Goal: Information Seeking & Learning: Learn about a topic

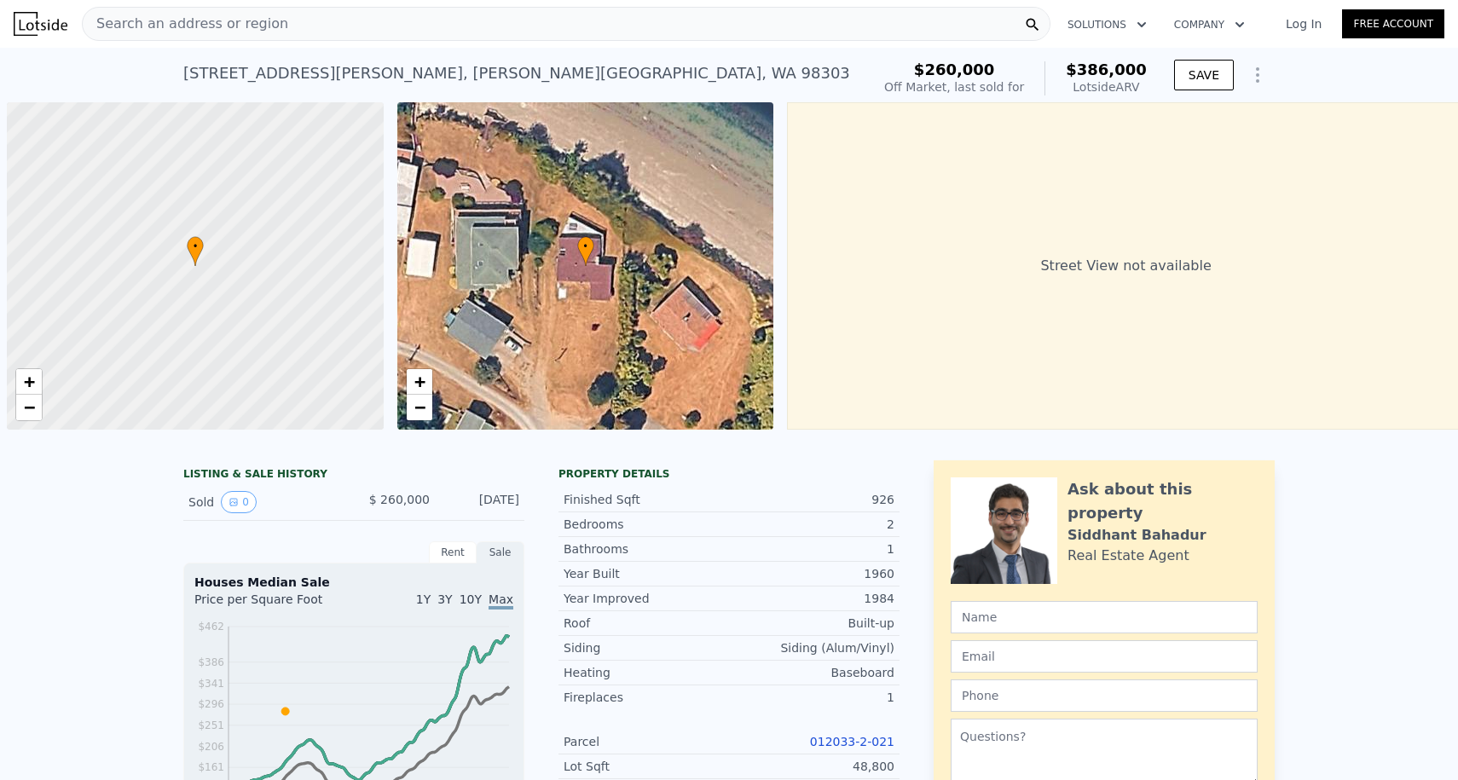
click at [282, 26] on div "Search an address or region" at bounding box center [566, 24] width 968 height 34
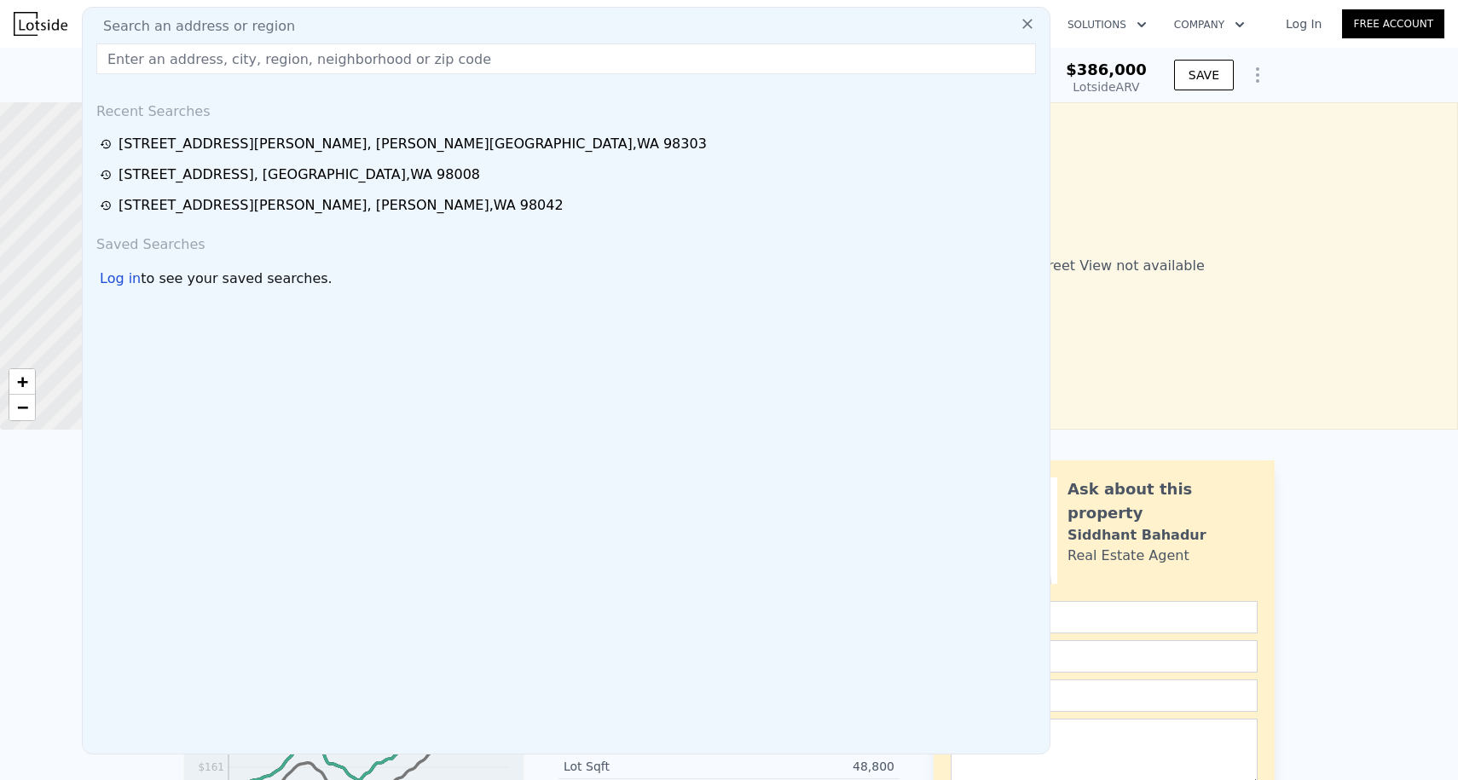
click at [26, 24] on img at bounding box center [41, 24] width 54 height 24
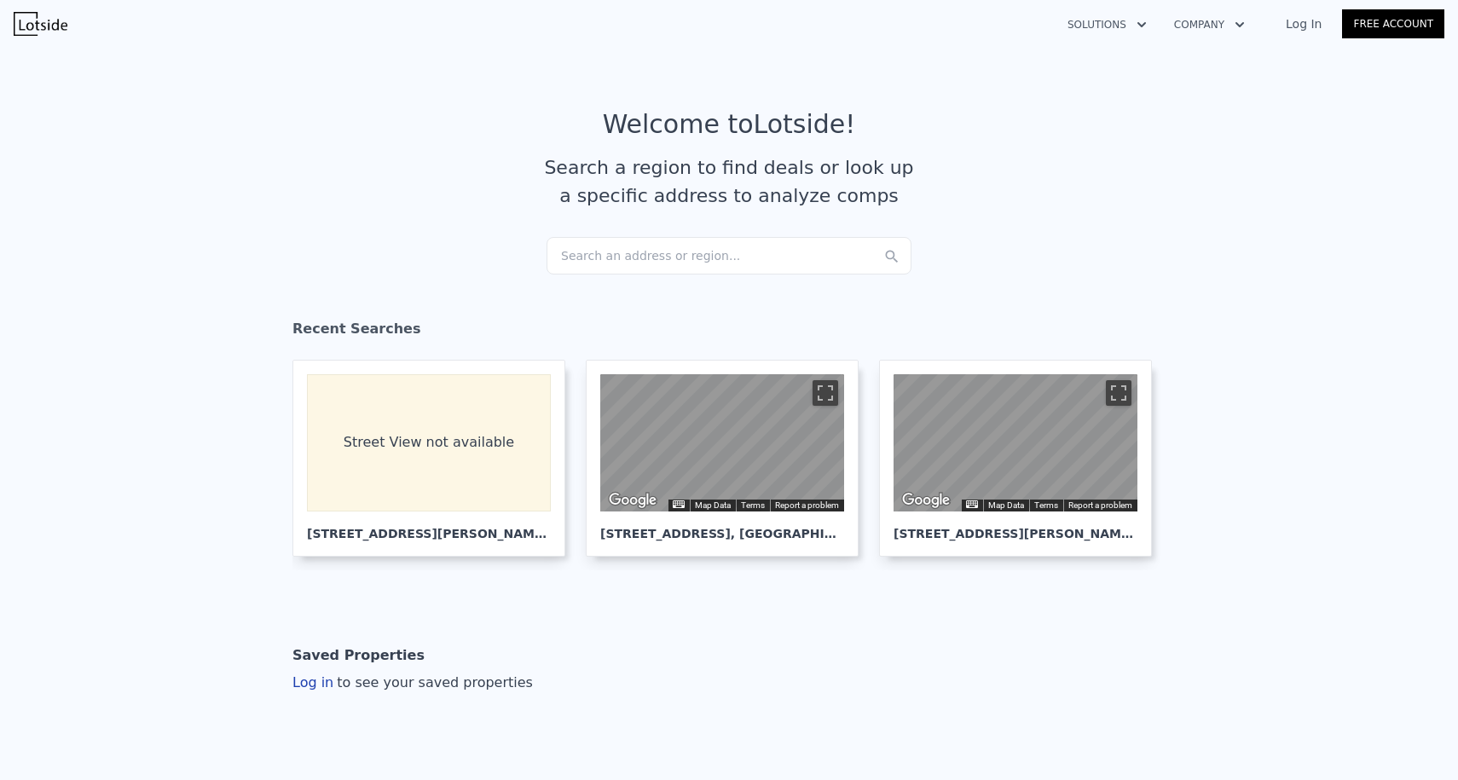
click at [562, 245] on div "Search an address or region..." at bounding box center [728, 256] width 365 height 38
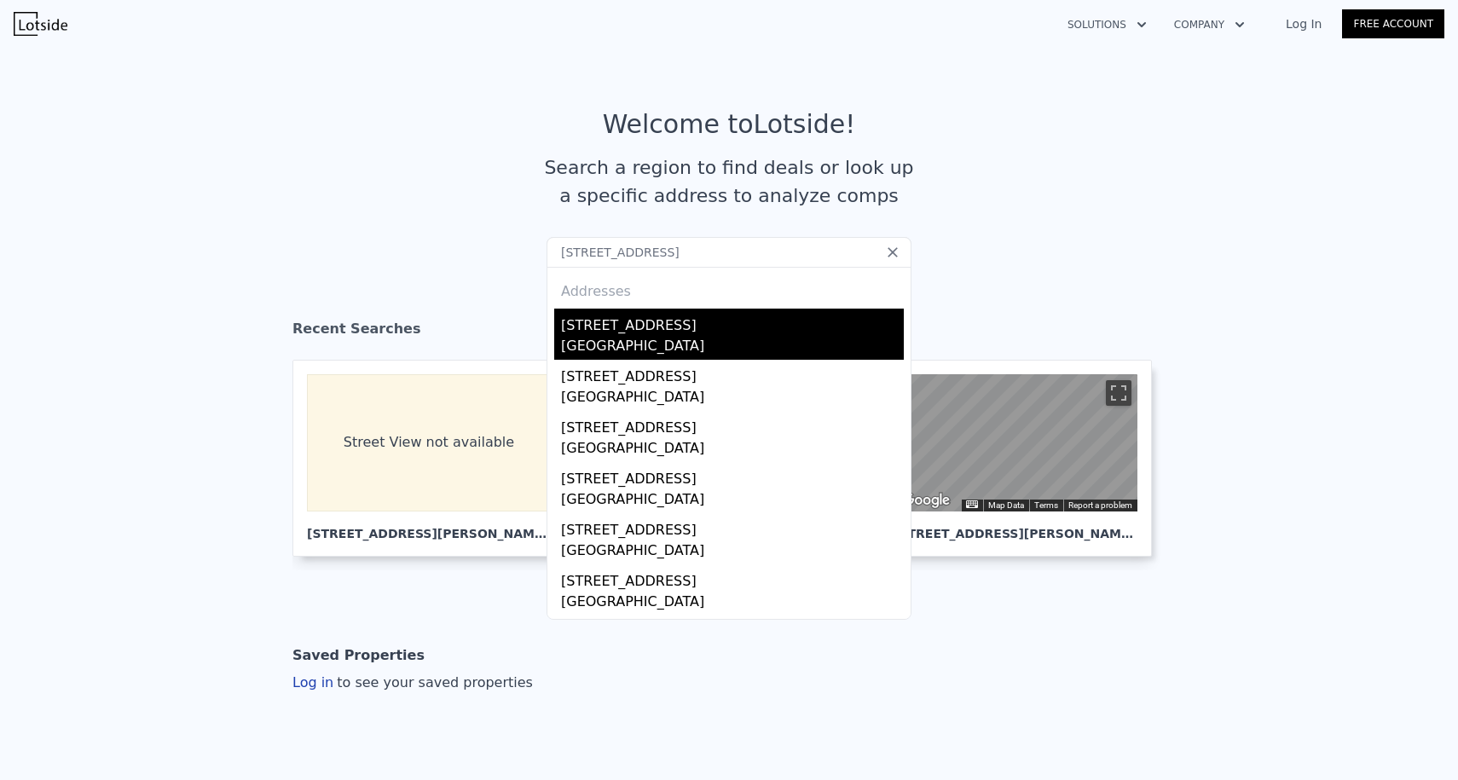
type input "[STREET_ADDRESS]"
click at [597, 334] on div "[STREET_ADDRESS]" at bounding box center [732, 322] width 343 height 27
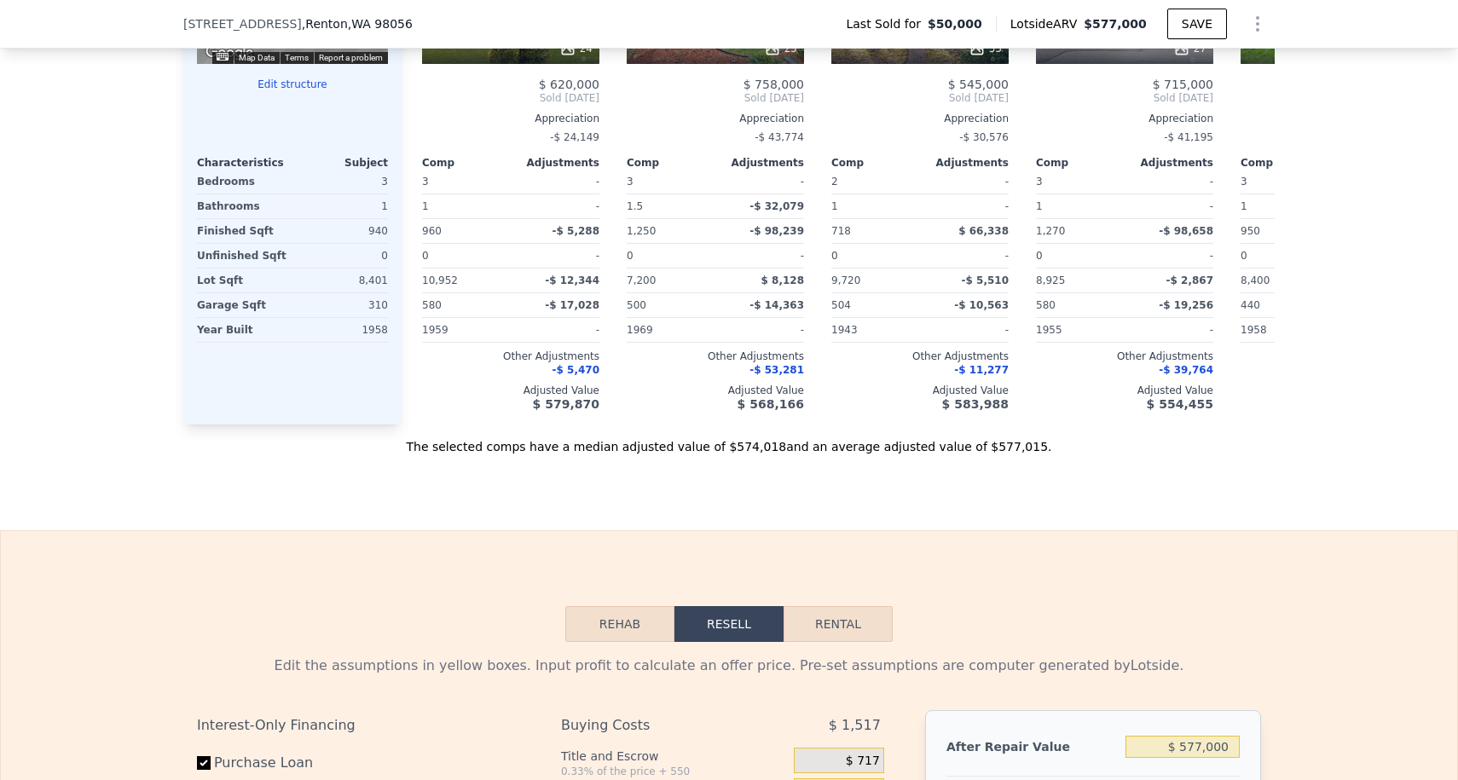
scroll to position [1691, 0]
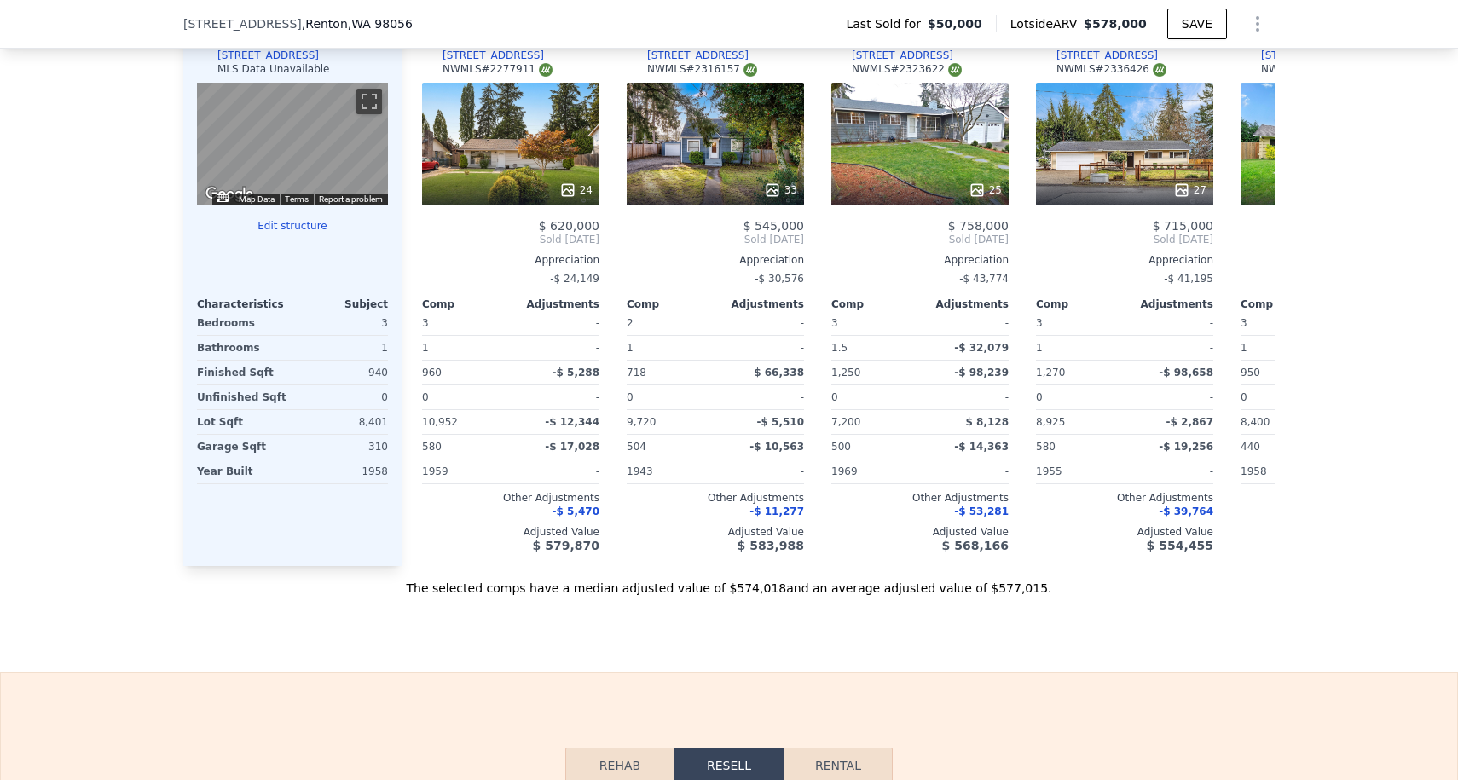
type input "$ 578,000"
type input "1"
type input "7200"
type input "$ 479,136"
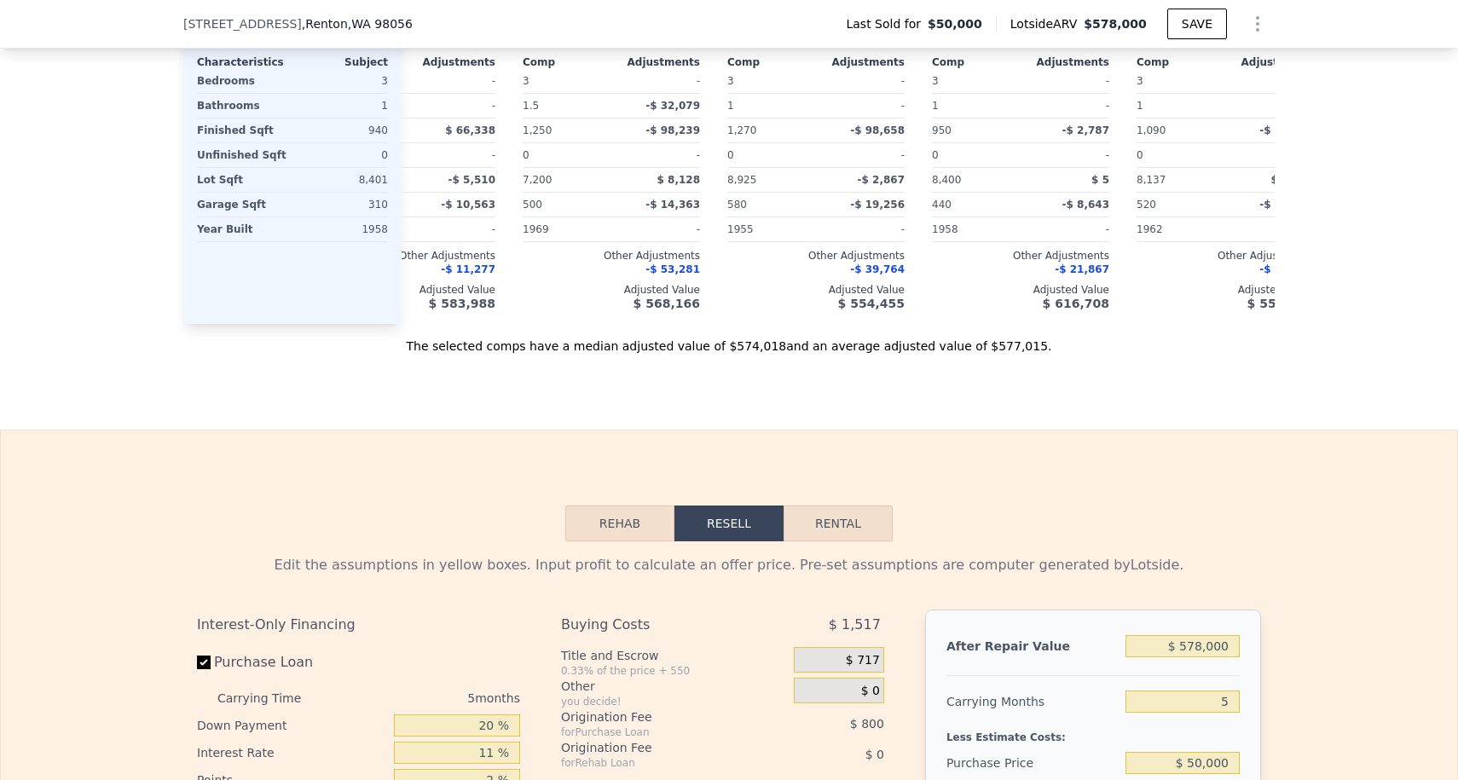
scroll to position [2246, 0]
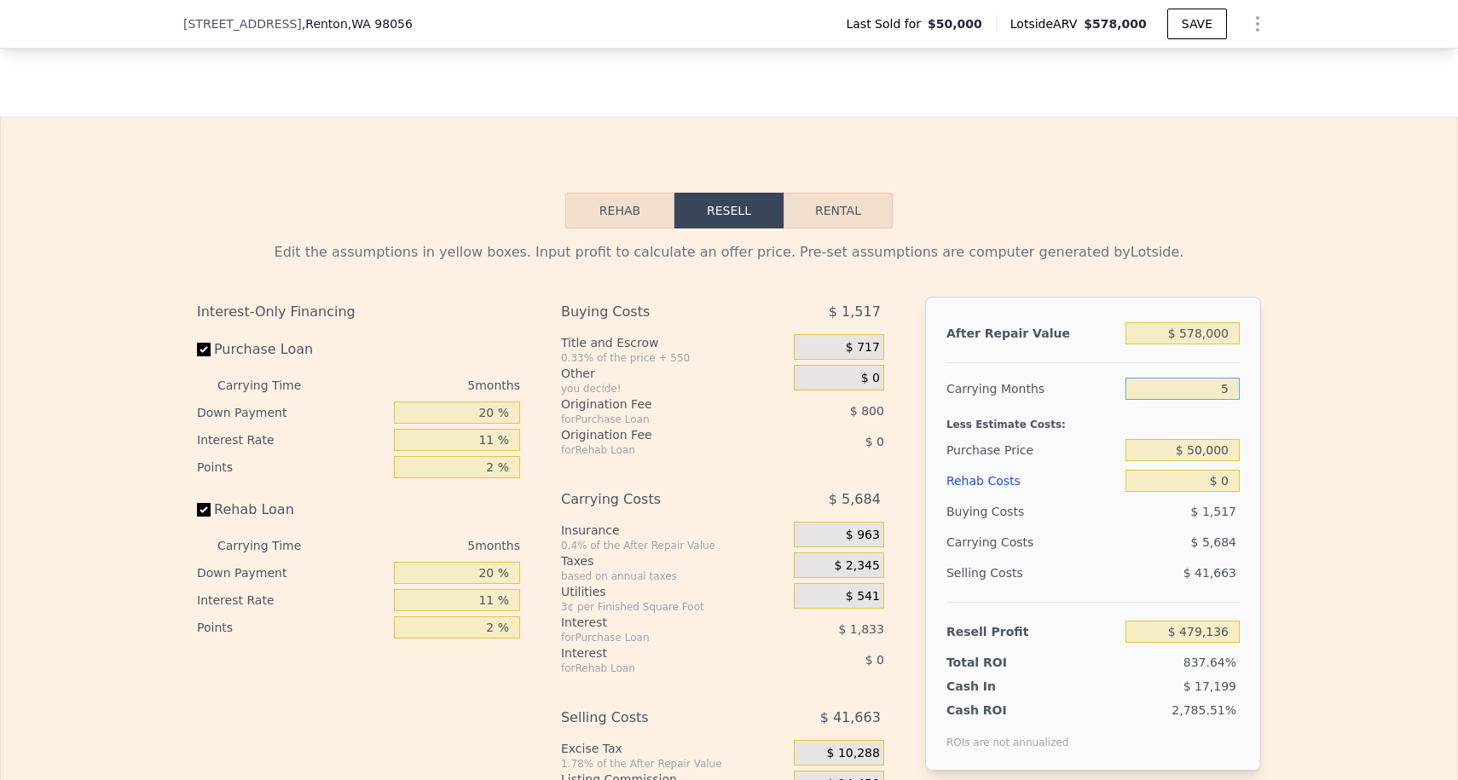
click at [1238, 399] on input "5" at bounding box center [1182, 389] width 114 height 22
type input "3"
type input "$ 481,409"
type input "3"
click at [1208, 324] on input "$ 578,000" at bounding box center [1182, 333] width 114 height 22
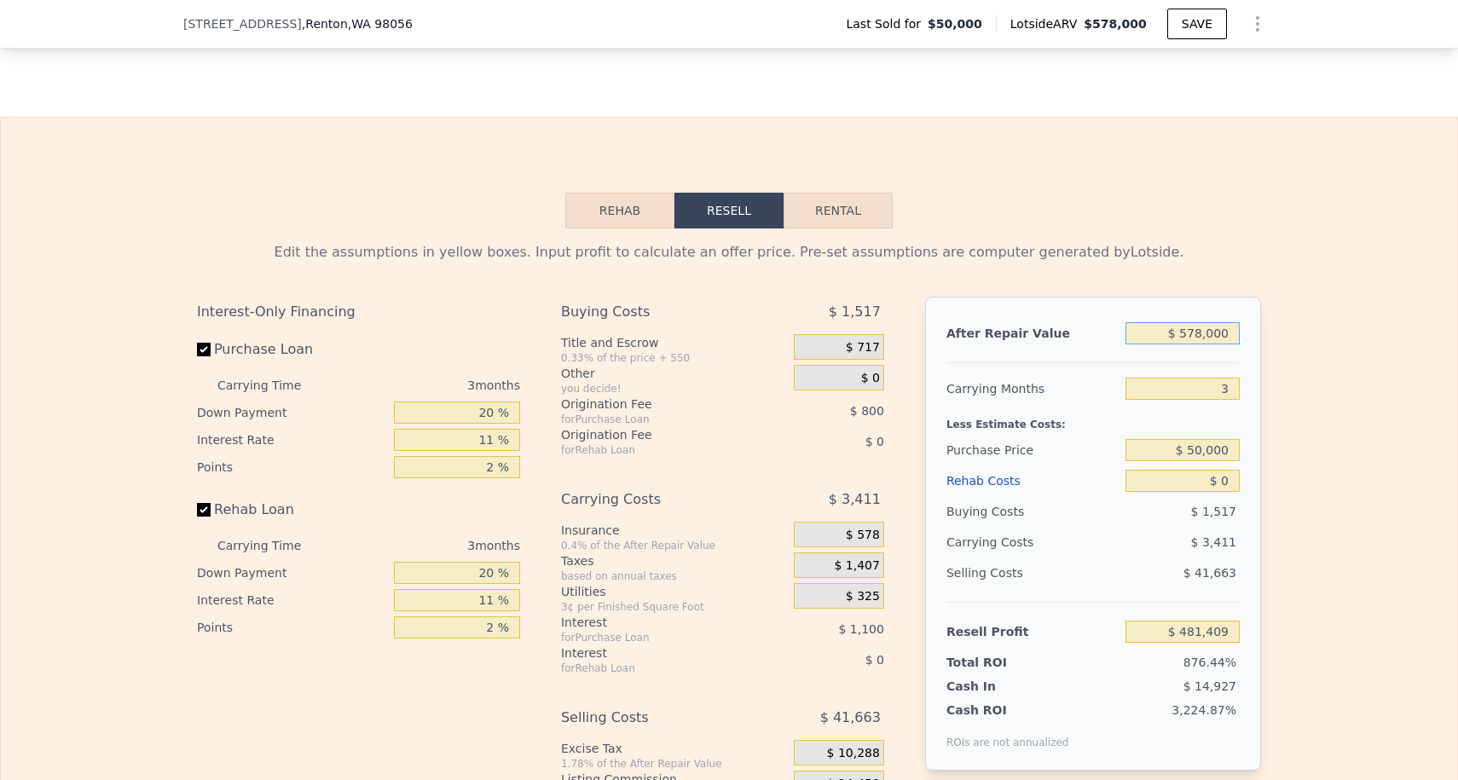
click at [1208, 324] on input "$ 578,000" at bounding box center [1182, 333] width 114 height 22
type input "$ 65"
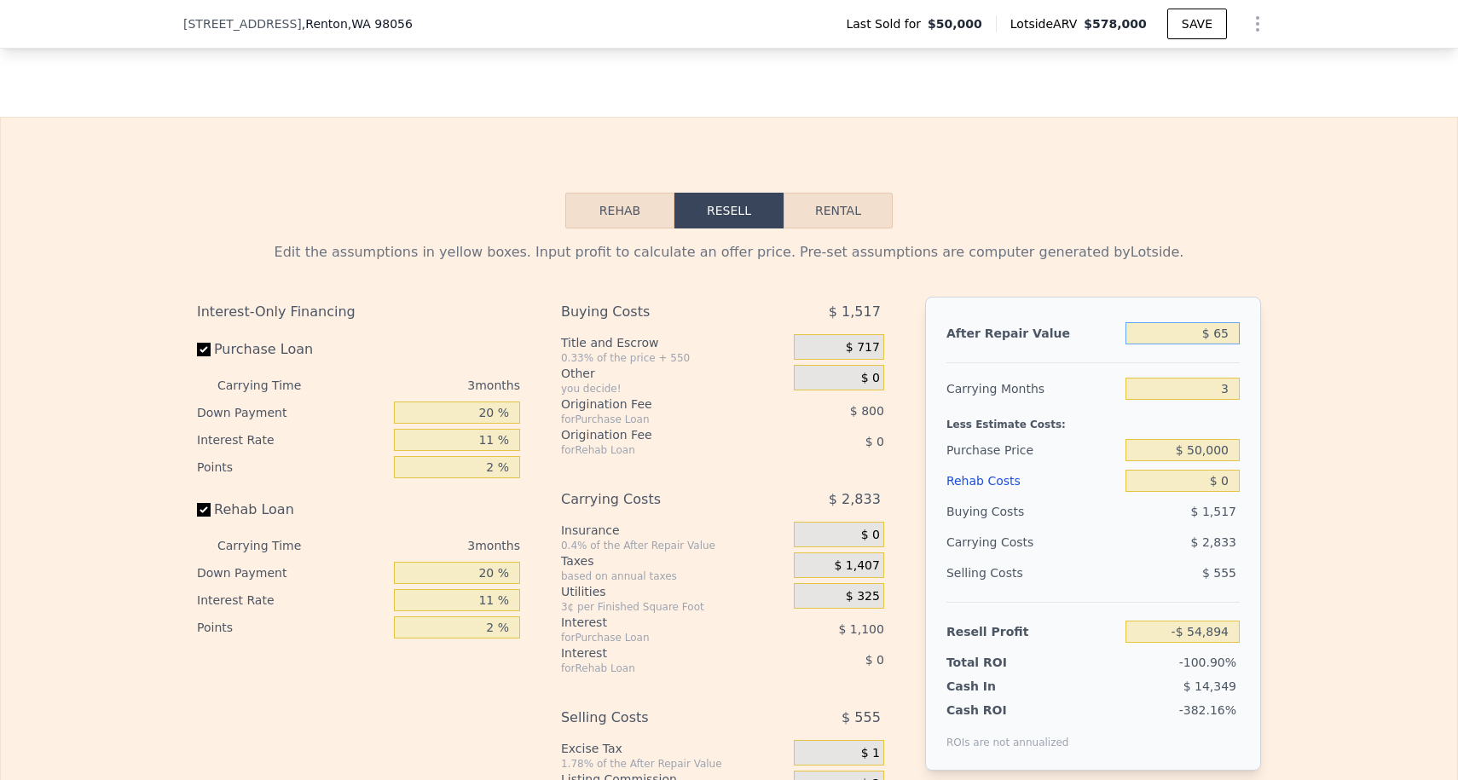
type input "-$ 54,840"
type input "$ 650"
type input "-$ 54,297"
type input "$ 6,500"
type input "-$ 48,871"
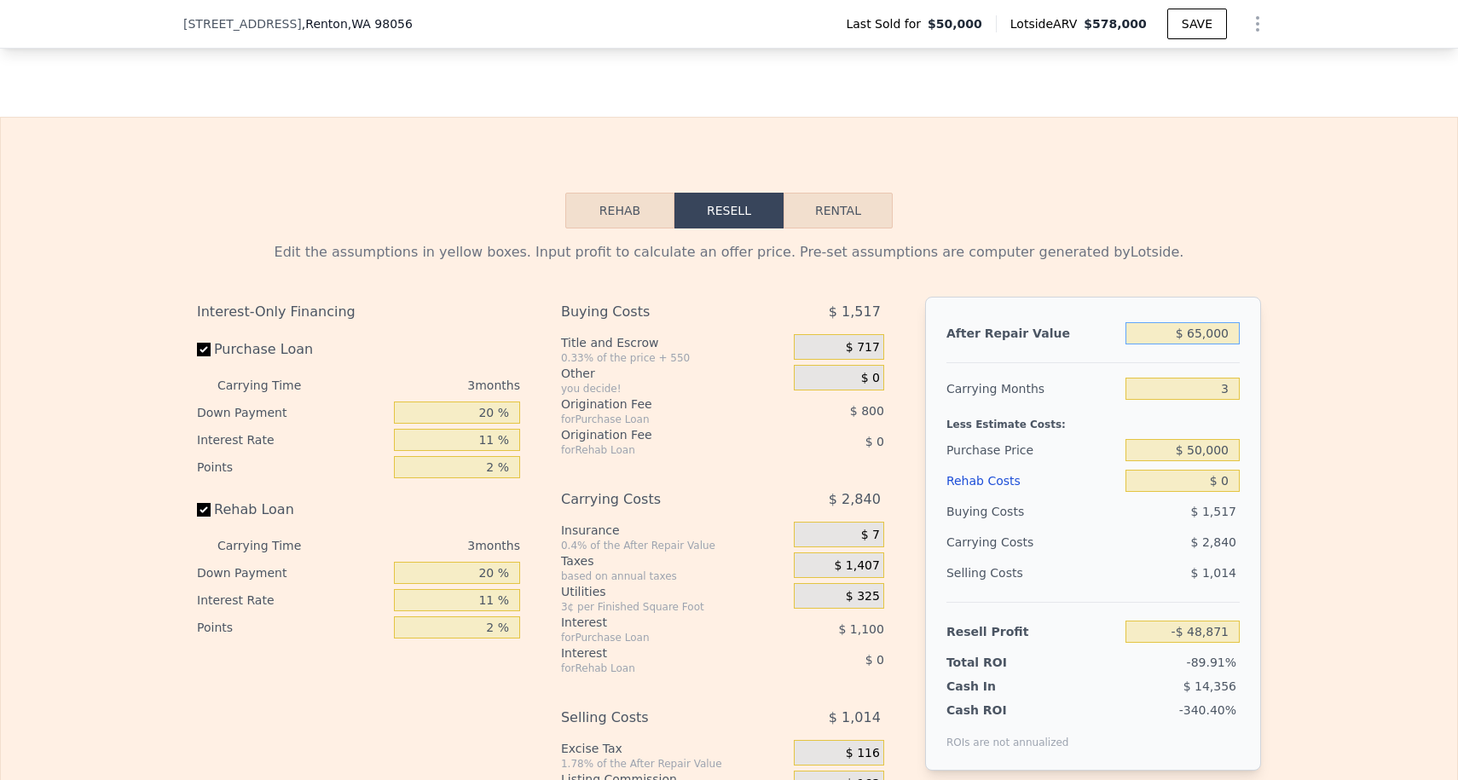
type input "$ 650,000"
type input "$ 548,215"
click at [1214, 440] on input "$ 50,000" at bounding box center [1182, 450] width 114 height 22
click at [1211, 443] on input "$ 50,000" at bounding box center [1182, 450] width 114 height 22
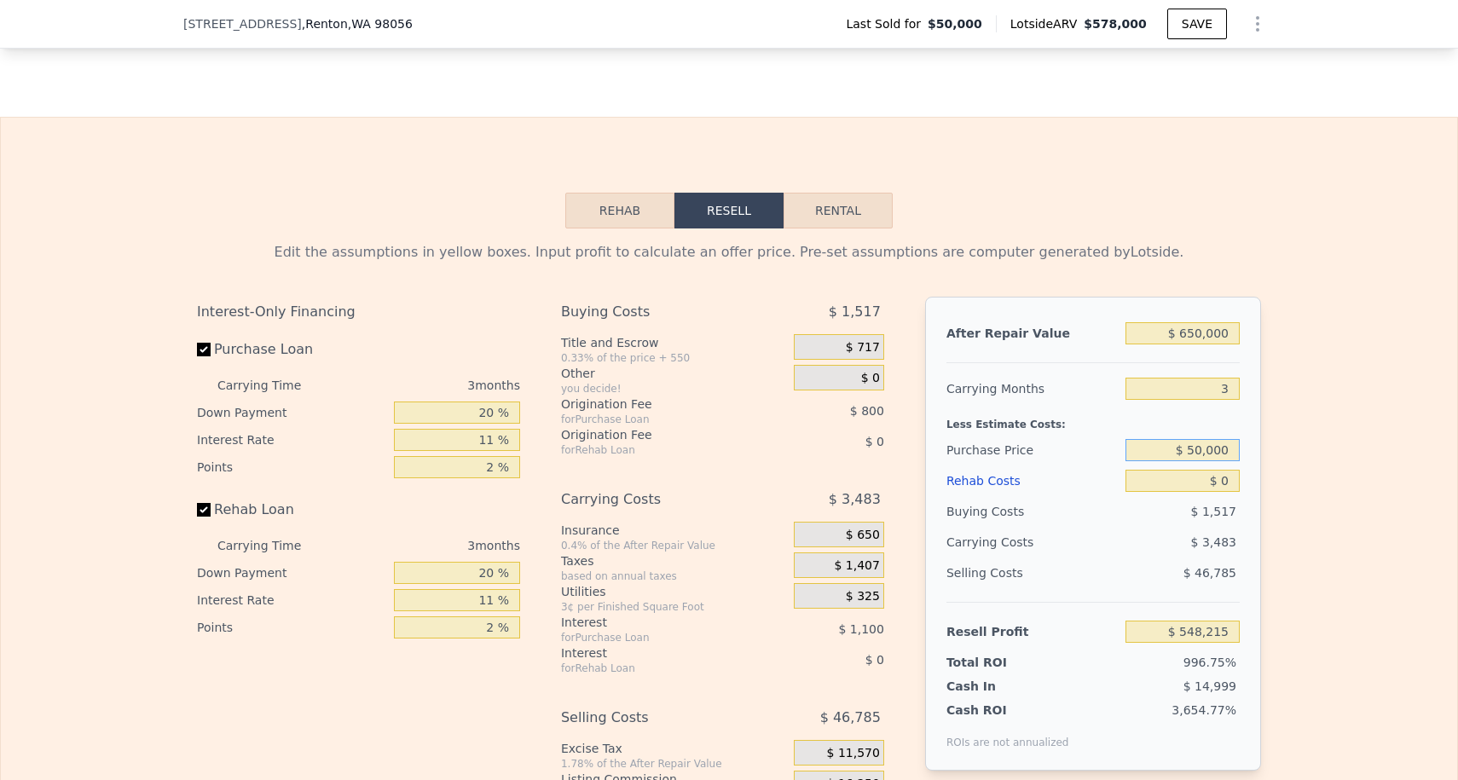
click at [1211, 443] on input "$ 50,000" at bounding box center [1182, 450] width 114 height 22
type input "$ 400,000"
click at [1232, 478] on input "$ 0" at bounding box center [1182, 481] width 114 height 22
type input "$ 183,752"
type input "$ 6"
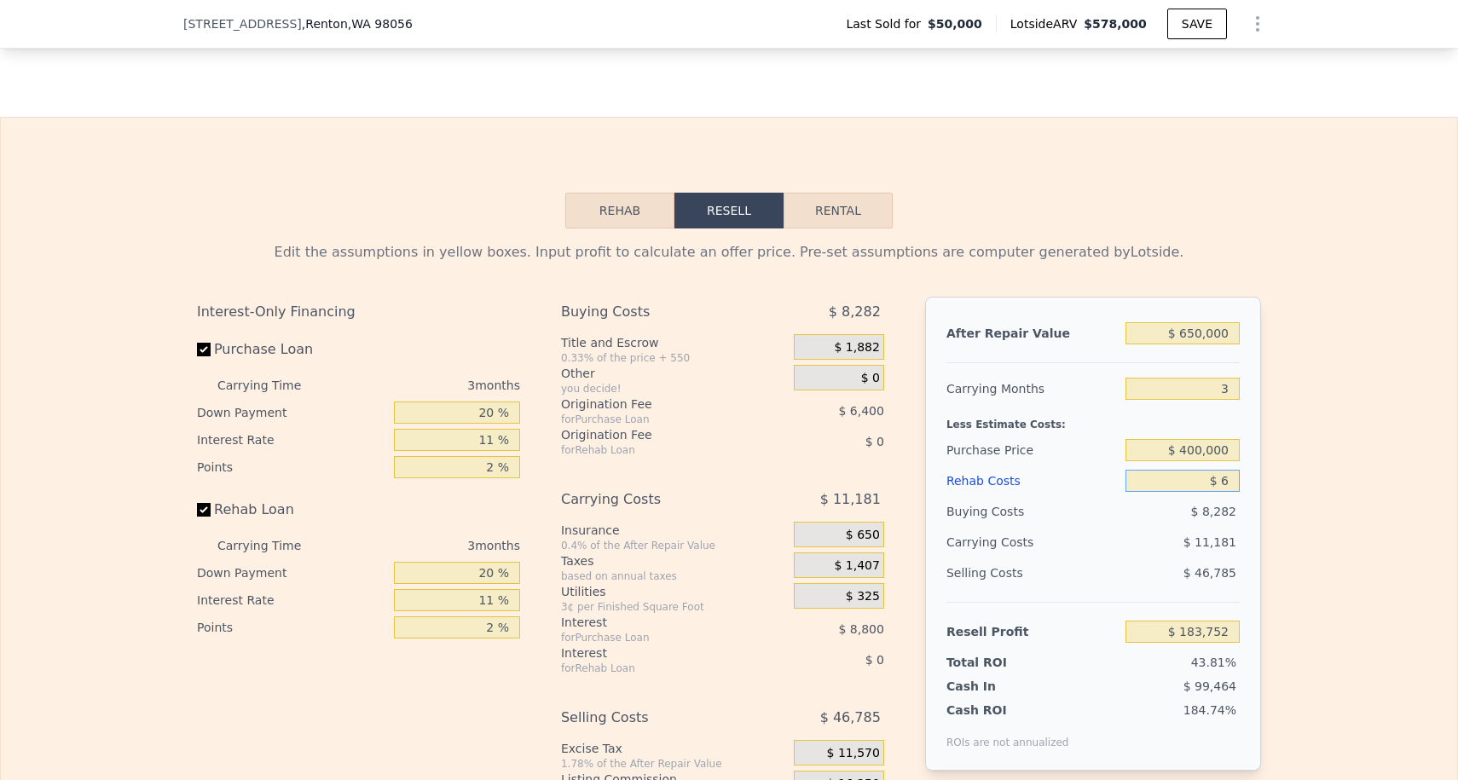
type input "$ 183,746"
type input "$ 7"
type input "$ 183,745"
type input "$ 70"
type input "$ 183,678"
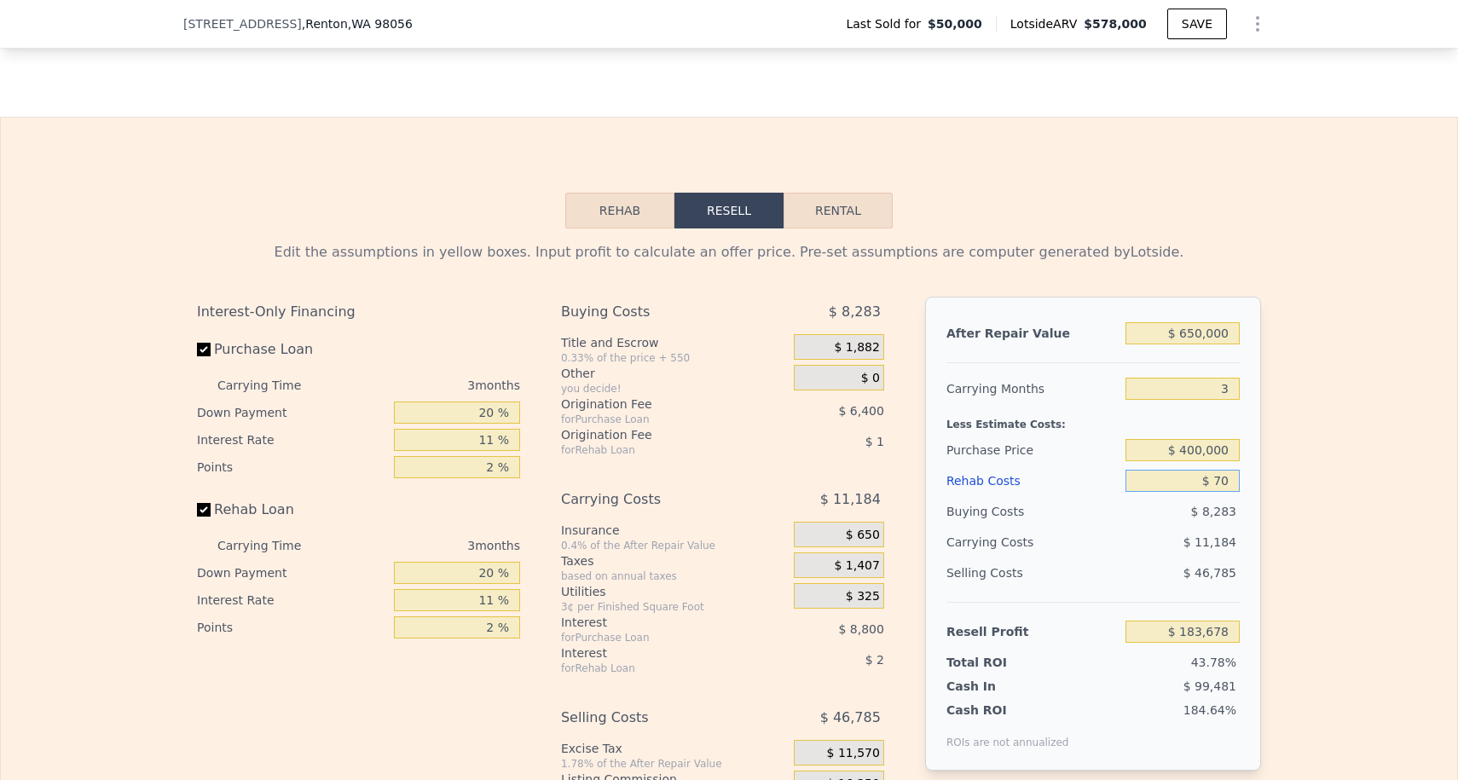
type input "$ 700"
type input "$ 183,026"
type input "$ 70"
type input "$ 183,678"
type input "$ 7"
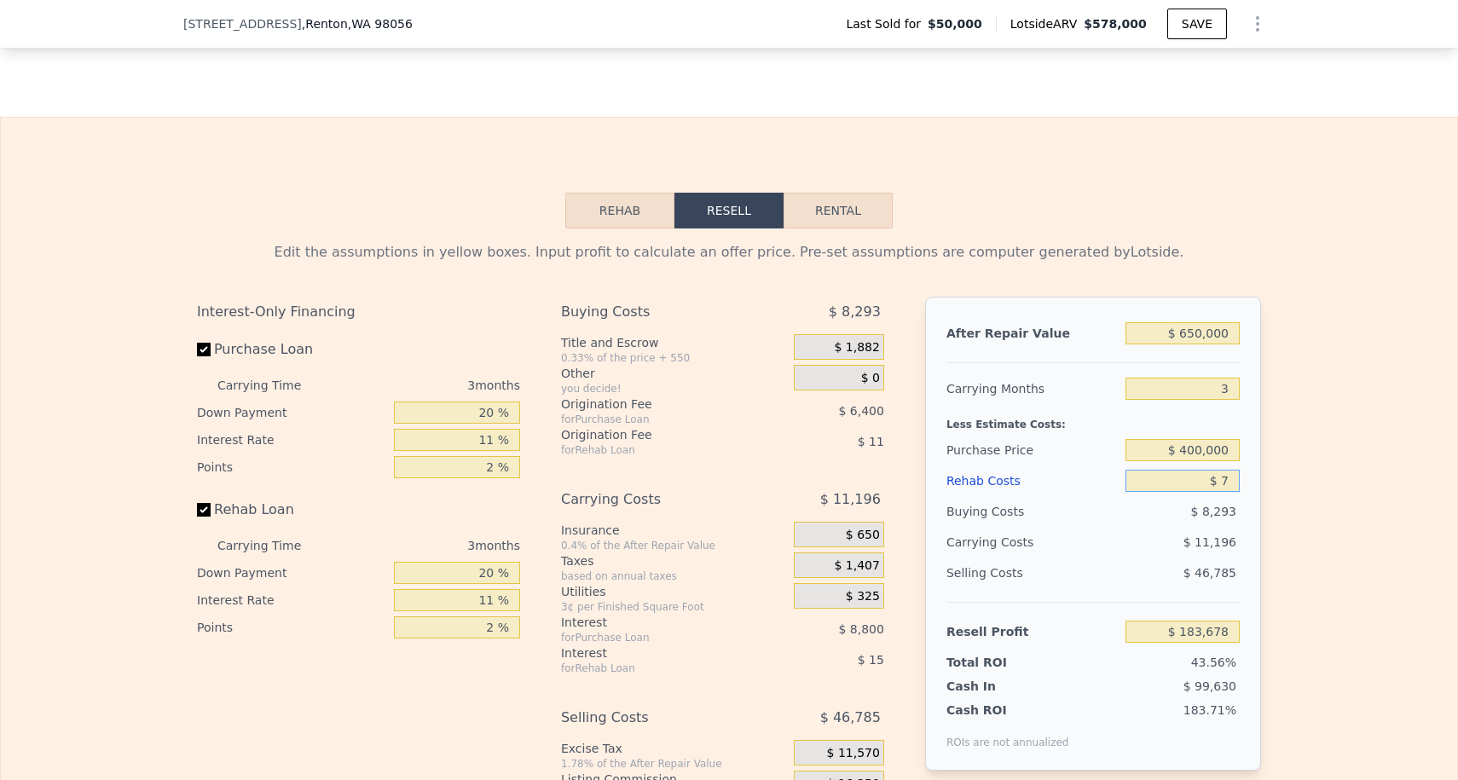
type input "$ 183,745"
type input "$ 5"
type input "$ 183,747"
type input "$ 50"
type input "$ 183,701"
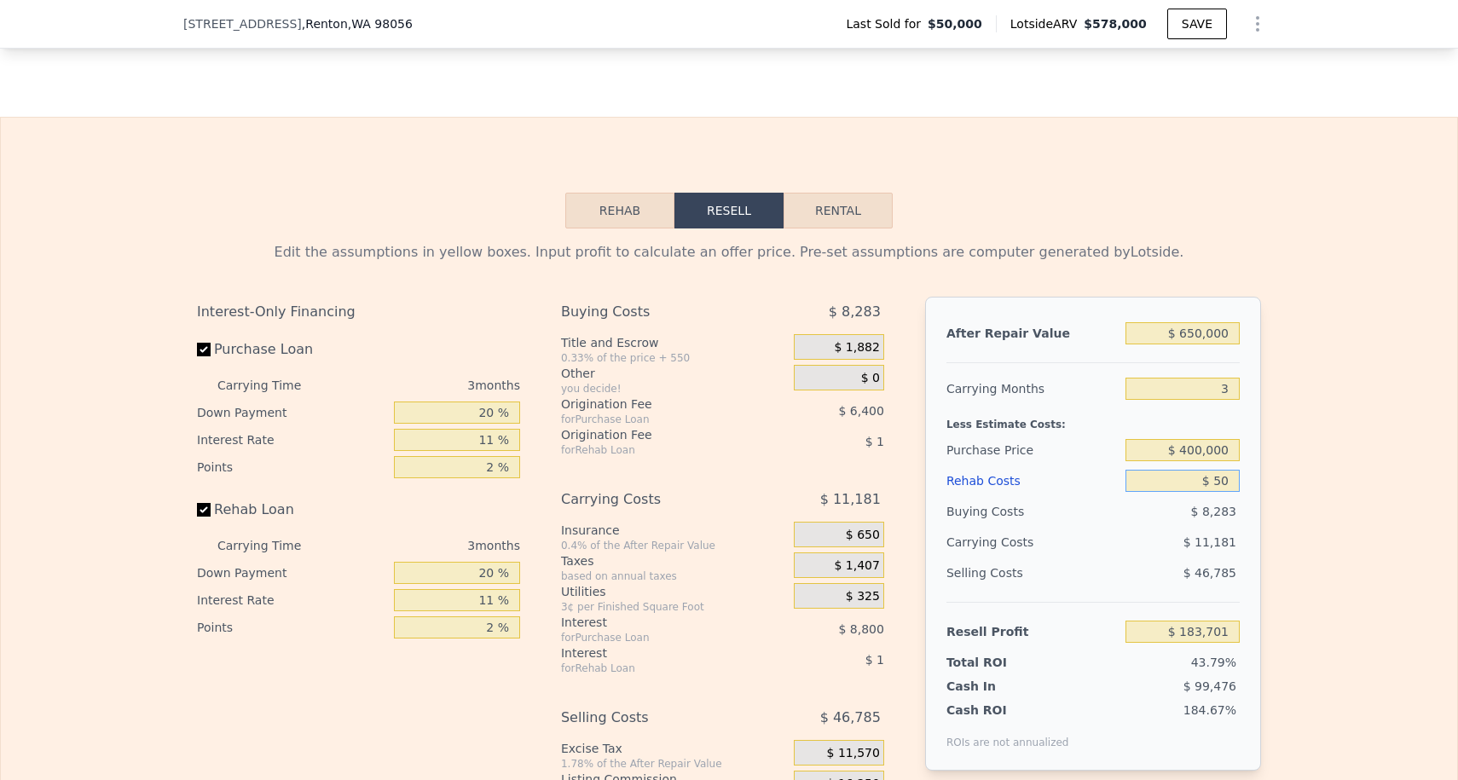
type input "$ 500"
type input "$ 183,232"
type input "$ 50,000"
type input "$ 131,851"
click at [1198, 480] on input "$ 50,000" at bounding box center [1182, 481] width 114 height 22
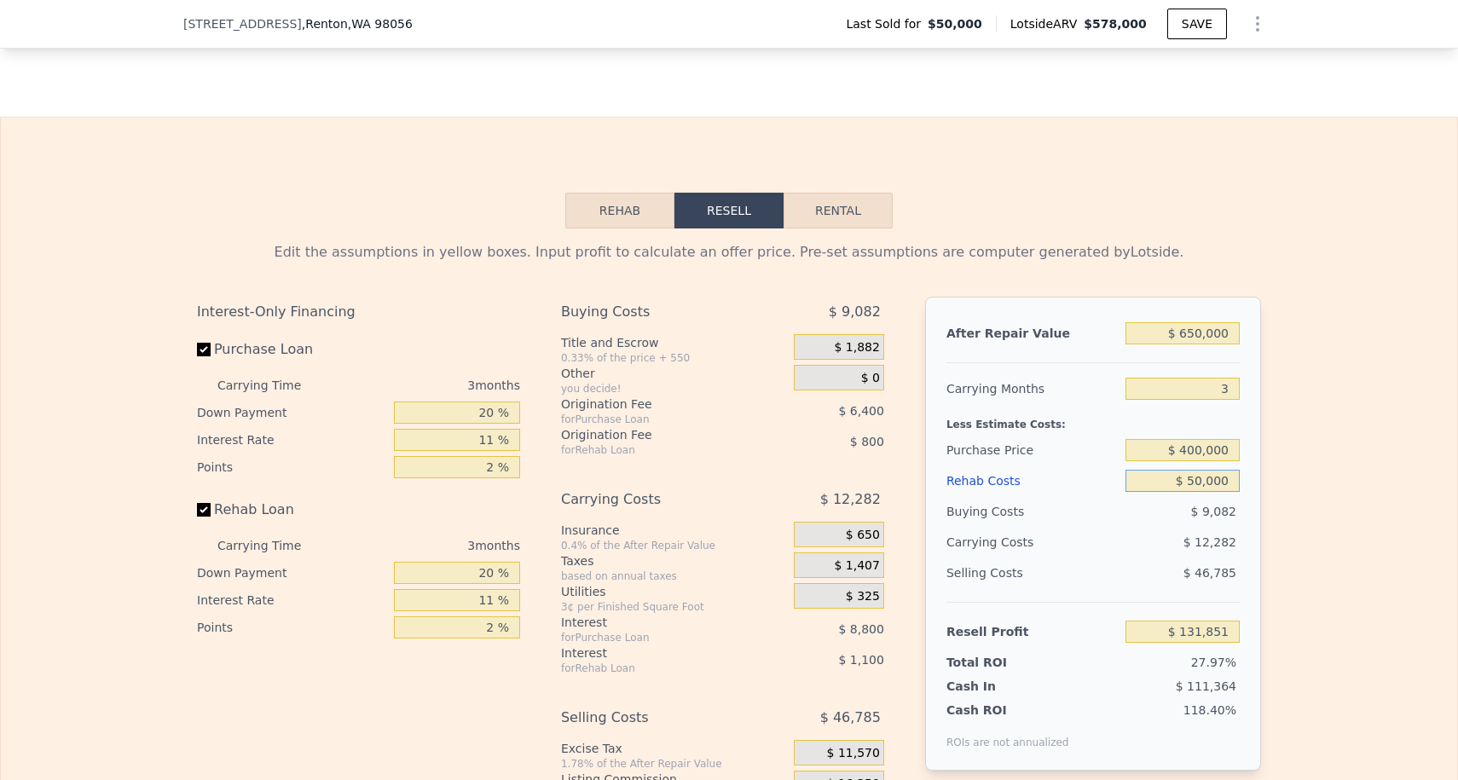
type input "$ 0000"
type input "$ 183,752"
type input "$ 60,000"
type input "$ 121,472"
click at [1378, 486] on div "Edit the assumptions in yellow boxes. Input profit to calculate an offer price.…" at bounding box center [729, 545] width 1456 height 634
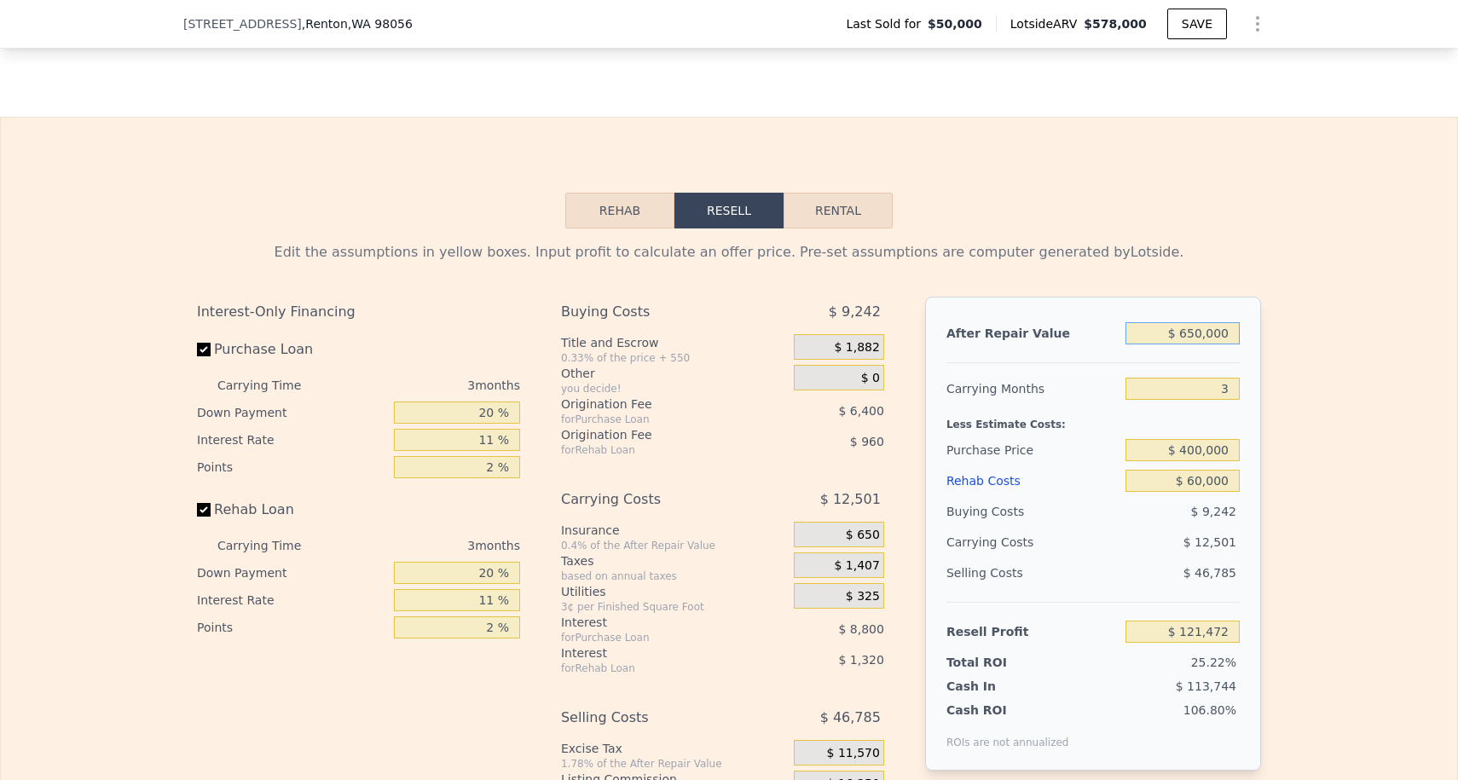
click at [1197, 340] on input "$ 650,000" at bounding box center [1182, 333] width 114 height 22
click at [1191, 446] on input "$ 400,000" at bounding box center [1182, 450] width 114 height 22
click at [1195, 452] on input "$ 400,000" at bounding box center [1182, 450] width 114 height 22
type input "$ 450,000"
type input "$ 69,404"
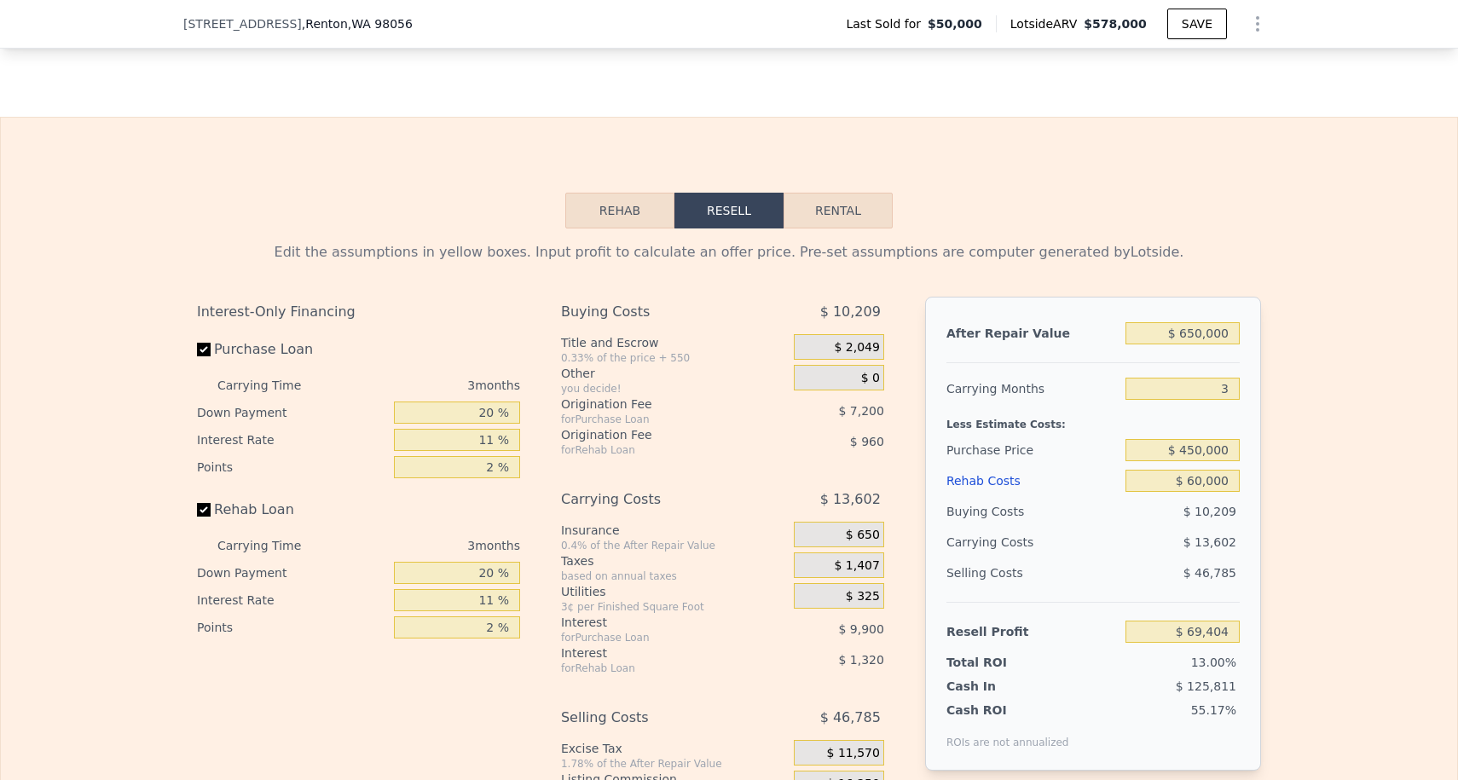
drag, startPoint x: 1324, startPoint y: 508, endPoint x: 1315, endPoint y: 506, distance: 8.7
click at [1324, 508] on div "Edit the assumptions in yellow boxes. Input profit to calculate an offer price.…" at bounding box center [729, 545] width 1456 height 634
click at [1194, 445] on input "$ 450,000" at bounding box center [1182, 450] width 114 height 22
type input "$ 400,000"
click at [1454, 479] on div "Edit the assumptions in yellow boxes. Input profit to calculate an offer price.…" at bounding box center [729, 545] width 1456 height 634
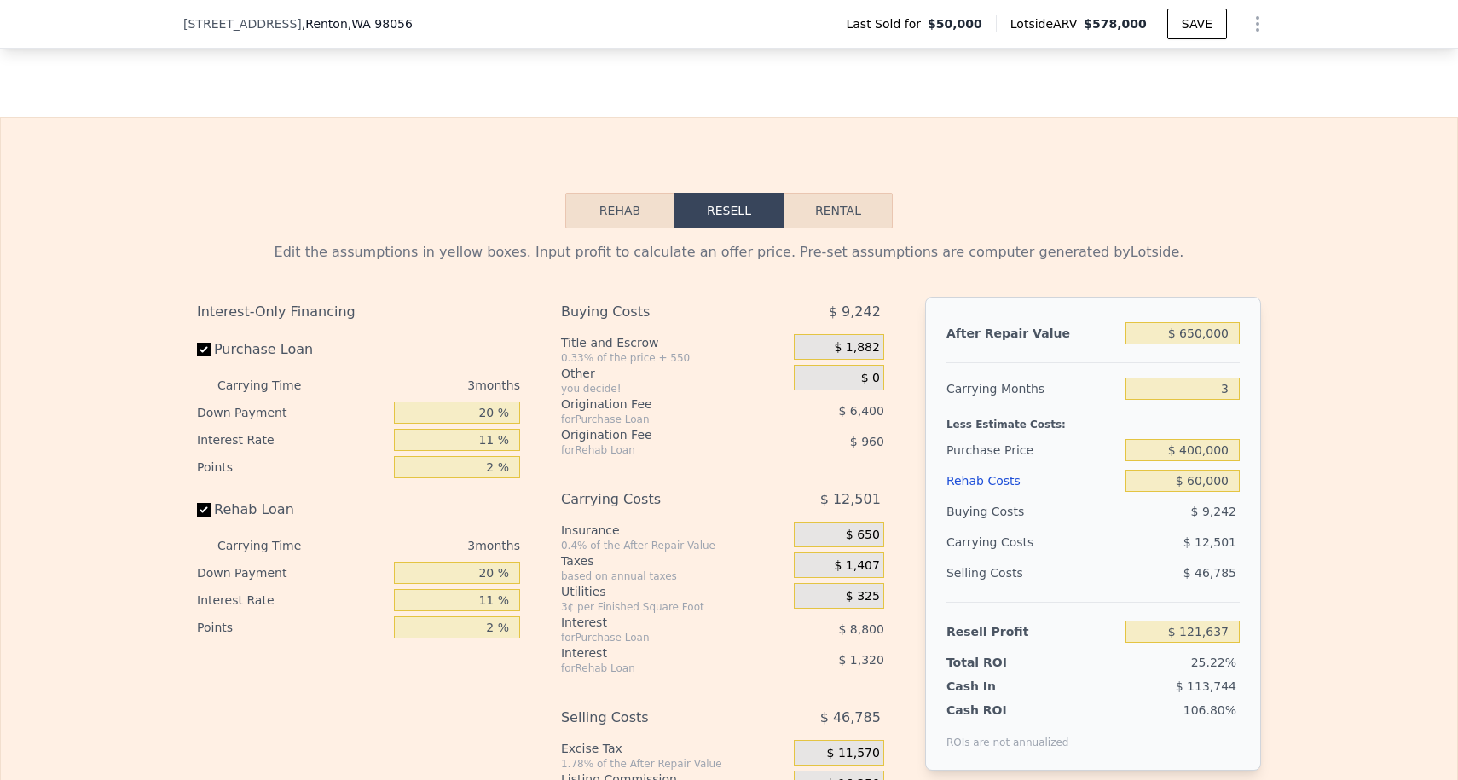
type input "$ 121,472"
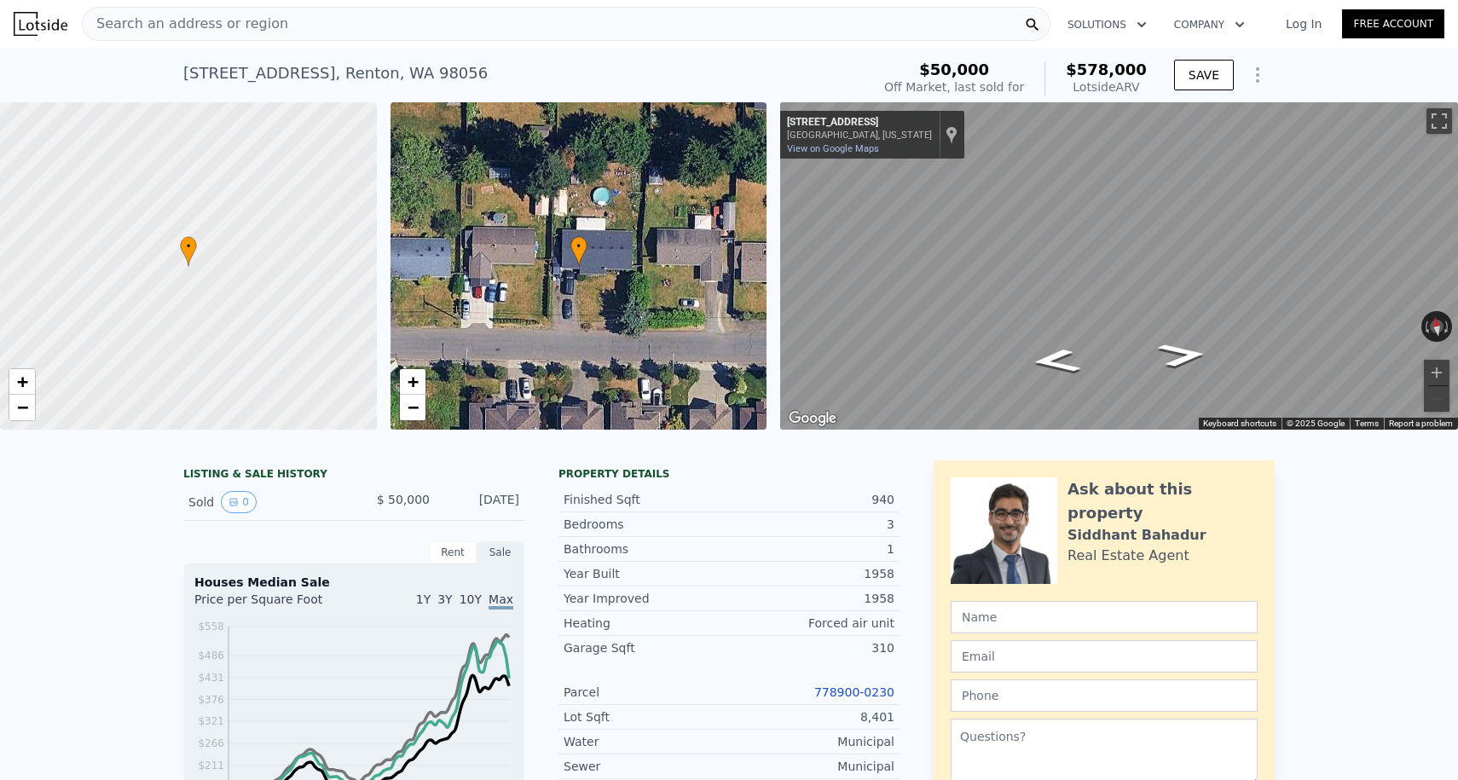
scroll to position [0, 0]
click at [846, 694] on link "778900-0230" at bounding box center [854, 692] width 80 height 14
click at [280, 42] on div "Search an address or region Solutions Company Open main menu Log In Free Account" at bounding box center [729, 23] width 1430 height 41
click at [276, 36] on div "Search an address or region" at bounding box center [566, 24] width 968 height 34
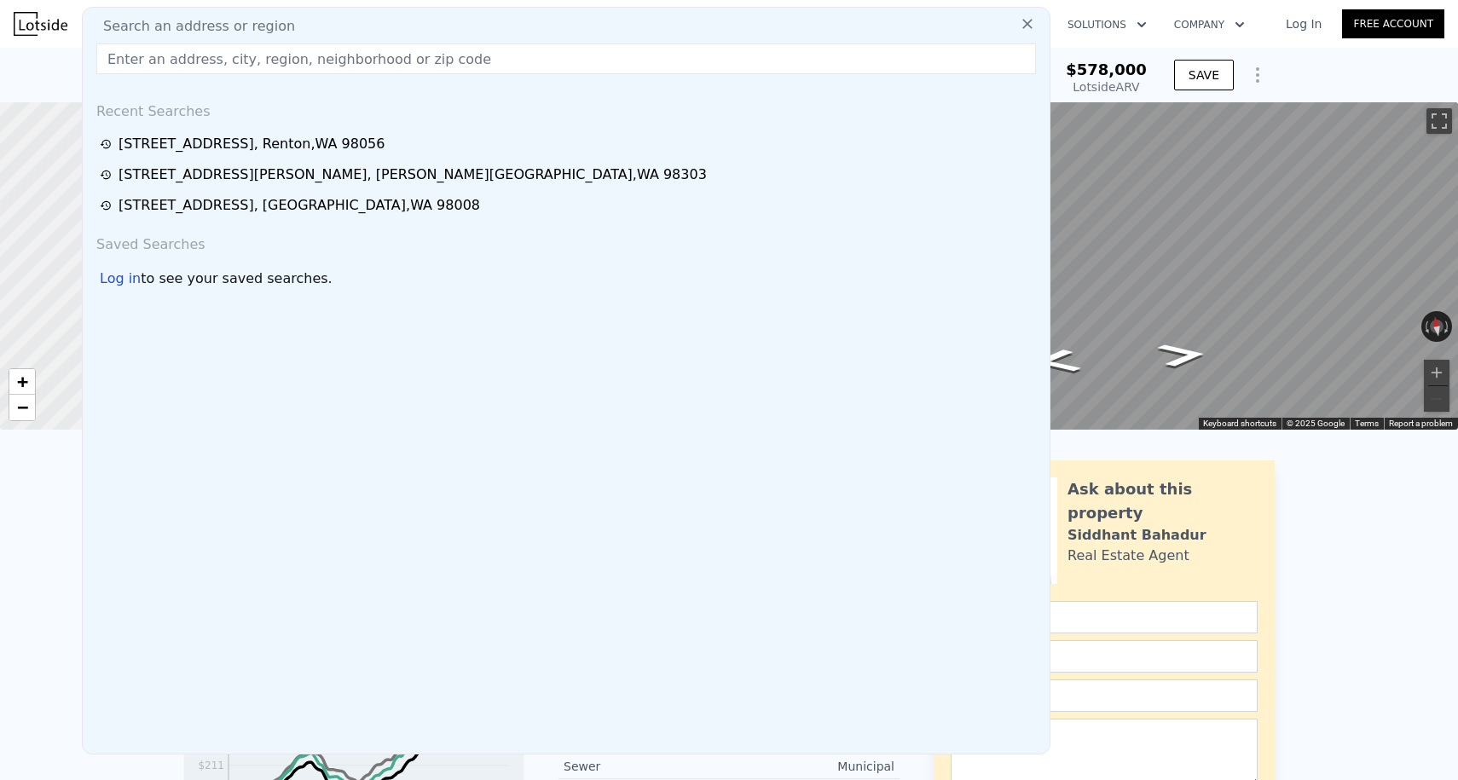
type input "$ 578,000"
type input "5"
type input "$ 0"
type input "$ 479,136"
drag, startPoint x: 276, startPoint y: 62, endPoint x: 31, endPoint y: 14, distance: 250.2
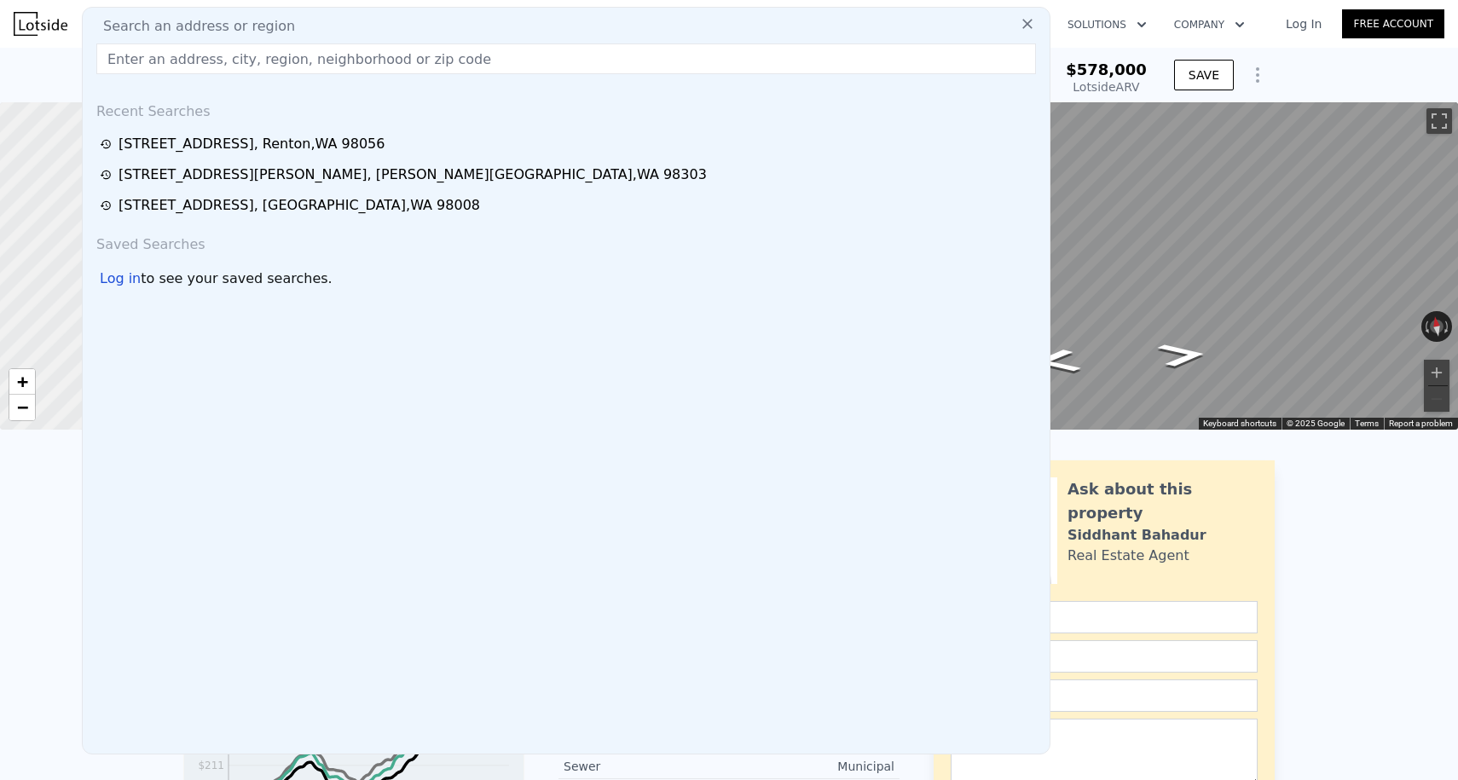
click at [31, 14] on div "Search an address or region Search an address or region Recent Searches [STREET…" at bounding box center [729, 23] width 1430 height 41
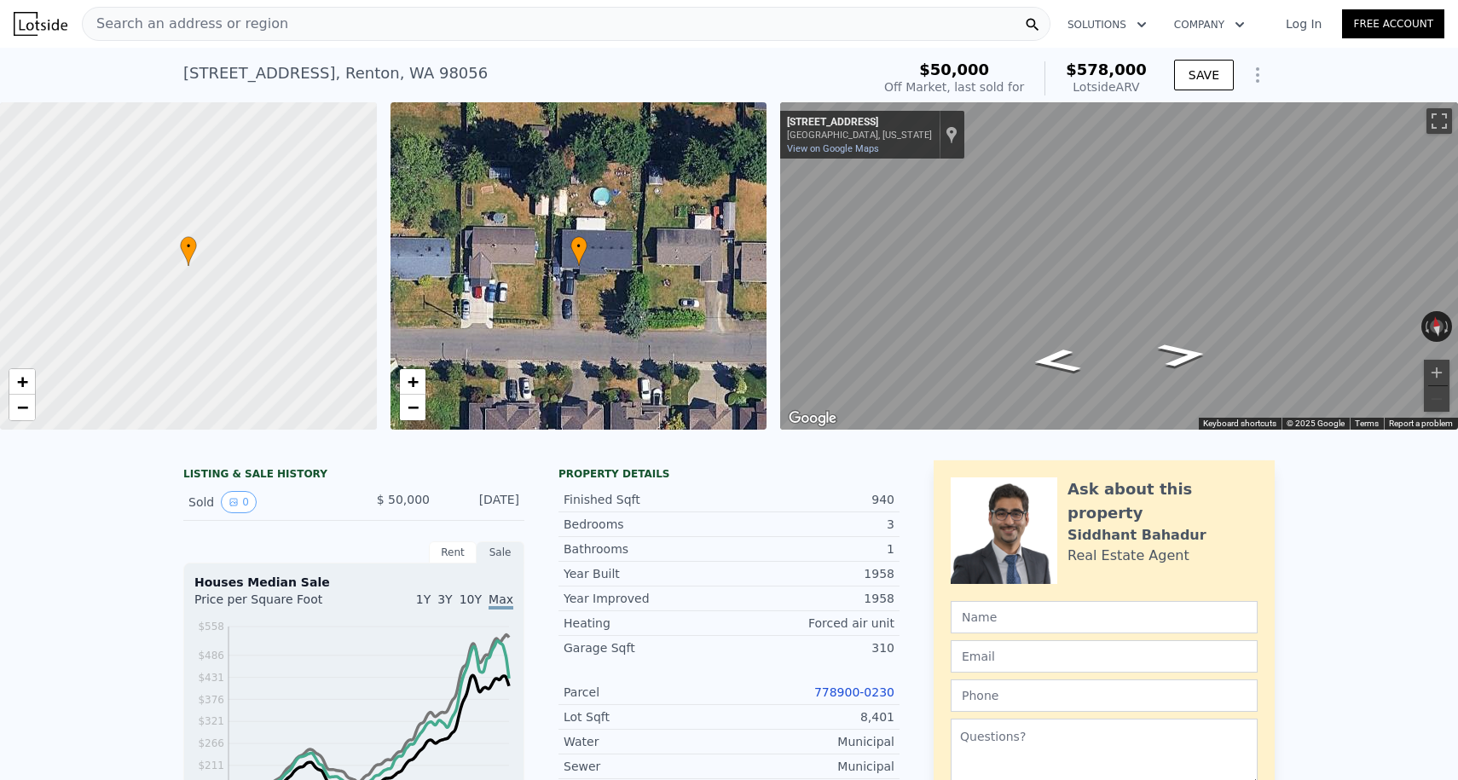
click at [31, 14] on img at bounding box center [41, 24] width 54 height 24
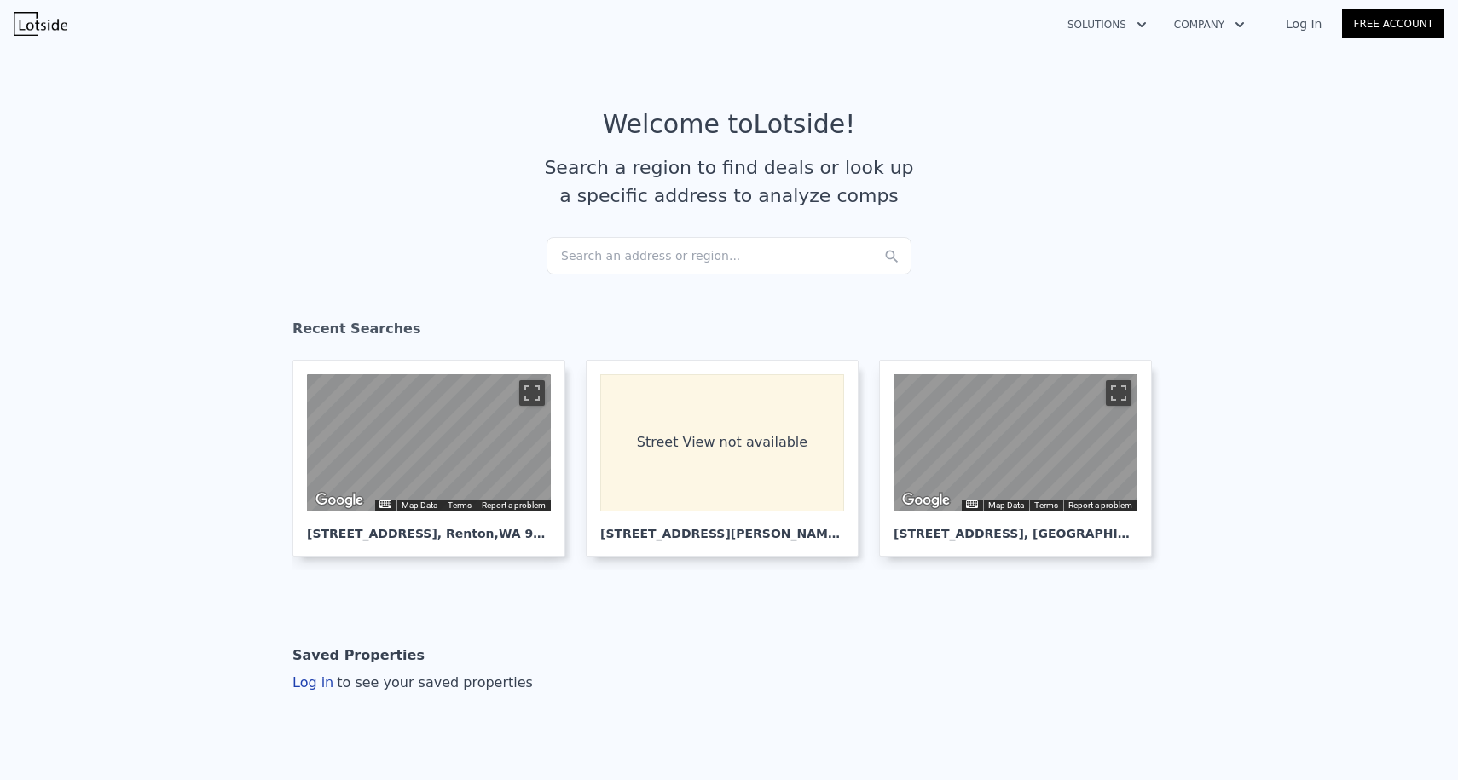
click at [590, 248] on div "Search an address or region..." at bounding box center [728, 256] width 365 height 38
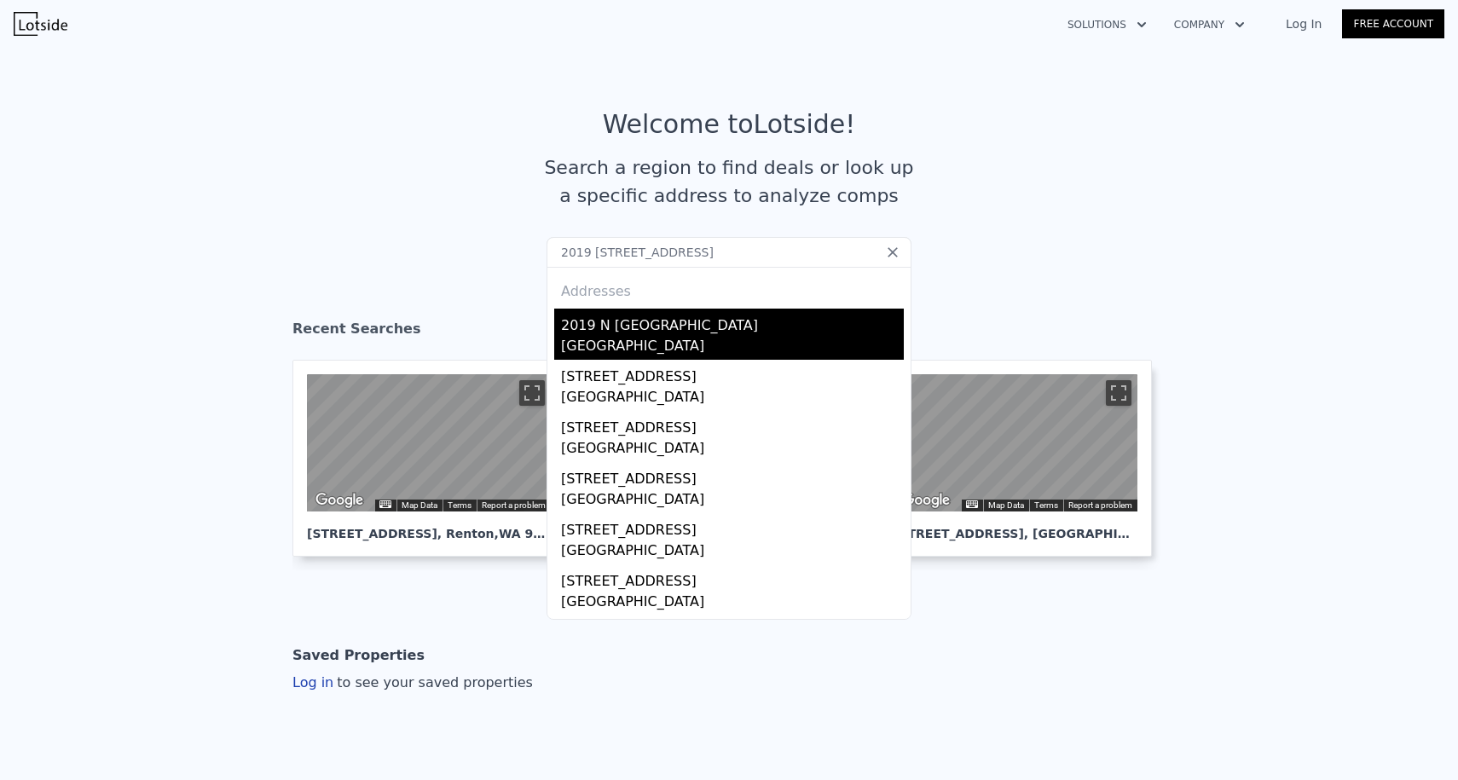
type input "2019 [STREET_ADDRESS]"
click at [634, 349] on div "[GEOGRAPHIC_DATA]" at bounding box center [732, 348] width 343 height 24
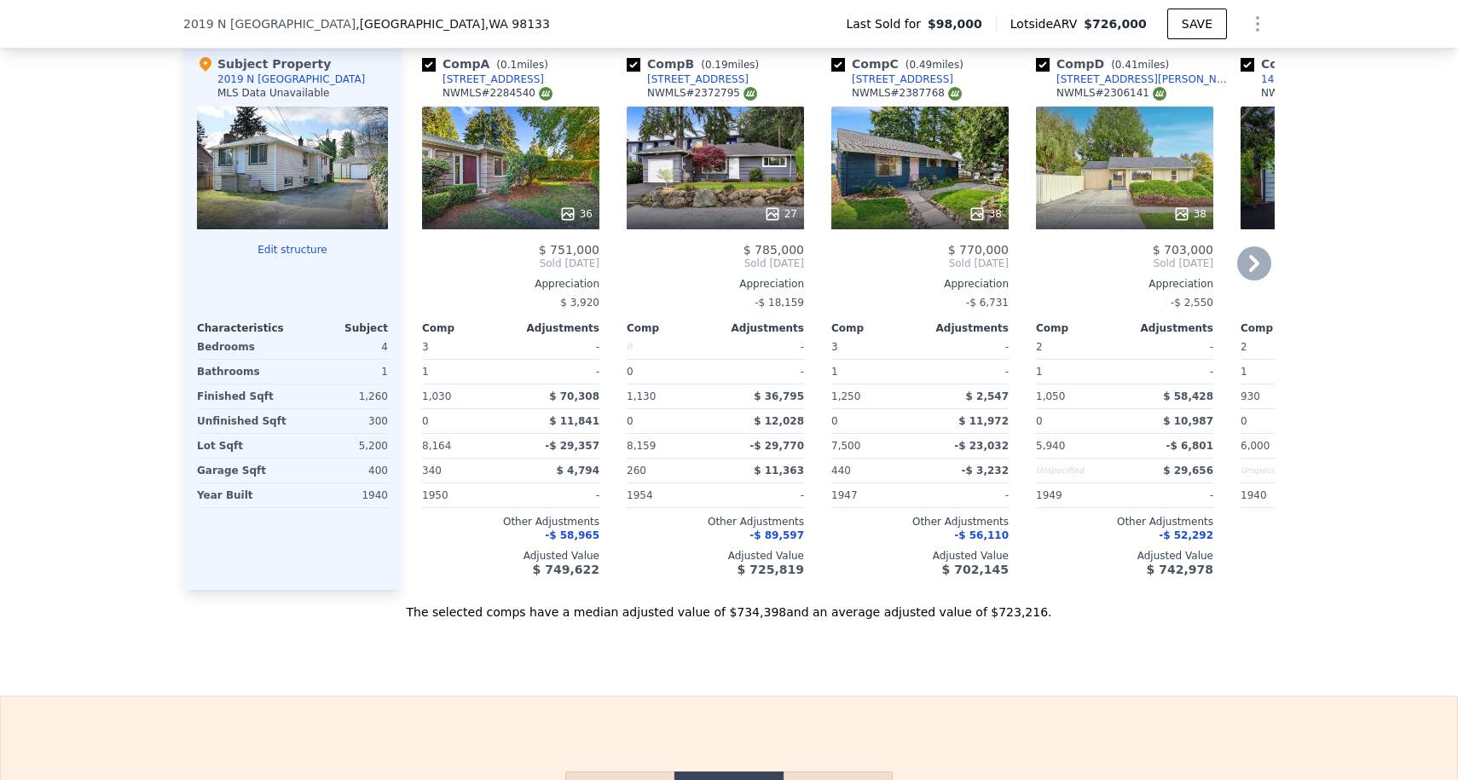
scroll to position [1782, 0]
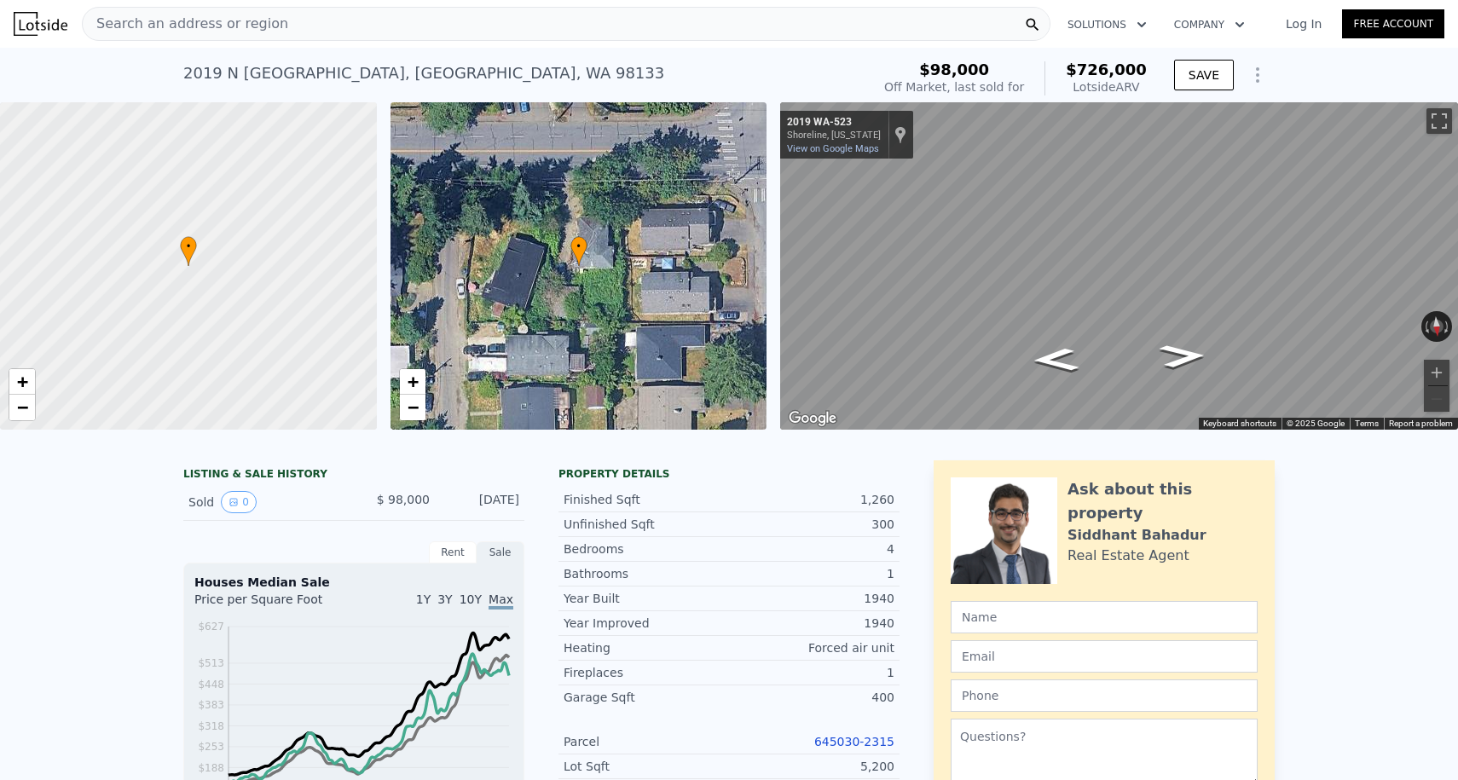
scroll to position [-1, 0]
click at [242, 14] on div "Search an address or region" at bounding box center [185, 24] width 205 height 32
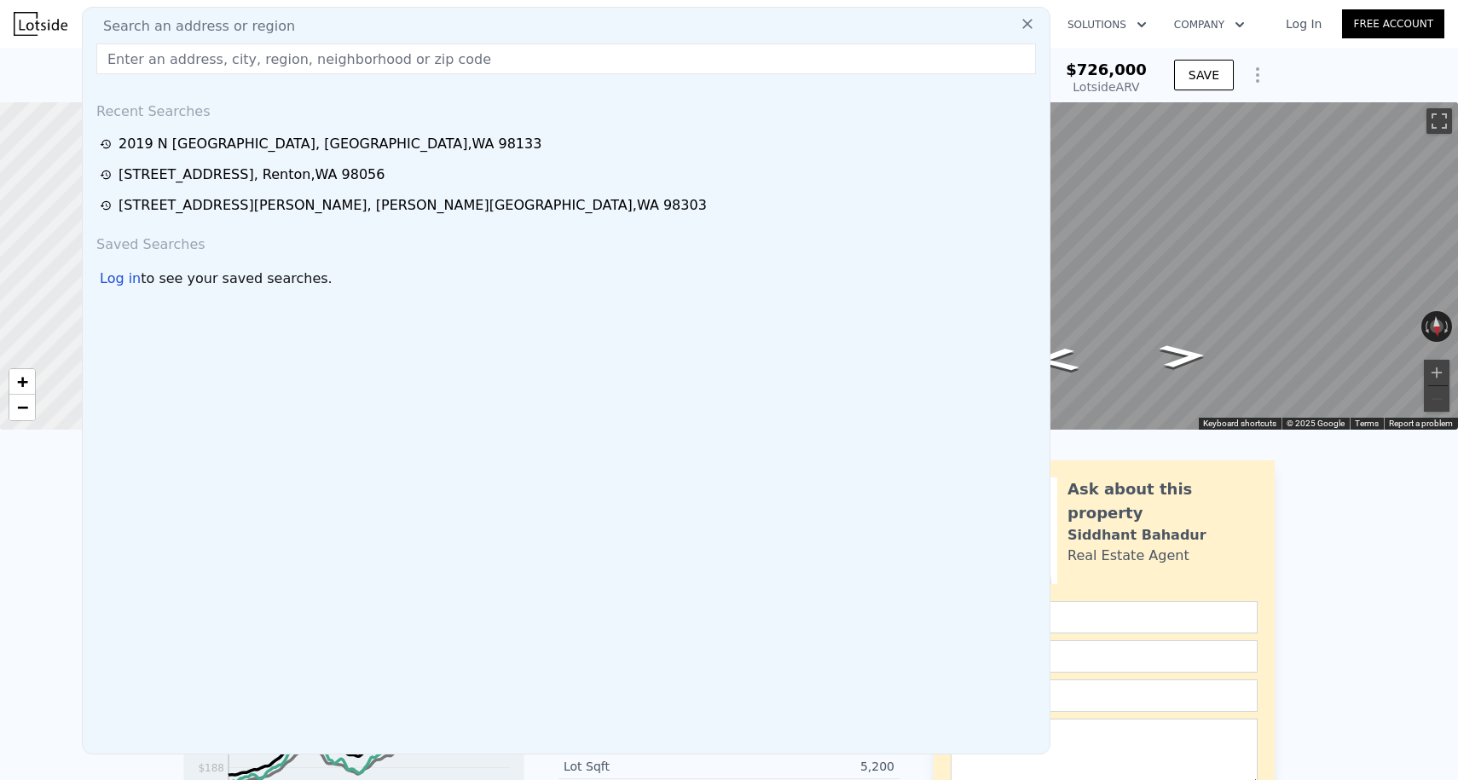
drag, startPoint x: 215, startPoint y: 61, endPoint x: 46, endPoint y: 28, distance: 171.9
click at [215, 61] on input "text" at bounding box center [565, 58] width 939 height 31
click at [46, 28] on img at bounding box center [41, 24] width 54 height 24
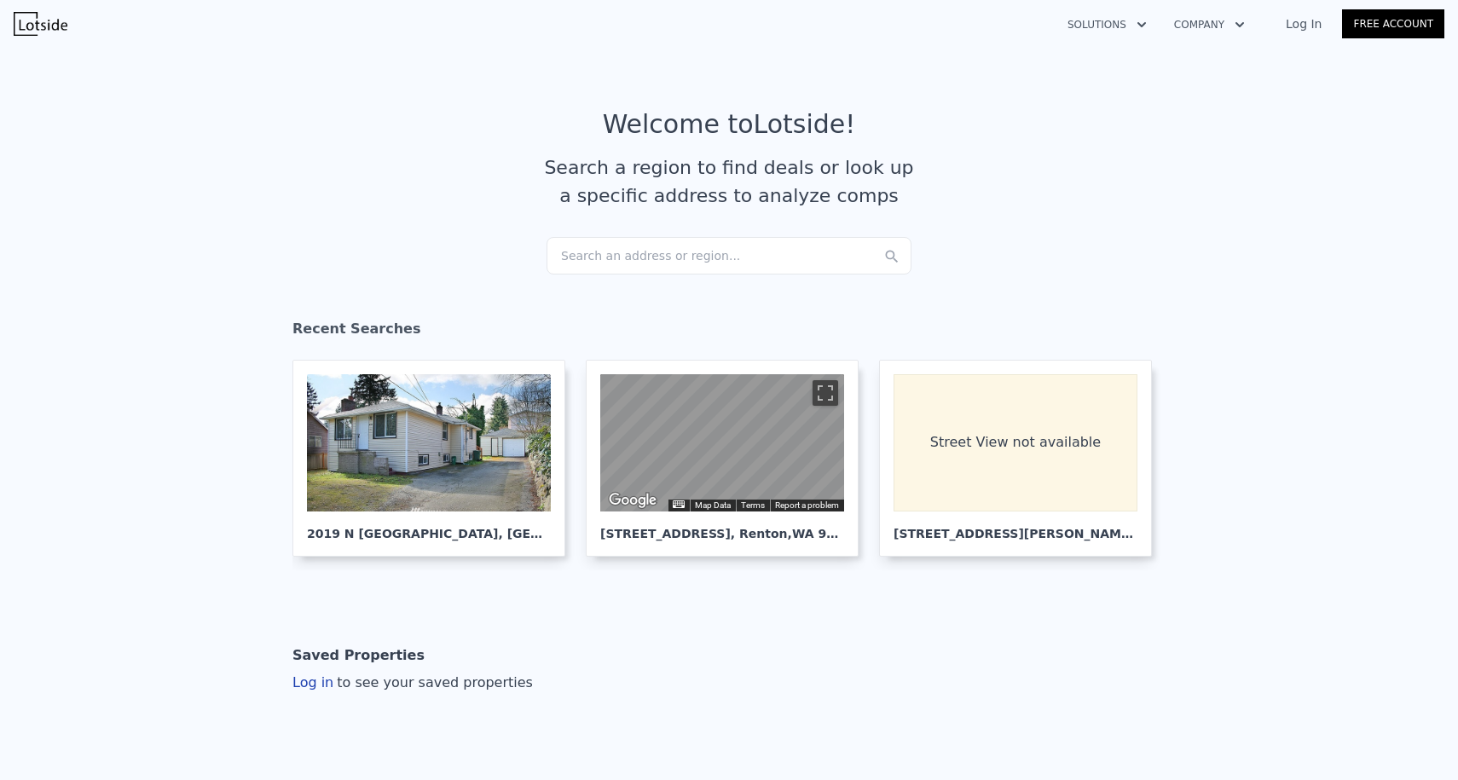
click at [599, 266] on div "Search an address or region..." at bounding box center [728, 256] width 365 height 38
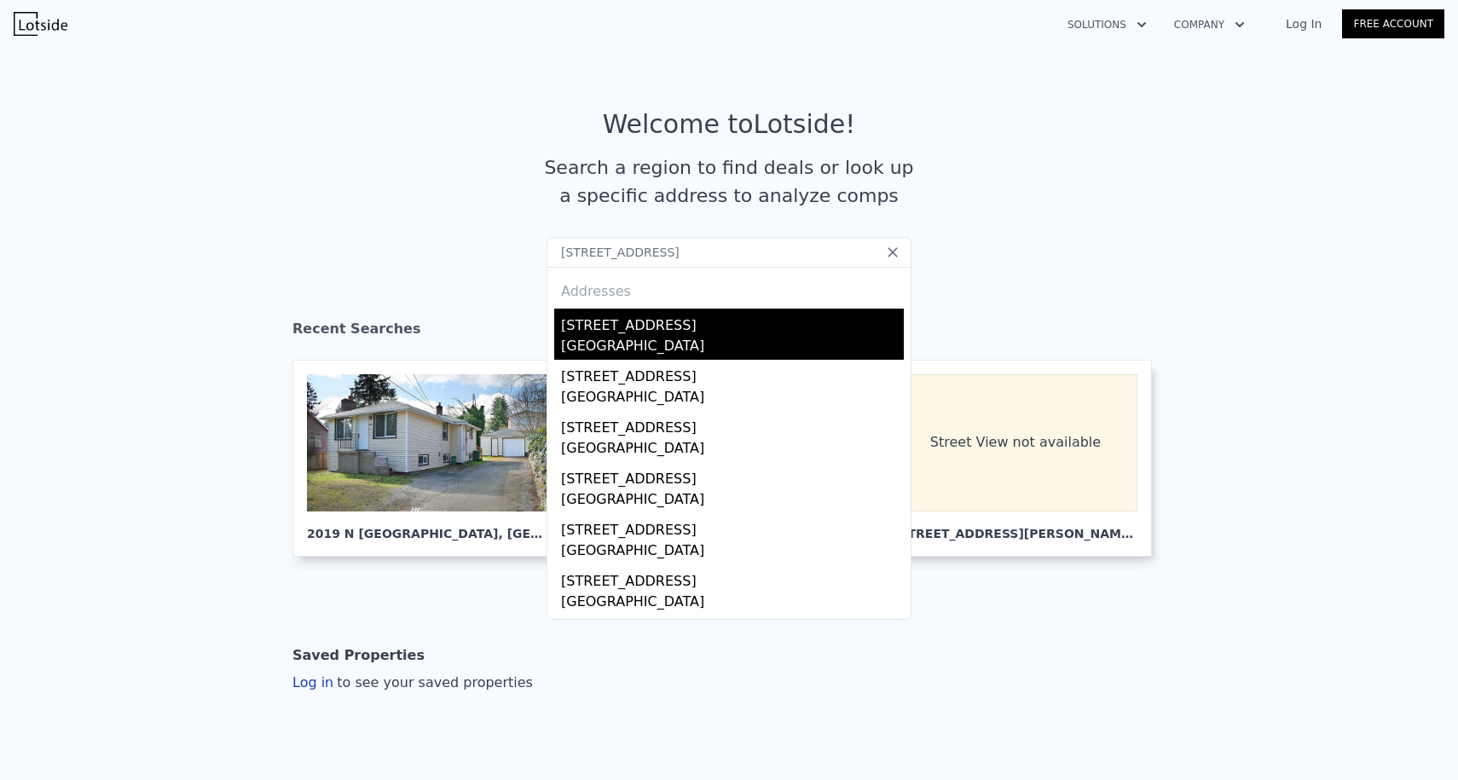
type input "[STREET_ADDRESS]"
click at [635, 323] on div "[STREET_ADDRESS]" at bounding box center [732, 322] width 343 height 27
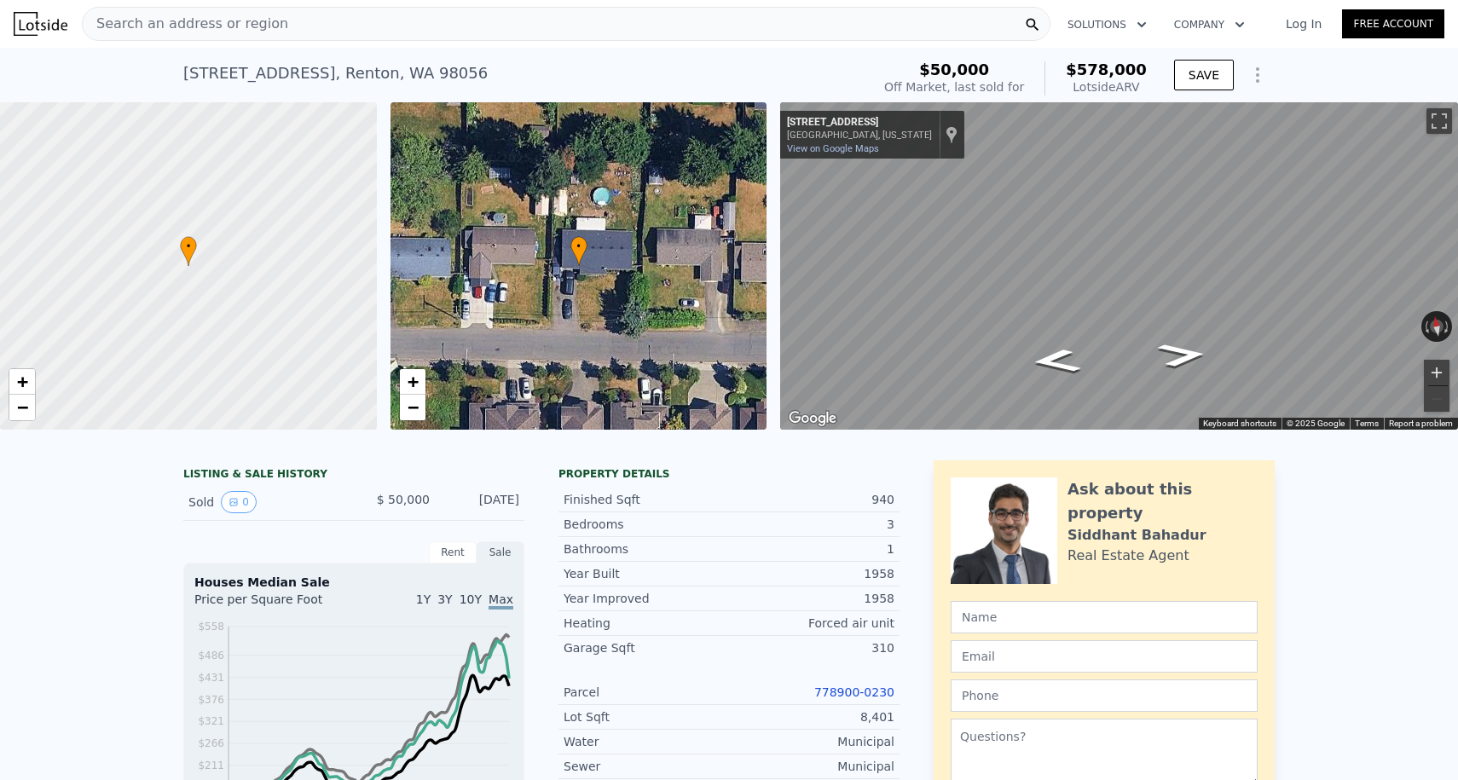
click at [1435, 366] on button "Zoom in" at bounding box center [1436, 373] width 26 height 26
click at [1432, 395] on button "Zoom out" at bounding box center [1436, 399] width 26 height 26
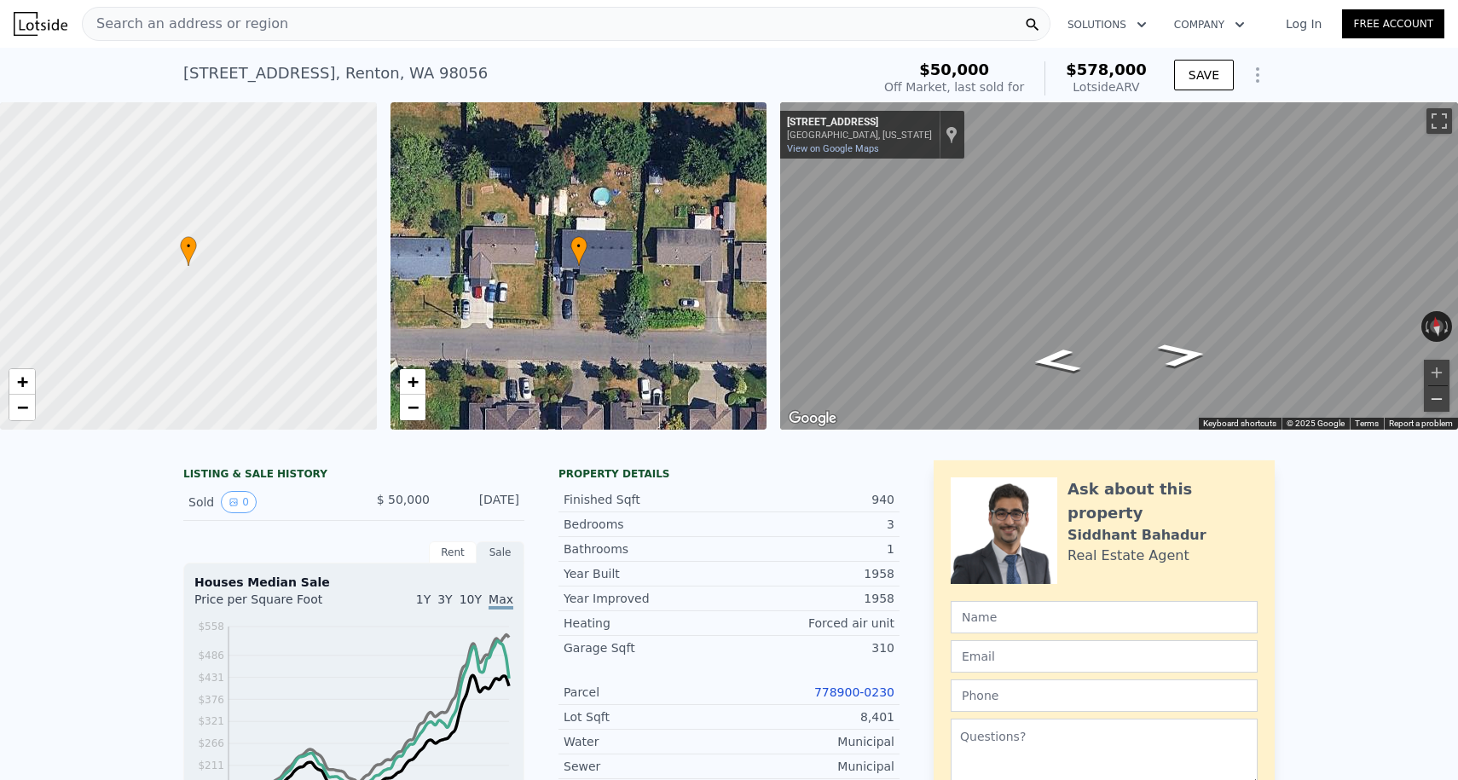
click at [1434, 401] on button "Zoom out" at bounding box center [1436, 399] width 26 height 26
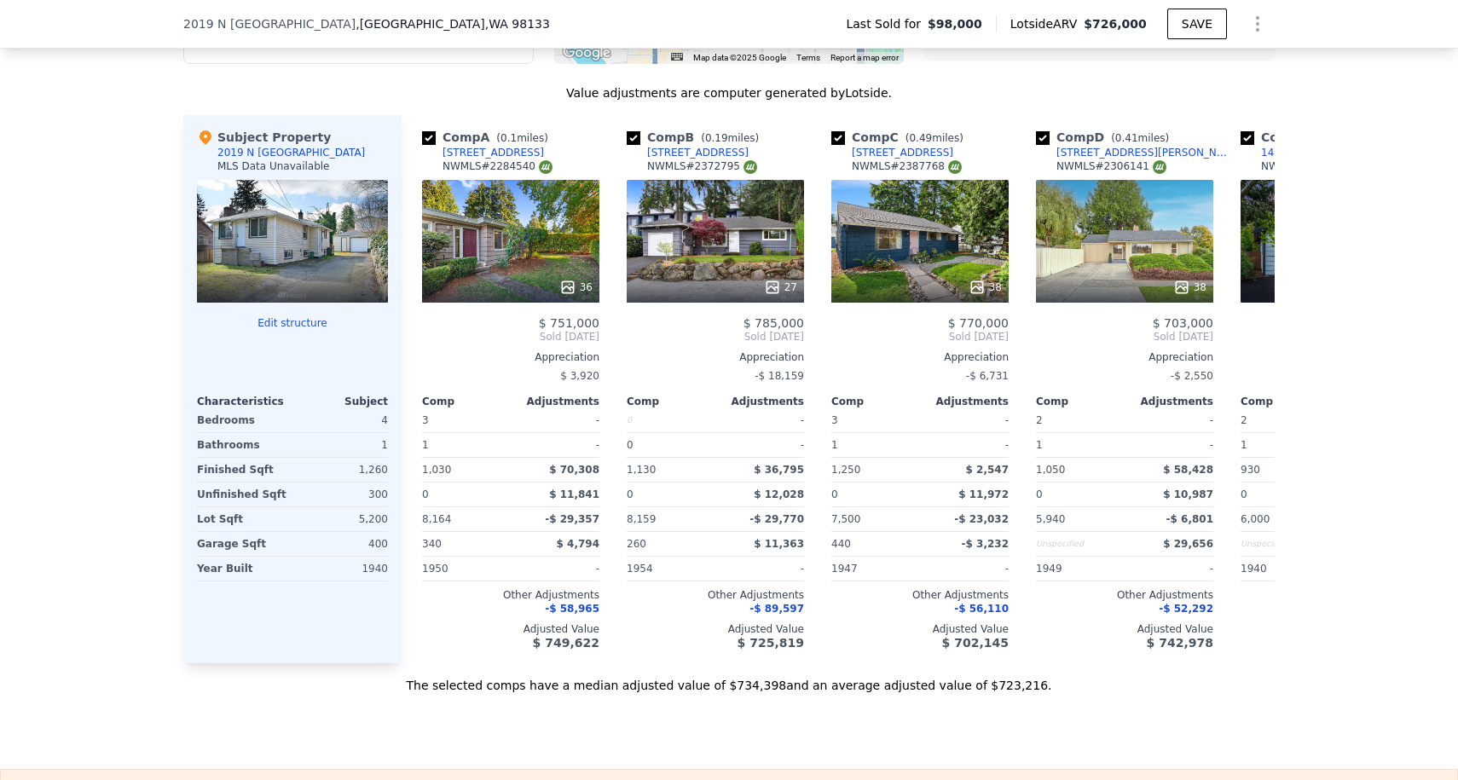
scroll to position [271, 0]
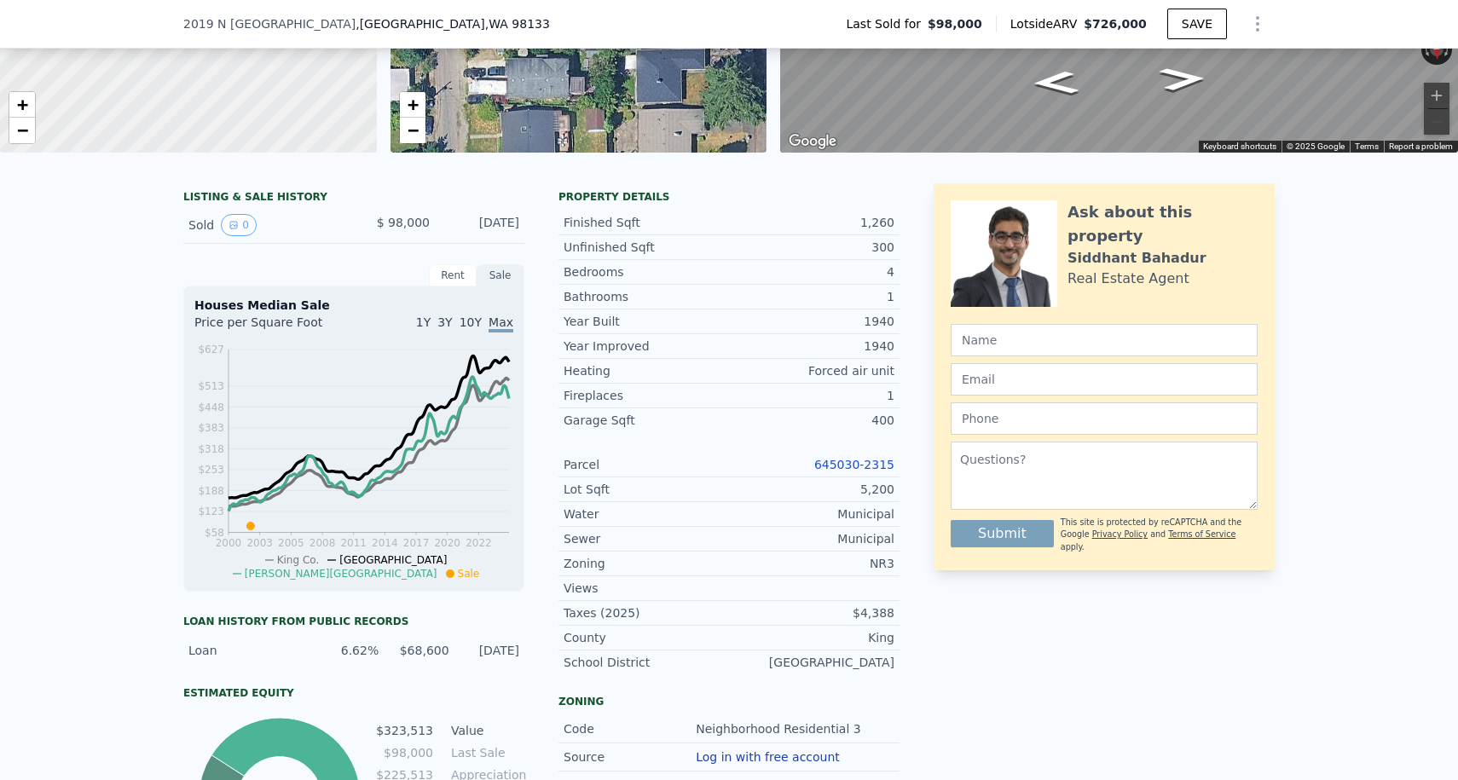
click at [831, 473] on div "Parcel 645030-2315" at bounding box center [728, 465] width 341 height 25
click at [827, 461] on link "645030-2315" at bounding box center [854, 465] width 80 height 14
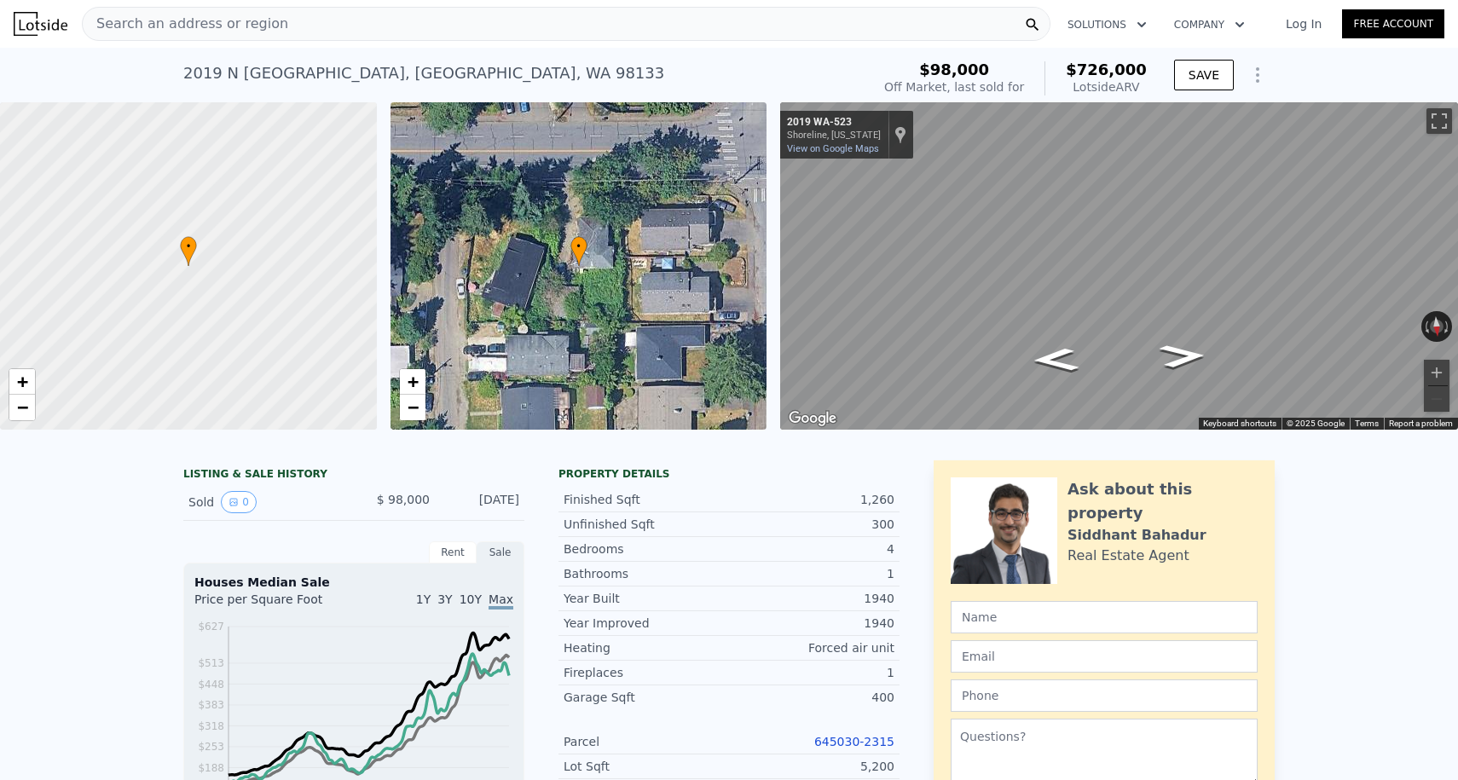
scroll to position [0, 0]
click at [356, 33] on div "Search an address or region" at bounding box center [566, 24] width 968 height 34
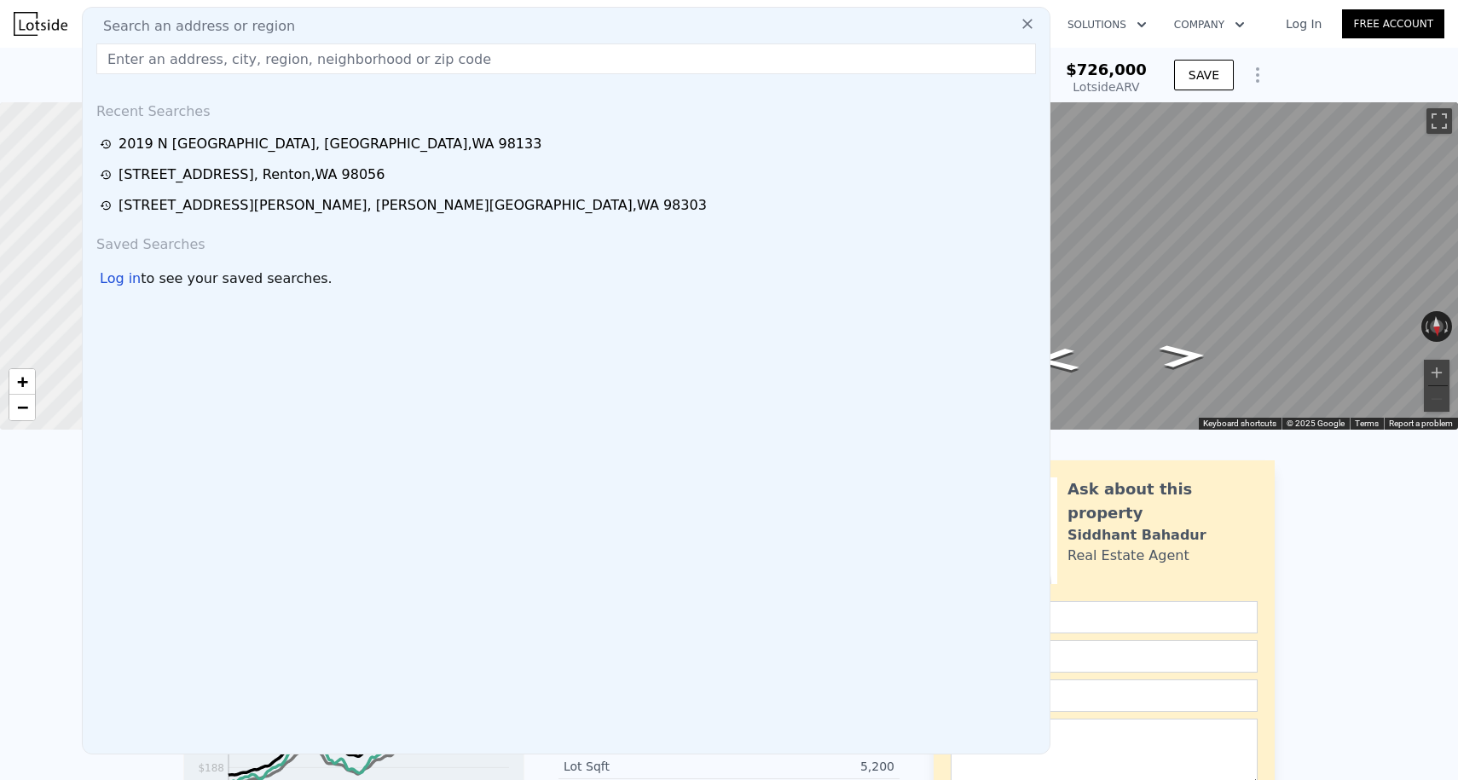
drag, startPoint x: 263, startPoint y: 52, endPoint x: 38, endPoint y: 26, distance: 226.6
click at [38, 26] on div "Search an address or region Search an address or region Recent Searches 2019 [S…" at bounding box center [729, 23] width 1430 height 41
click at [38, 26] on img at bounding box center [41, 24] width 54 height 24
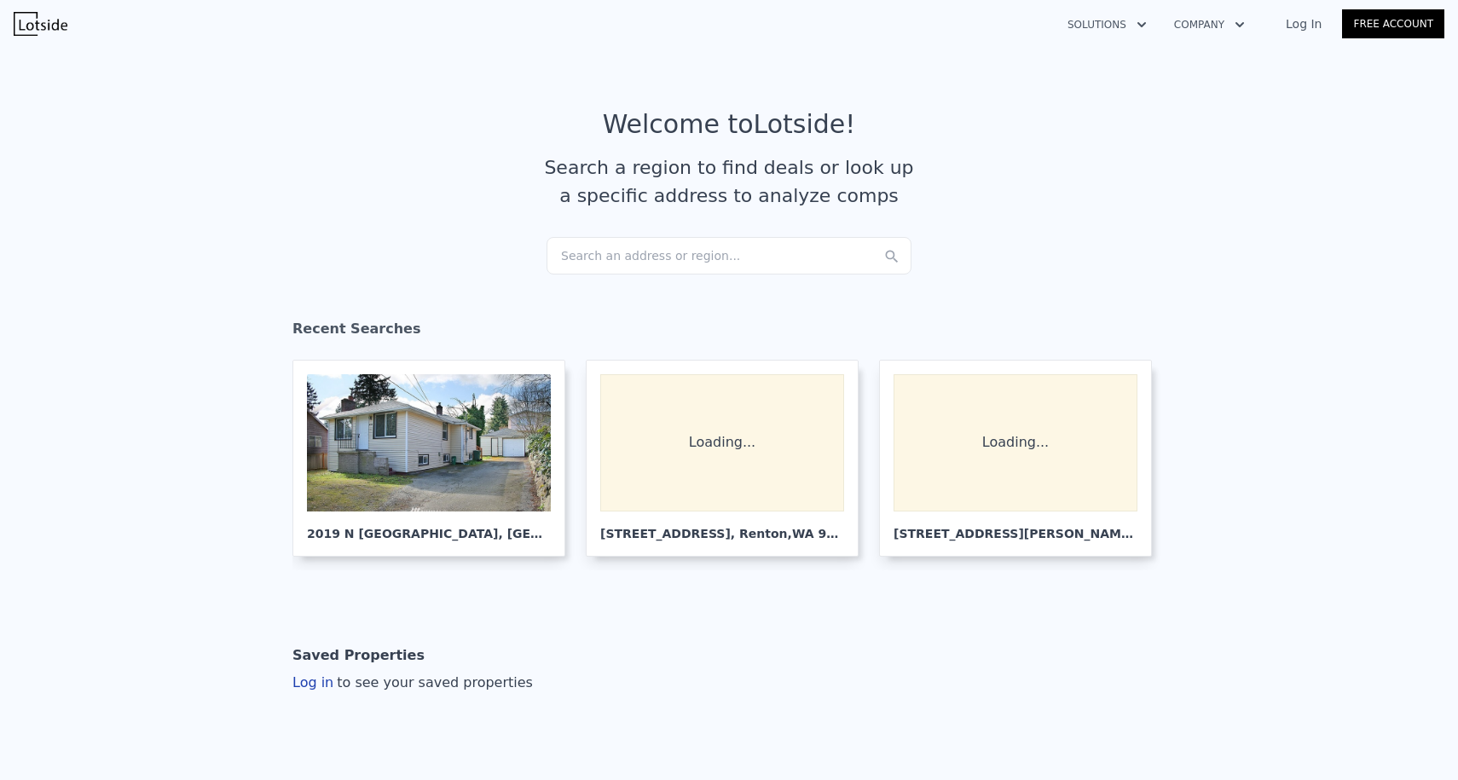
click at [38, 26] on img at bounding box center [41, 24] width 54 height 24
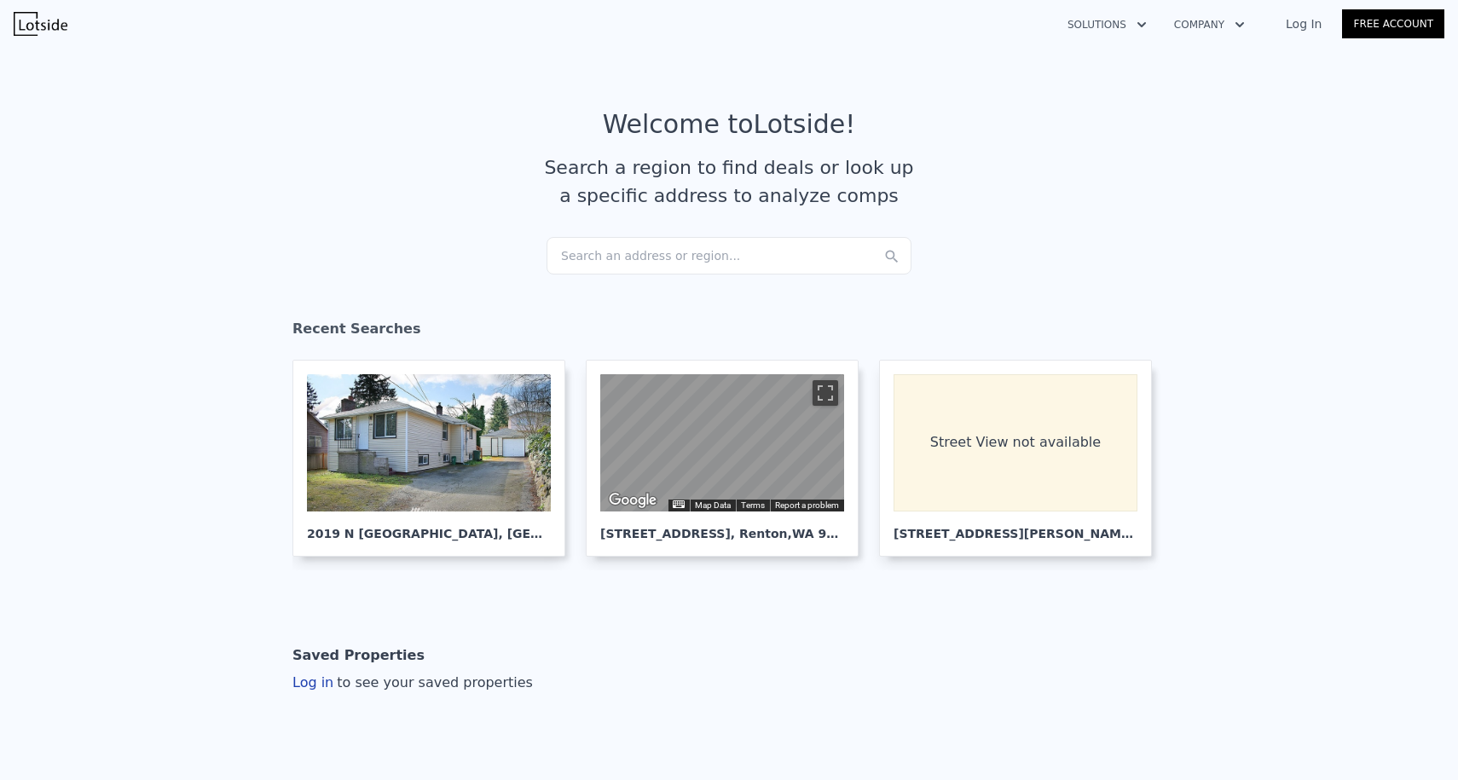
click at [665, 264] on div "Search an address or region..." at bounding box center [728, 256] width 365 height 38
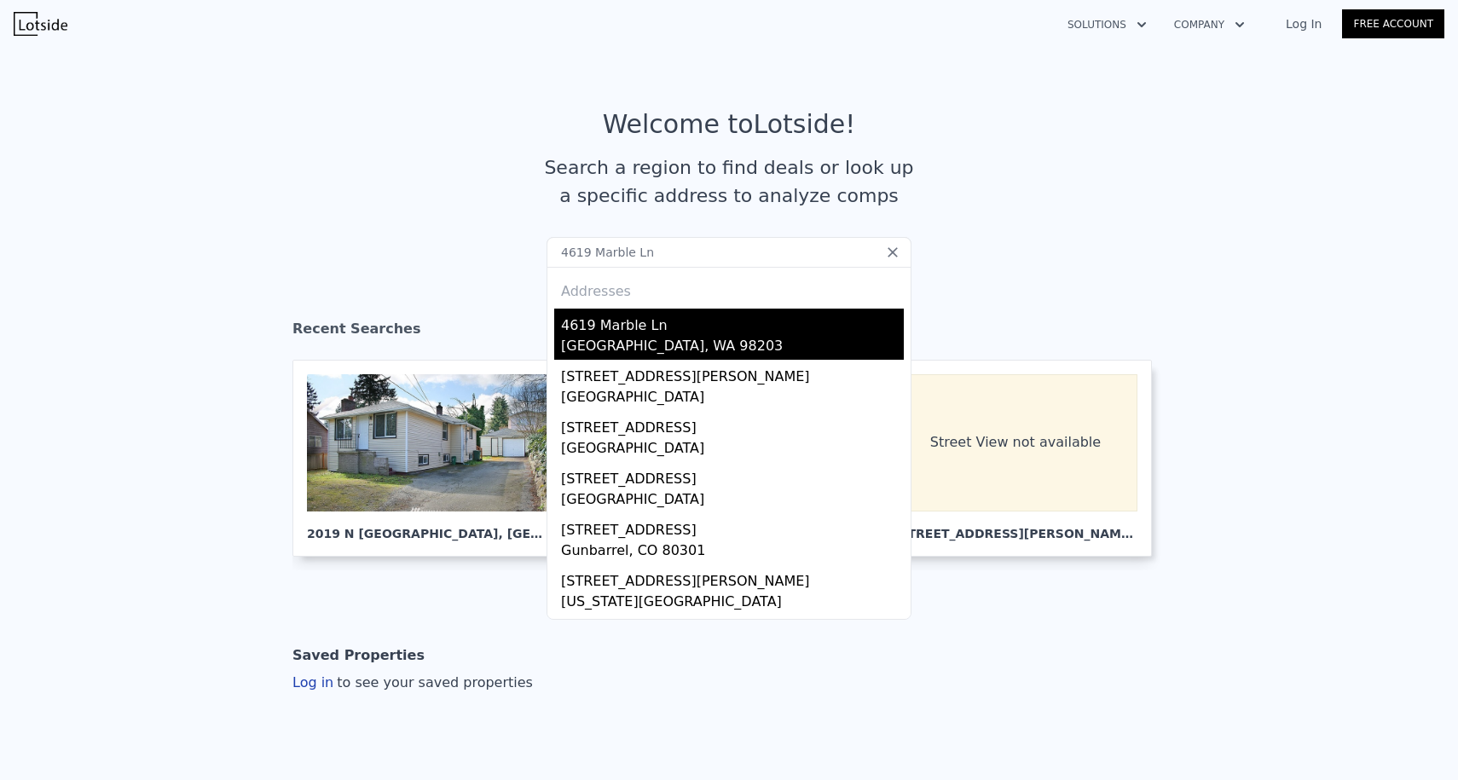
type input "4619 Marble Ln"
click at [663, 332] on div "4619 Marble Ln" at bounding box center [732, 322] width 343 height 27
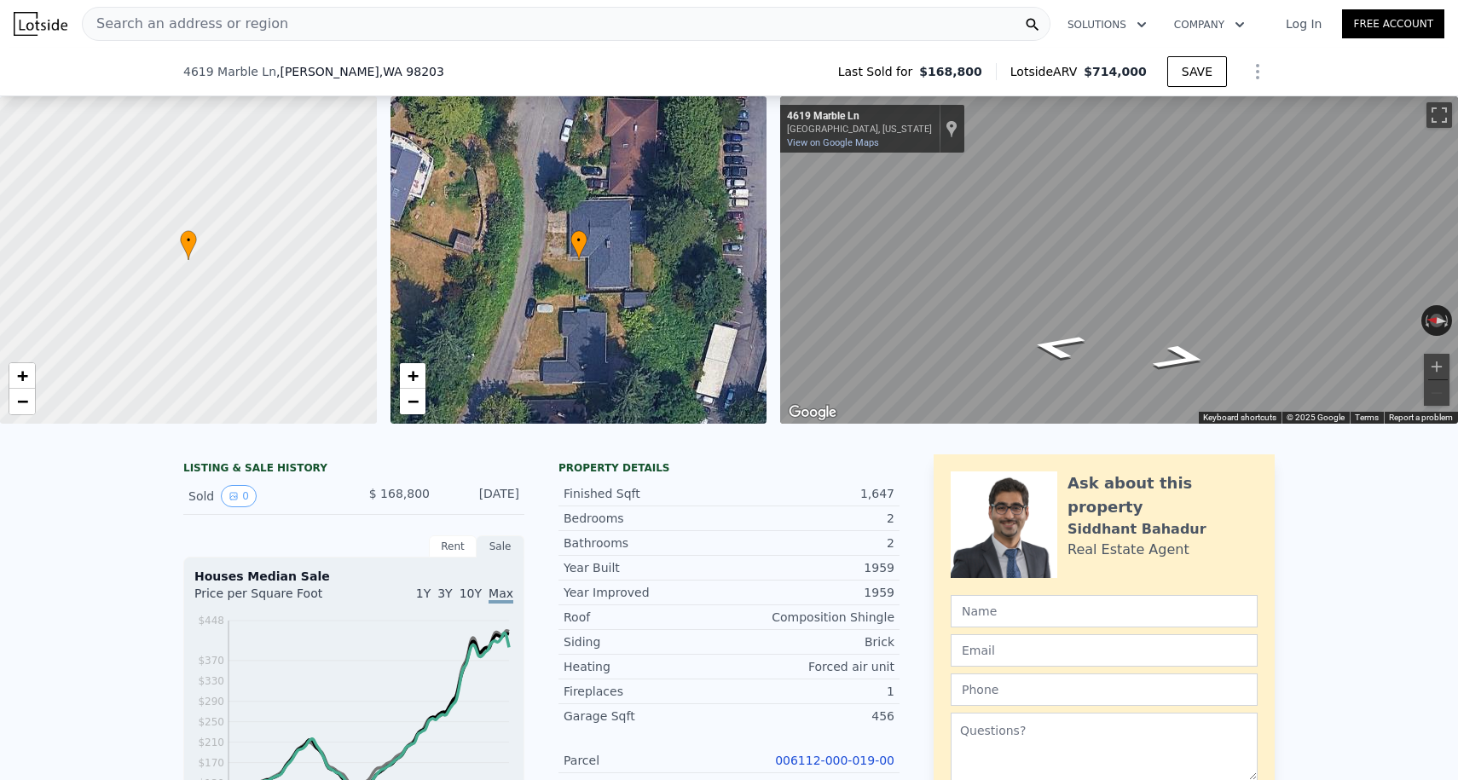
scroll to position [532, 0]
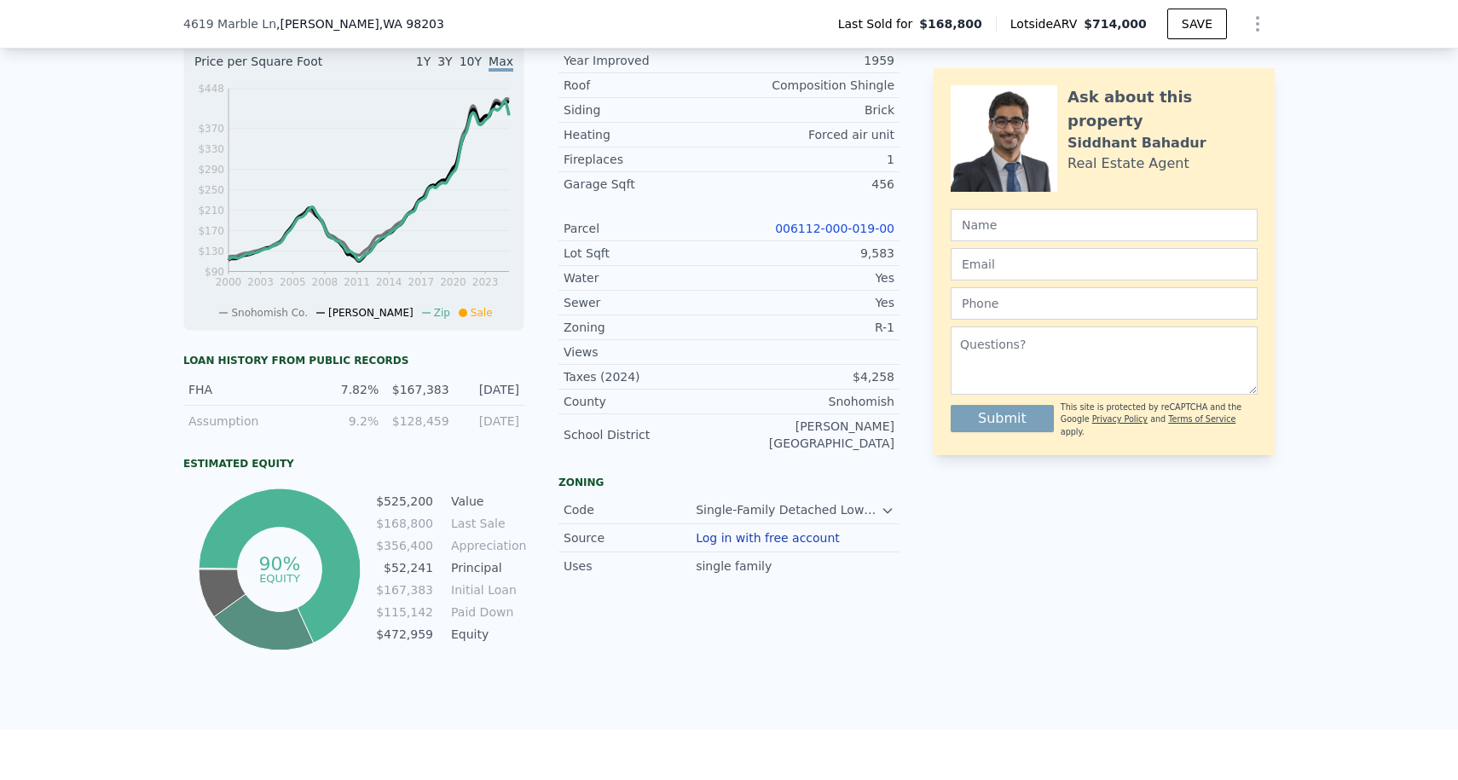
click at [805, 227] on link "006112-000-019-00" at bounding box center [834, 229] width 119 height 14
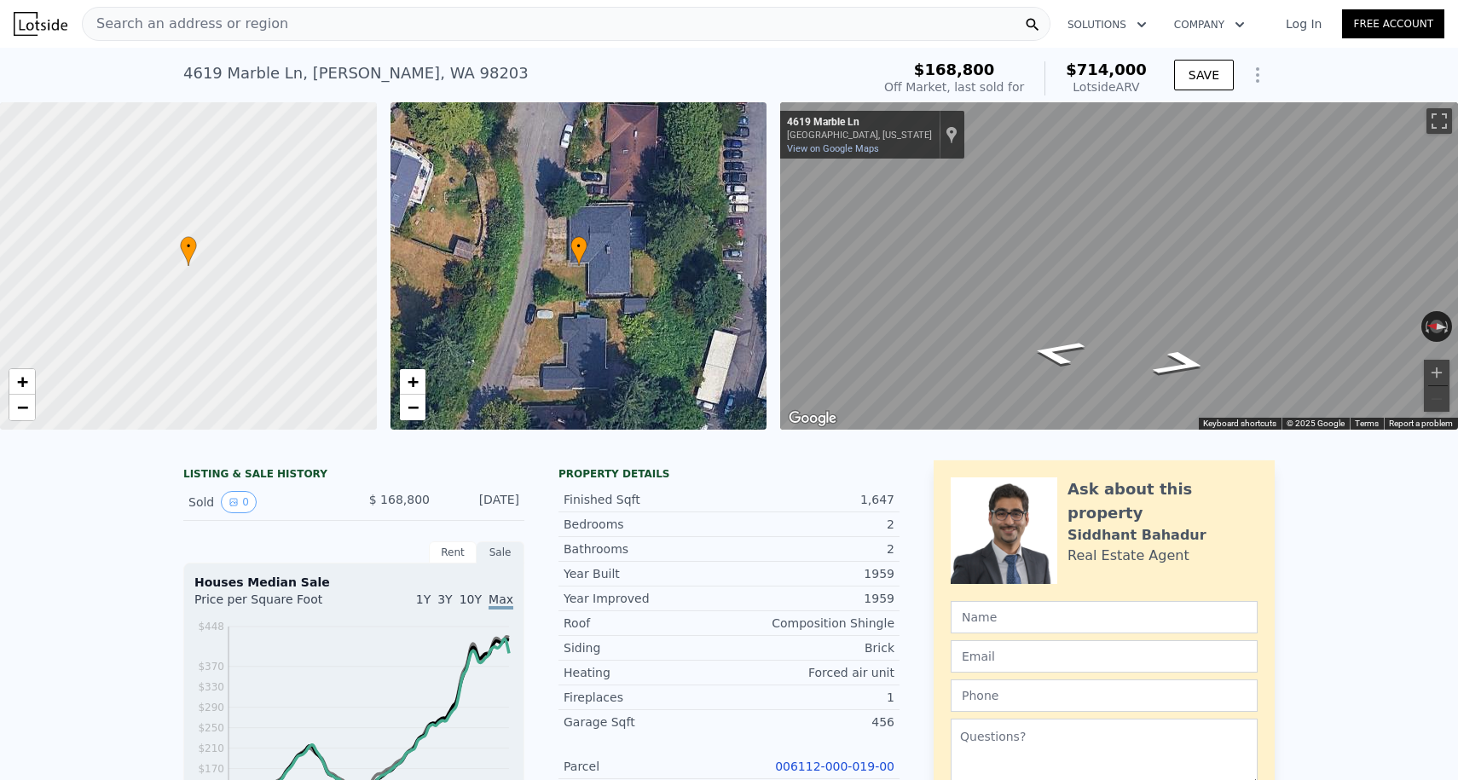
scroll to position [-3, 0]
click at [230, 26] on span "Search an address or region" at bounding box center [185, 24] width 205 height 20
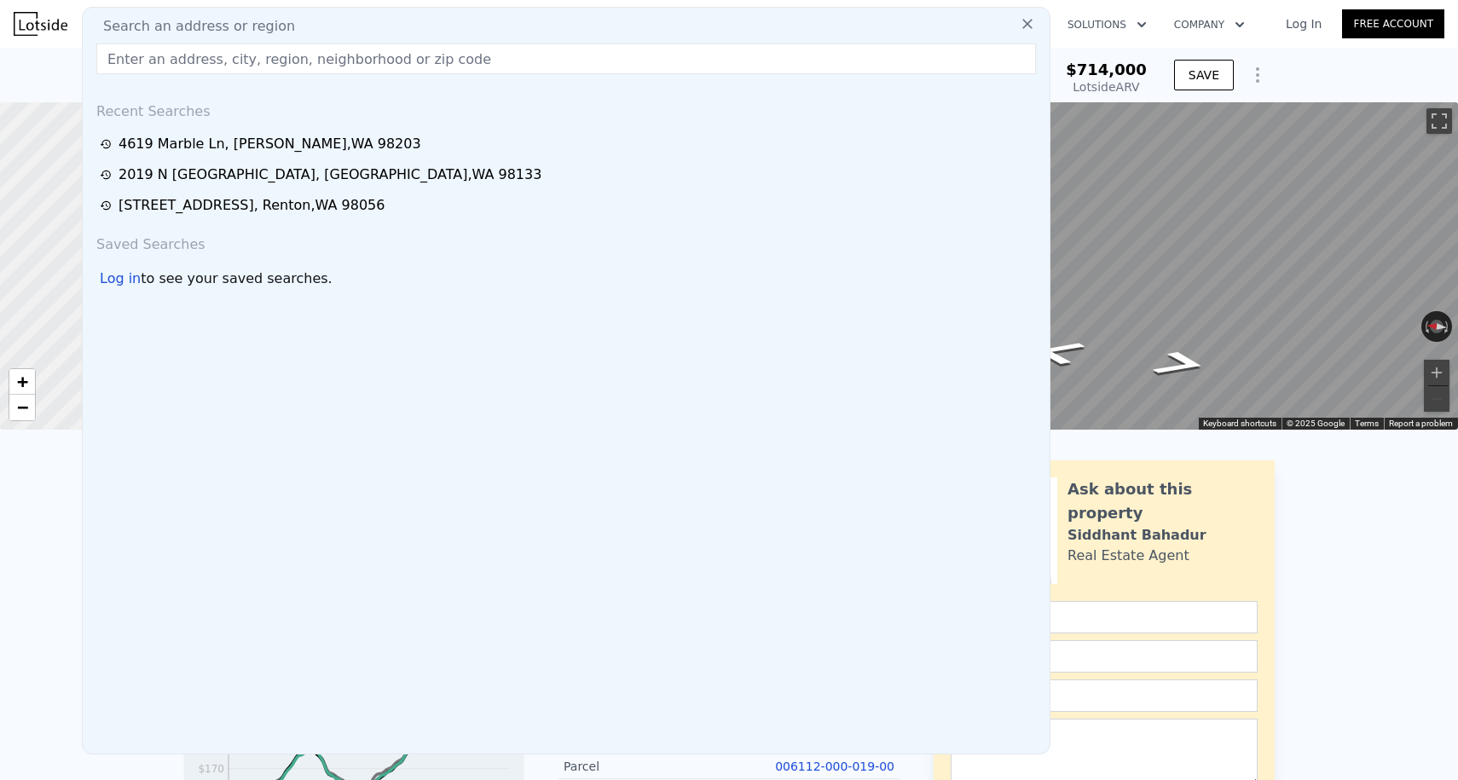
click at [18, 20] on img at bounding box center [41, 24] width 54 height 24
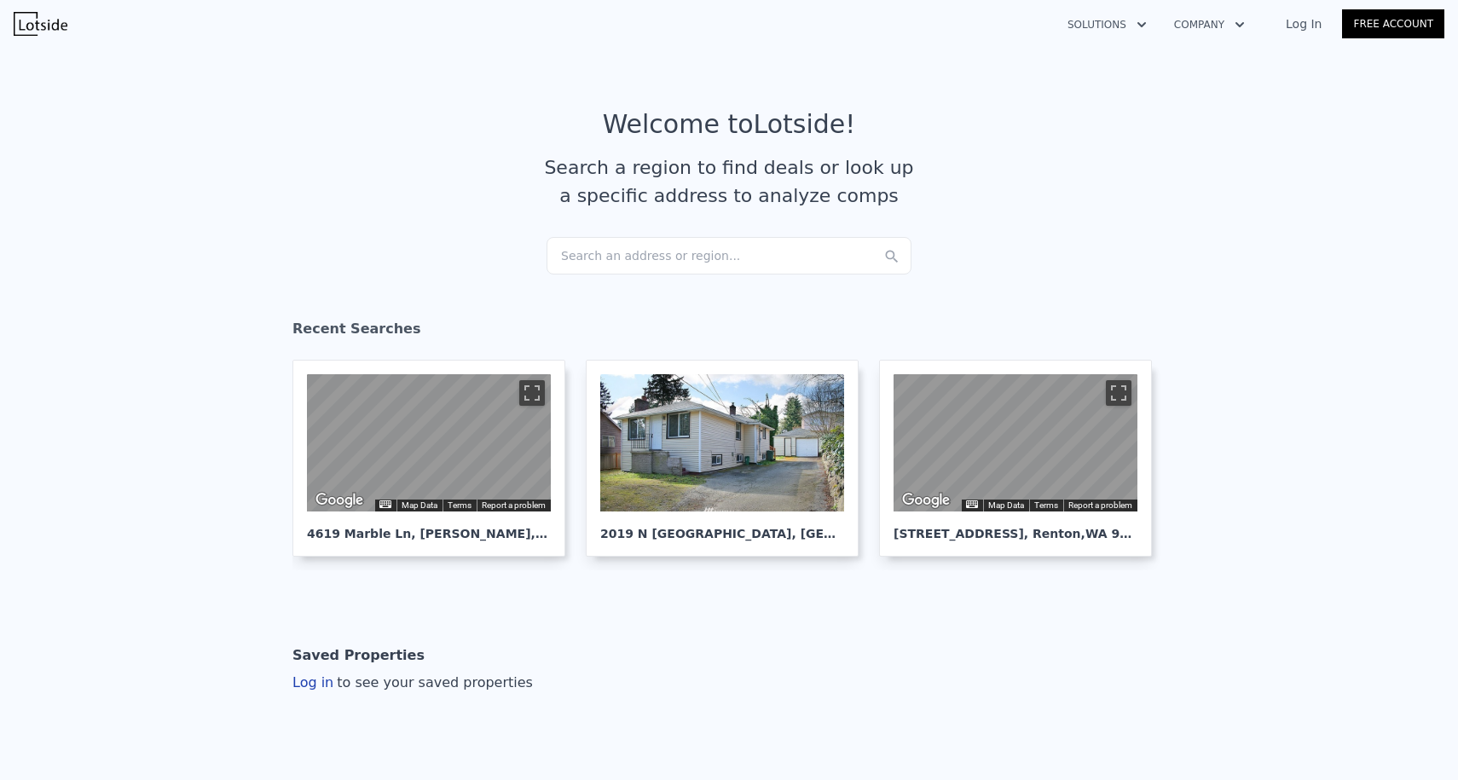
click at [591, 269] on div "Search an address or region..." at bounding box center [728, 256] width 365 height 38
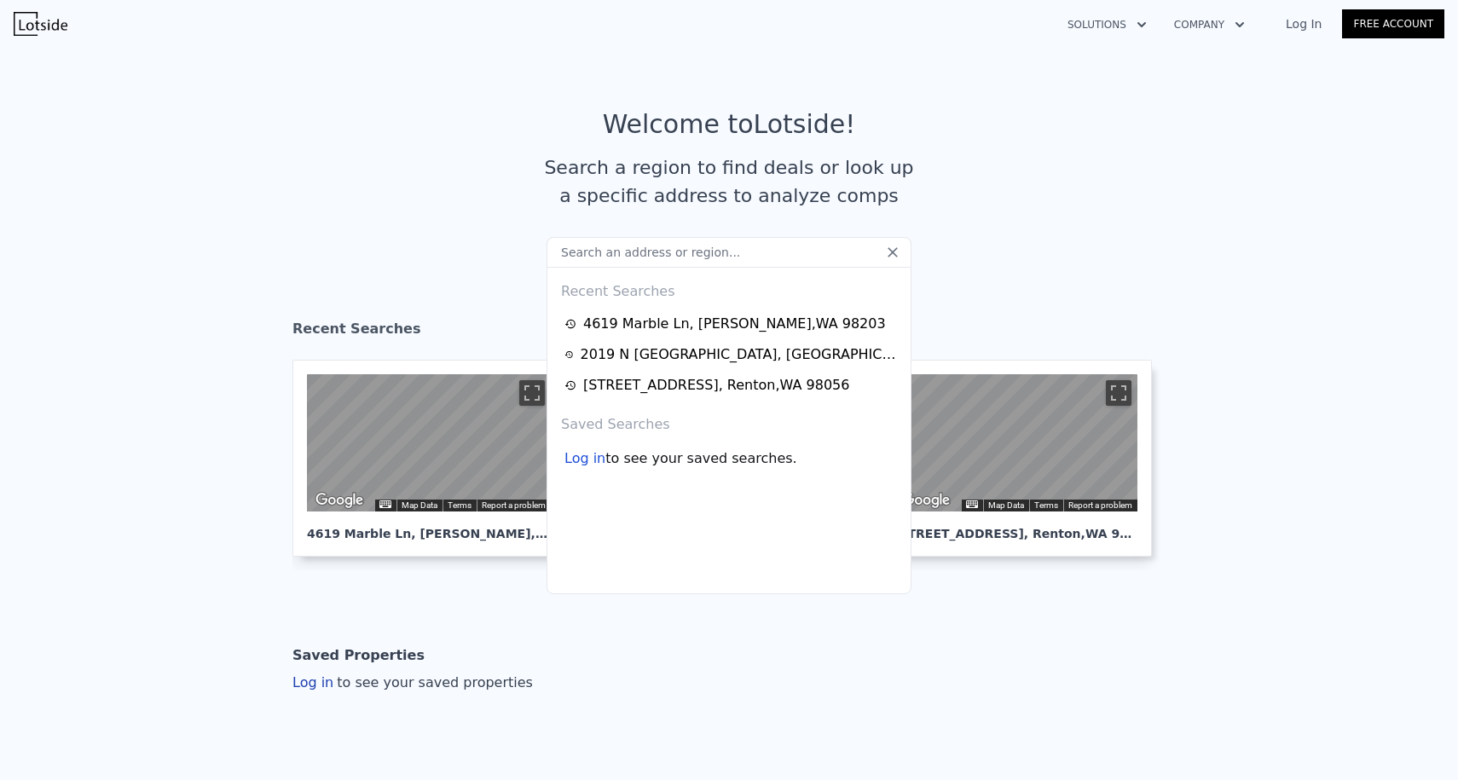
click at [591, 263] on input "text" at bounding box center [728, 252] width 365 height 31
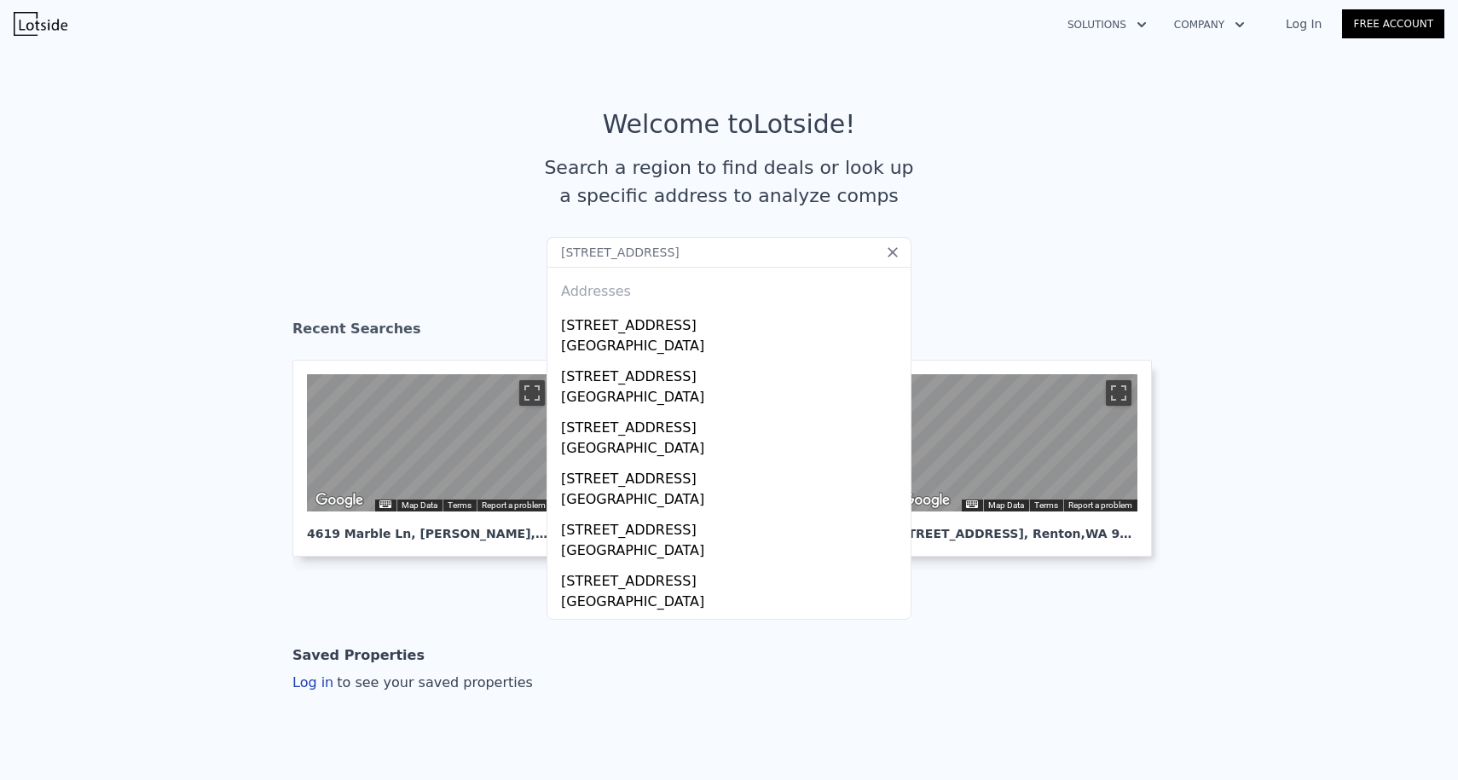
type input "[STREET_ADDRESS]"
click at [598, 323] on div "[STREET_ADDRESS]" at bounding box center [732, 322] width 343 height 27
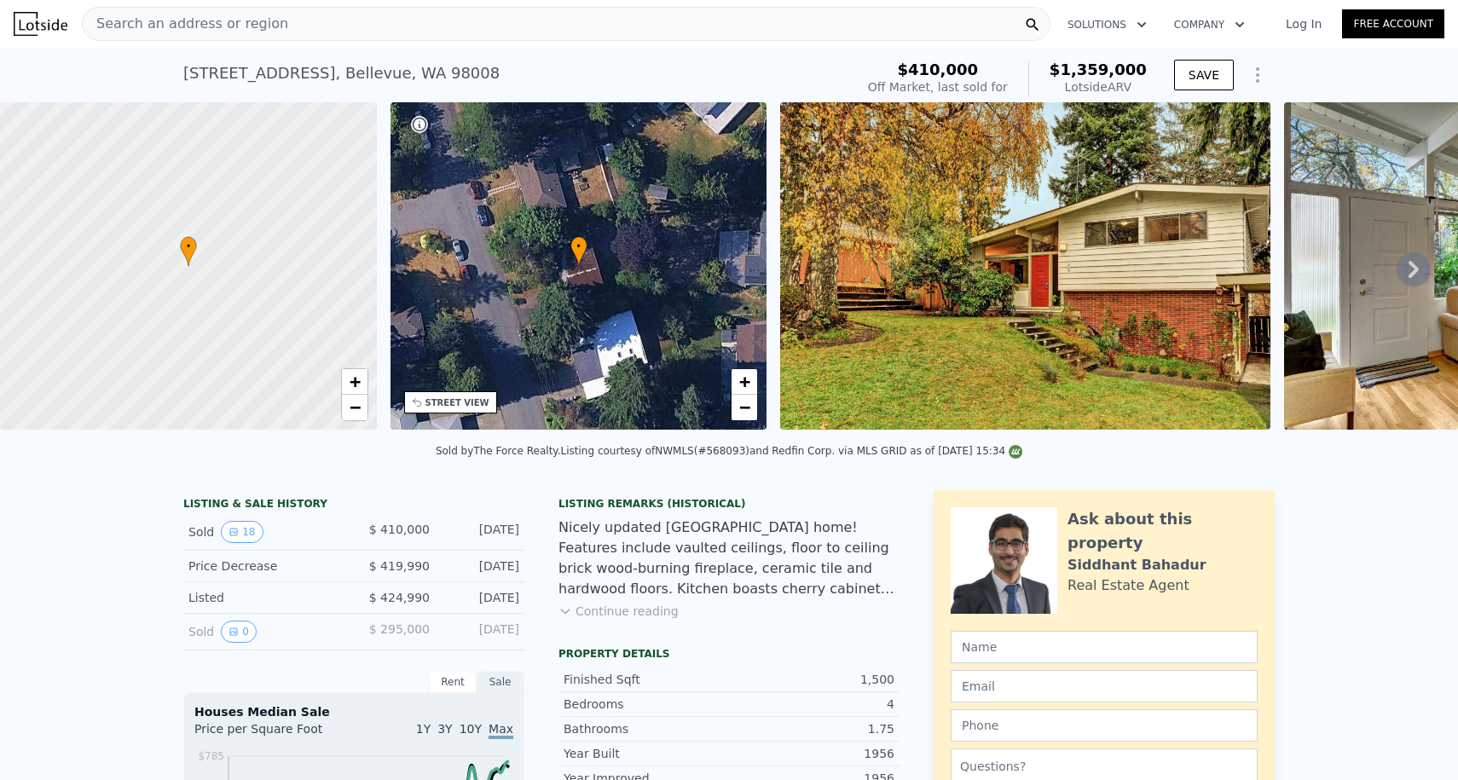
click at [352, 6] on div "Search an address or region Solutions Company Open main menu Log In Free Account" at bounding box center [729, 23] width 1430 height 41
click at [331, 27] on div "Search an address or region" at bounding box center [566, 24] width 968 height 34
click at [38, 26] on img at bounding box center [41, 24] width 54 height 24
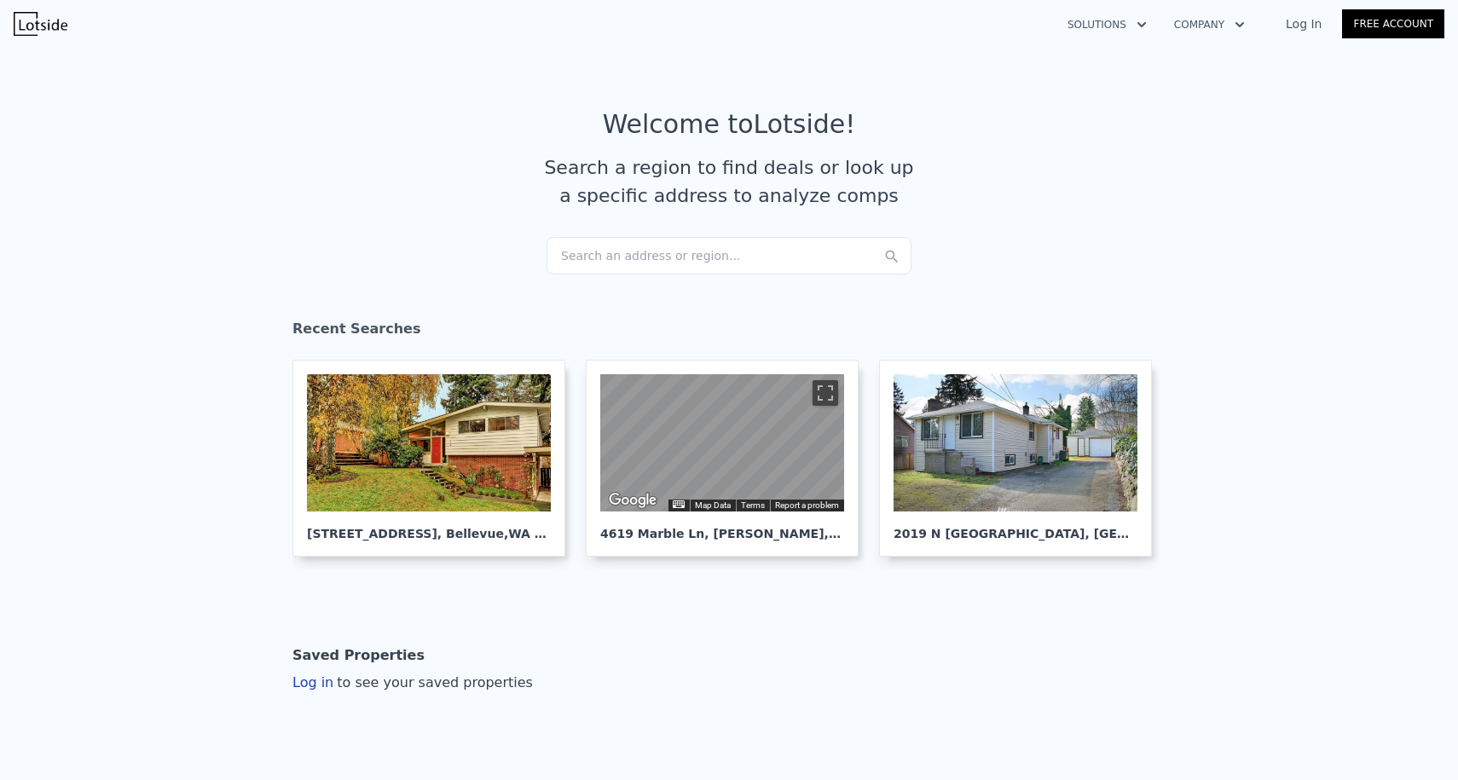
click at [615, 235] on article "Welcome to Lotside ! Search a region to find deals or look up a specific addres…" at bounding box center [728, 173] width 1091 height 128
click at [612, 245] on div "Search an address or region..." at bounding box center [728, 256] width 365 height 38
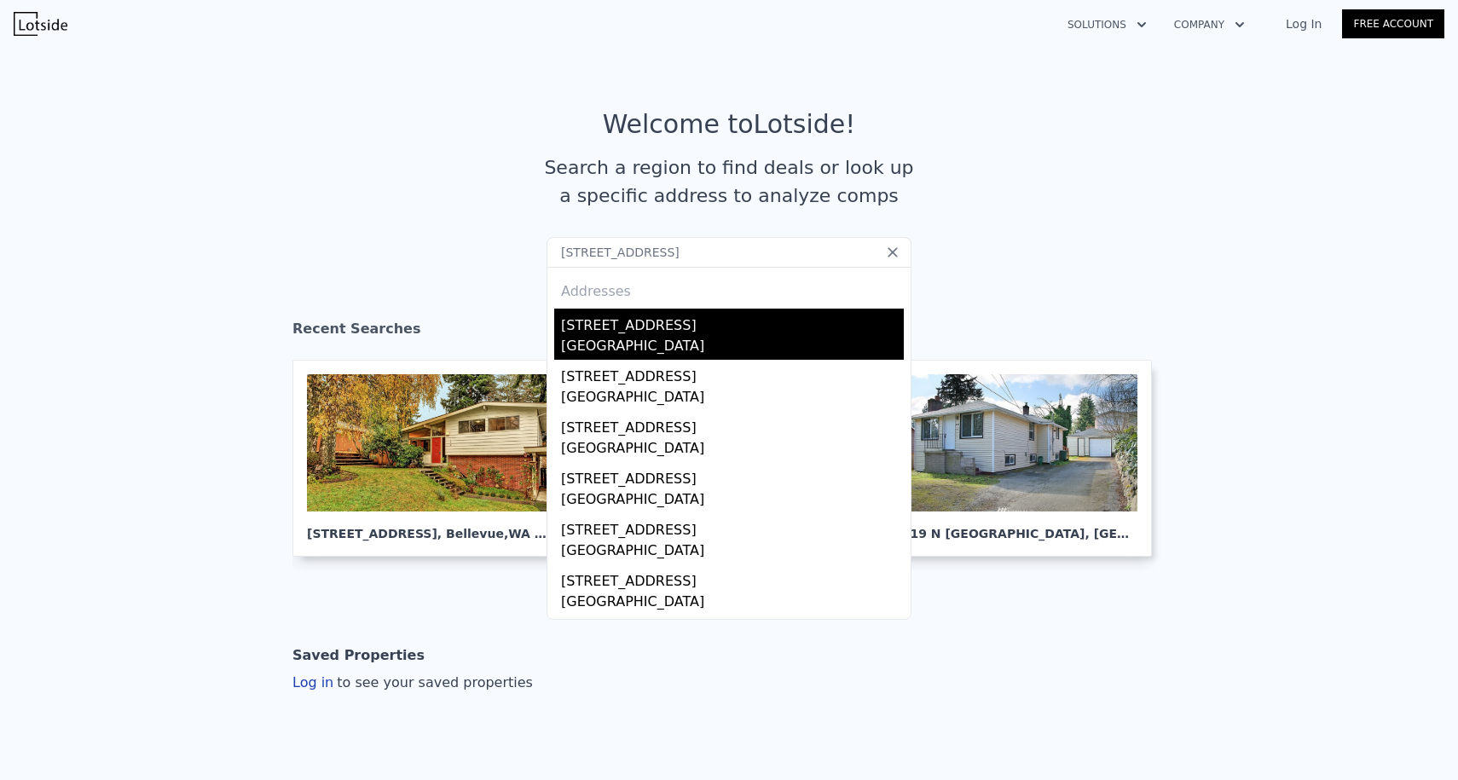
type input "[STREET_ADDRESS]"
click at [649, 326] on div "[STREET_ADDRESS]" at bounding box center [732, 322] width 343 height 27
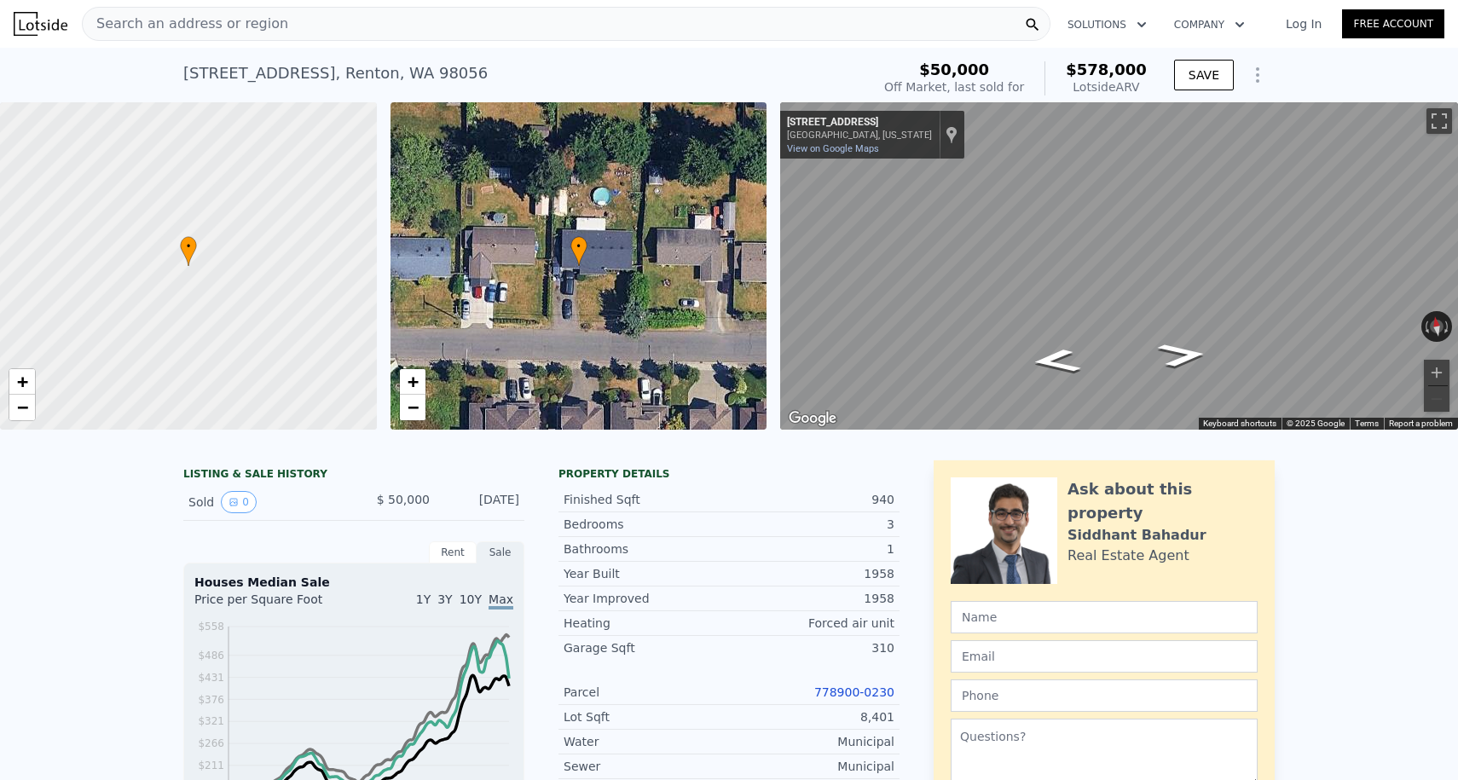
click at [850, 692] on link "778900-0230" at bounding box center [854, 692] width 80 height 14
click at [1431, 367] on button "Zoom in" at bounding box center [1436, 373] width 26 height 26
click at [1436, 379] on button "Zoom in" at bounding box center [1436, 373] width 26 height 26
drag, startPoint x: 375, startPoint y: 80, endPoint x: 182, endPoint y: 79, distance: 192.6
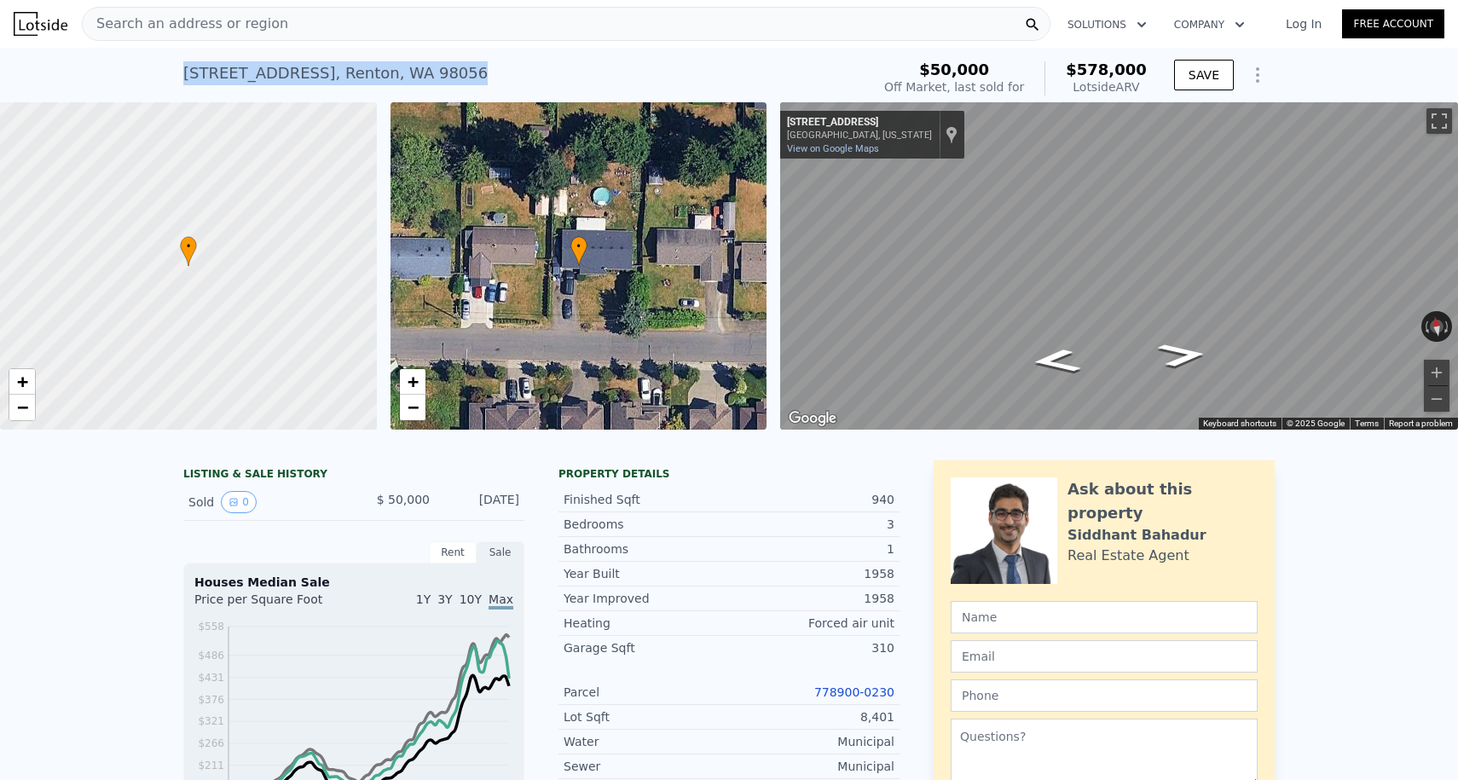
click at [182, 79] on div "[STREET_ADDRESS] Sold [DATE] for $50k (~ARV $578k ) $50,000 Off Market, last so…" at bounding box center [729, 75] width 1458 height 55
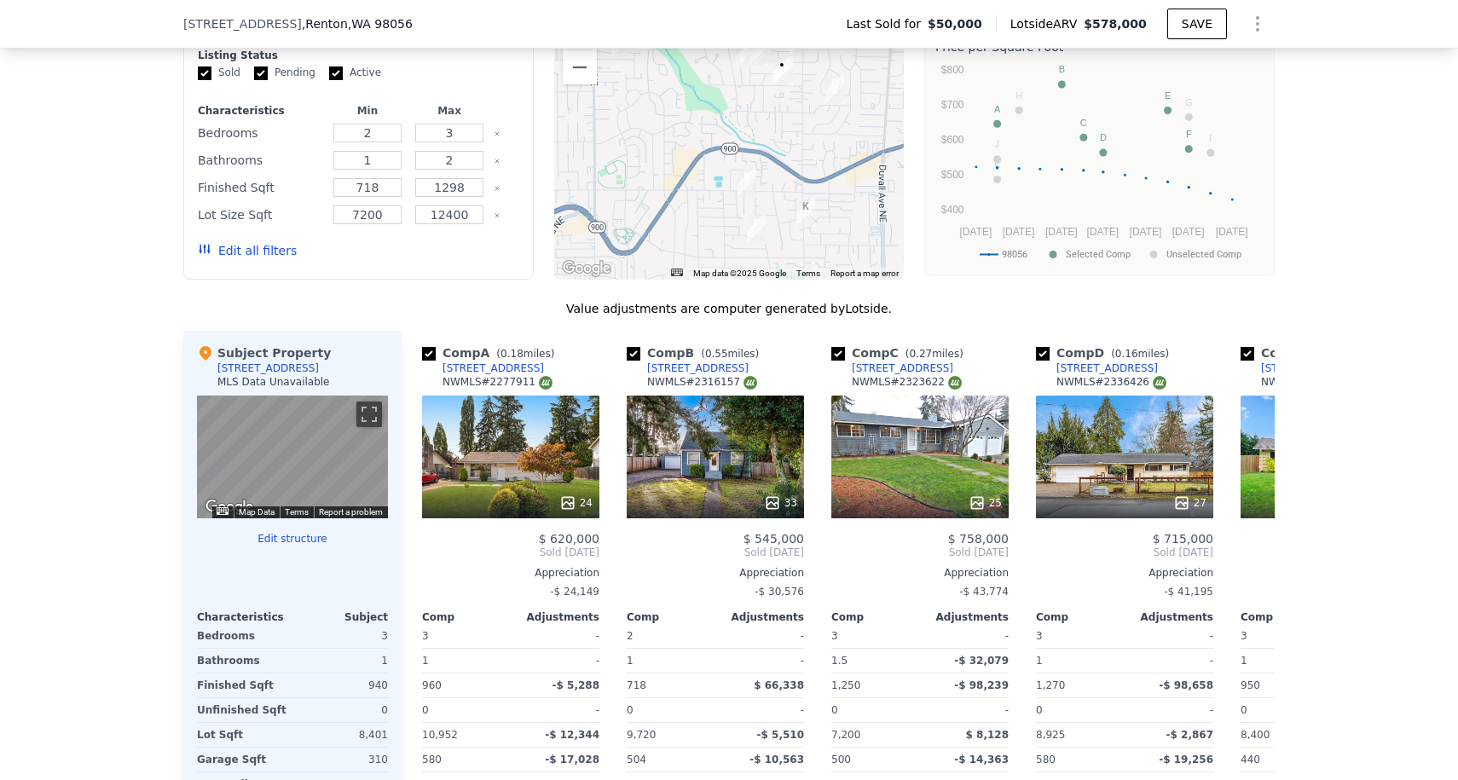
scroll to position [2030, 0]
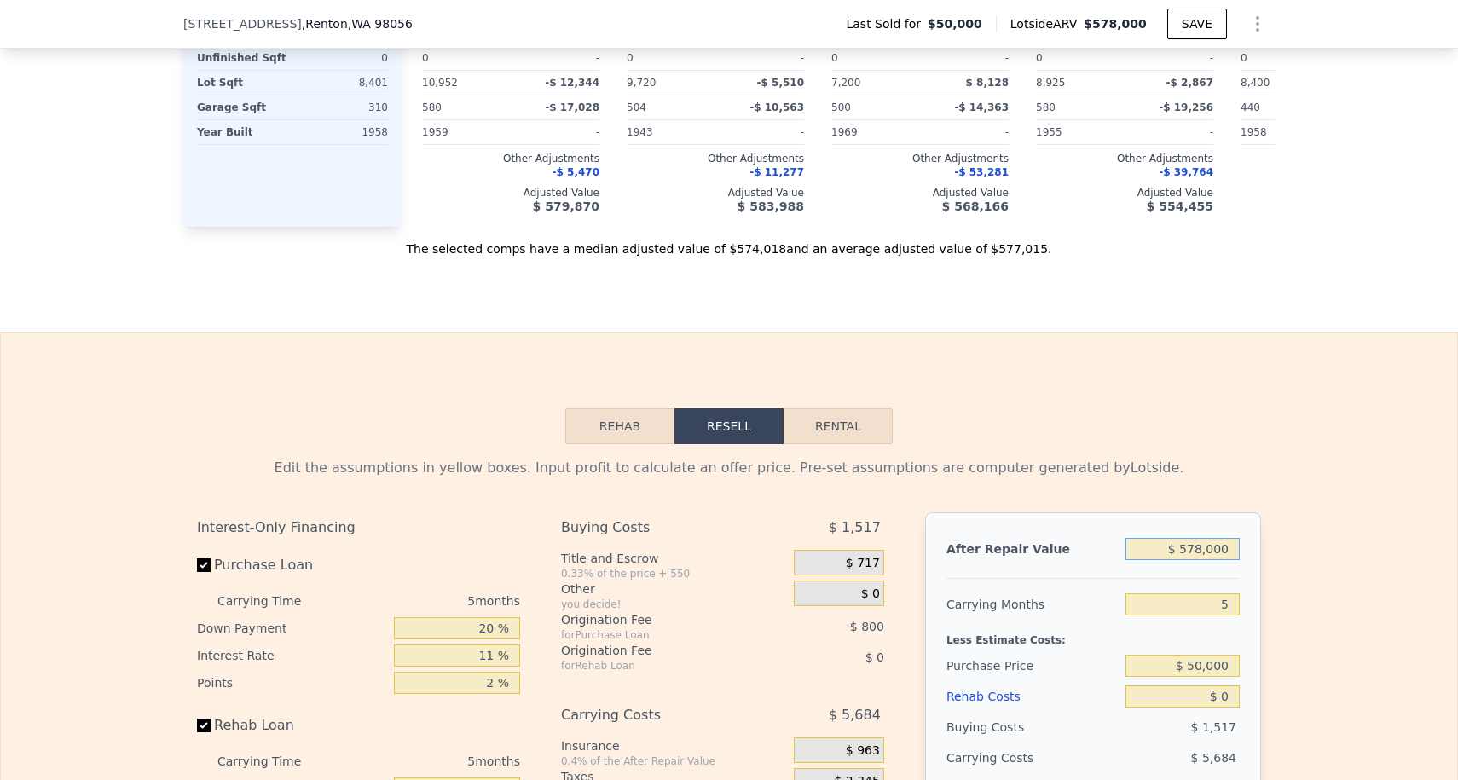
click at [1192, 544] on input "$ 578,000" at bounding box center [1182, 549] width 114 height 22
type input "$ 6"
type input "-$ 56,782"
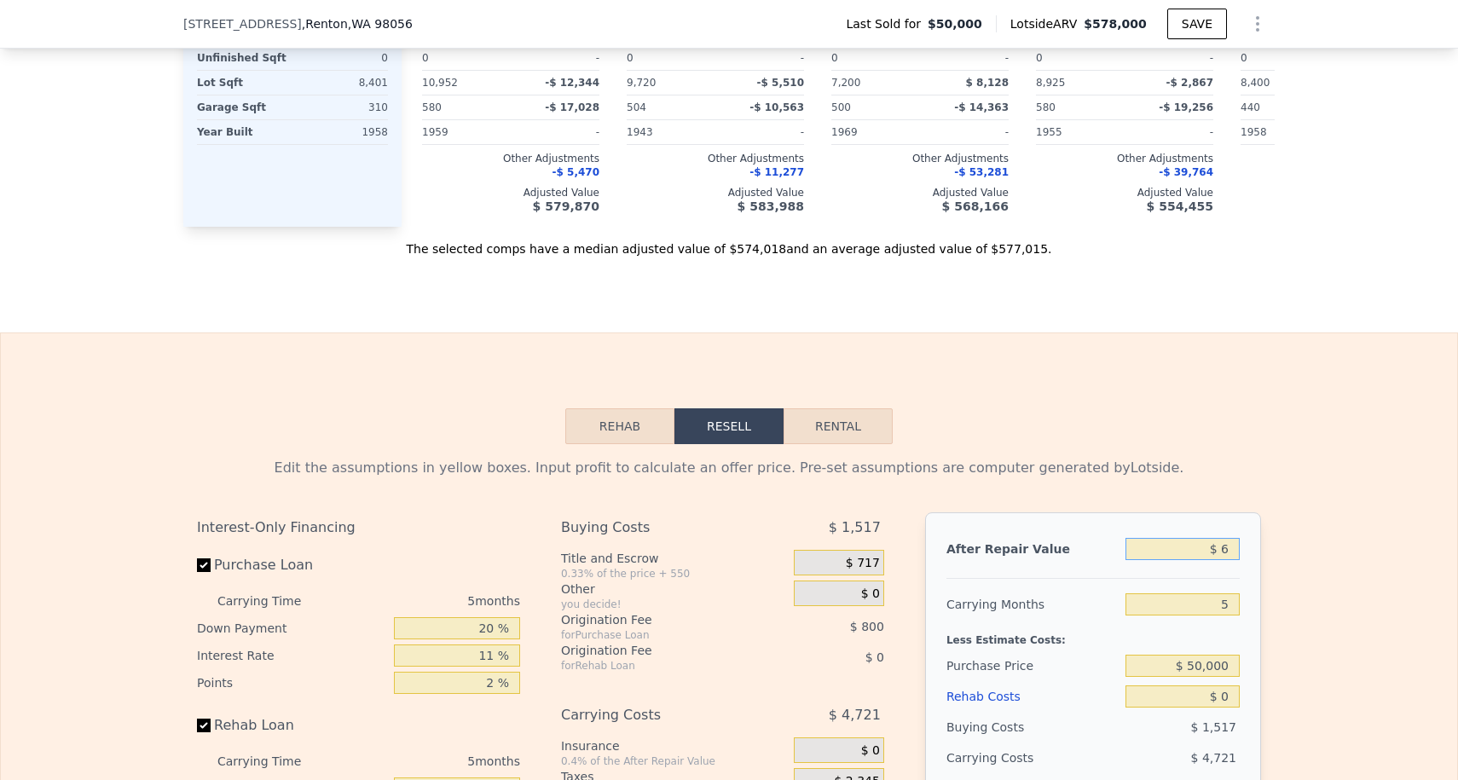
type input "$ 65"
type input "-$ 56,728"
type input "$ 6,500"
type input "-$ 56,185"
type input "$ 65,000"
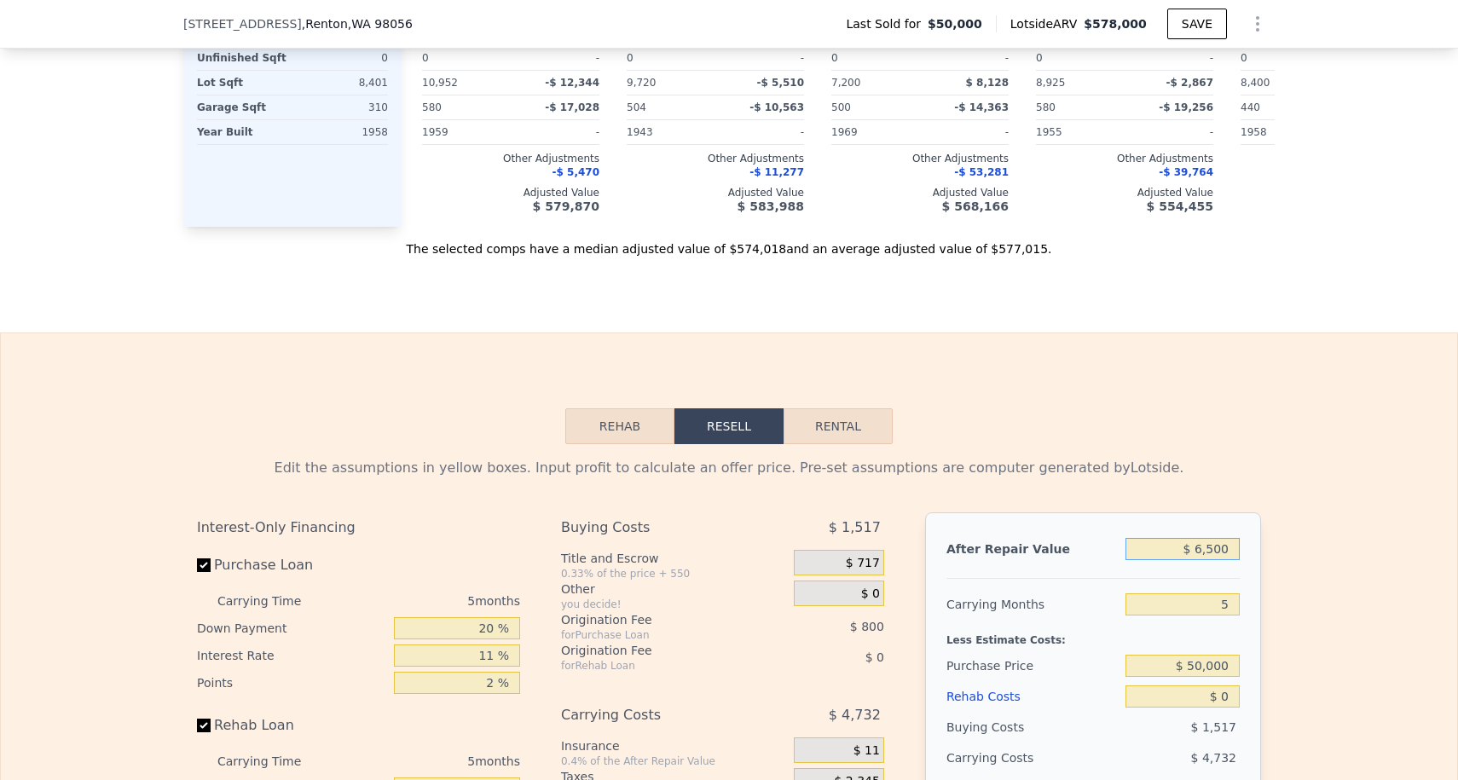
type input "-$ 50,763"
type input "$ 650,000"
type input "$ 545,894"
click at [1226, 610] on input "5" at bounding box center [1182, 604] width 114 height 22
type input "3"
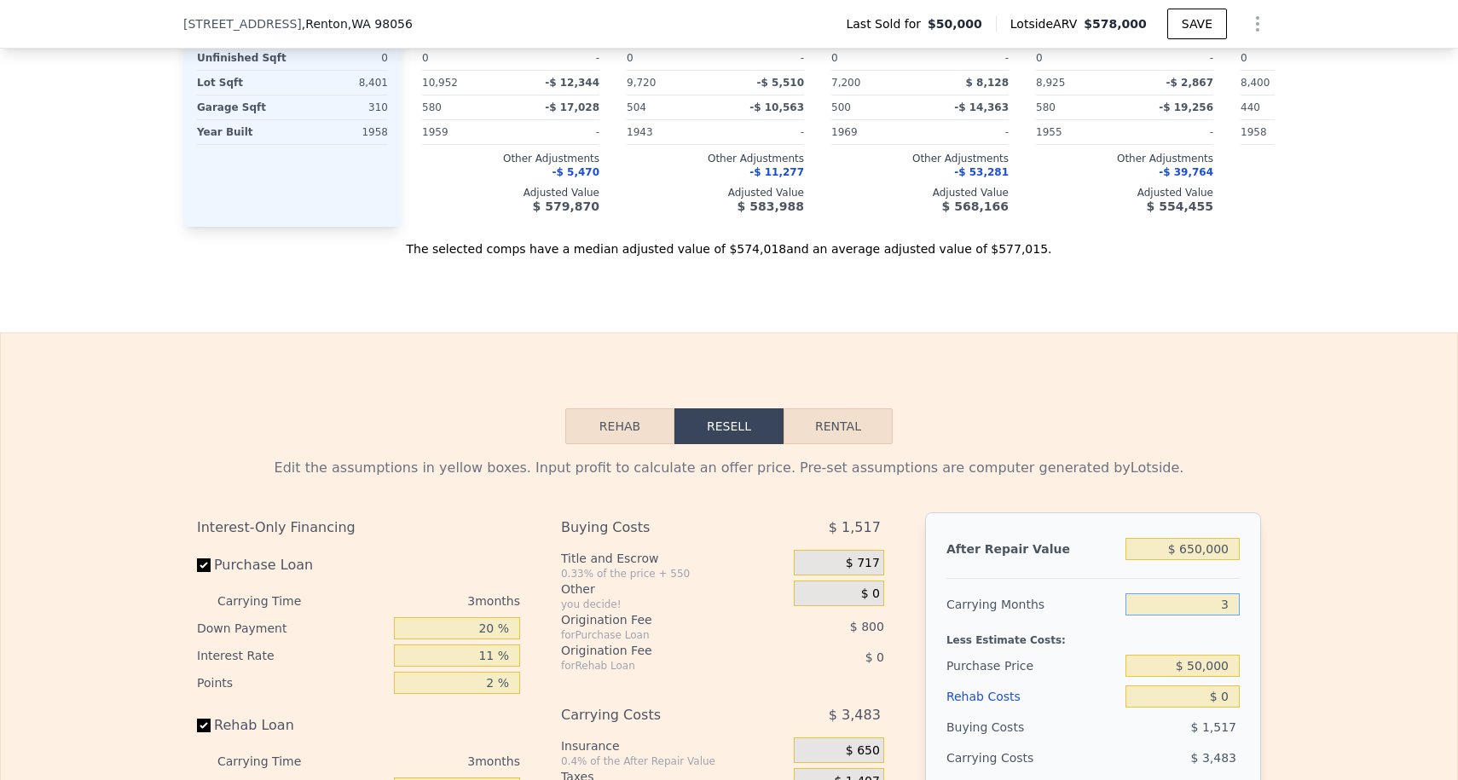
type input "$ 548,215"
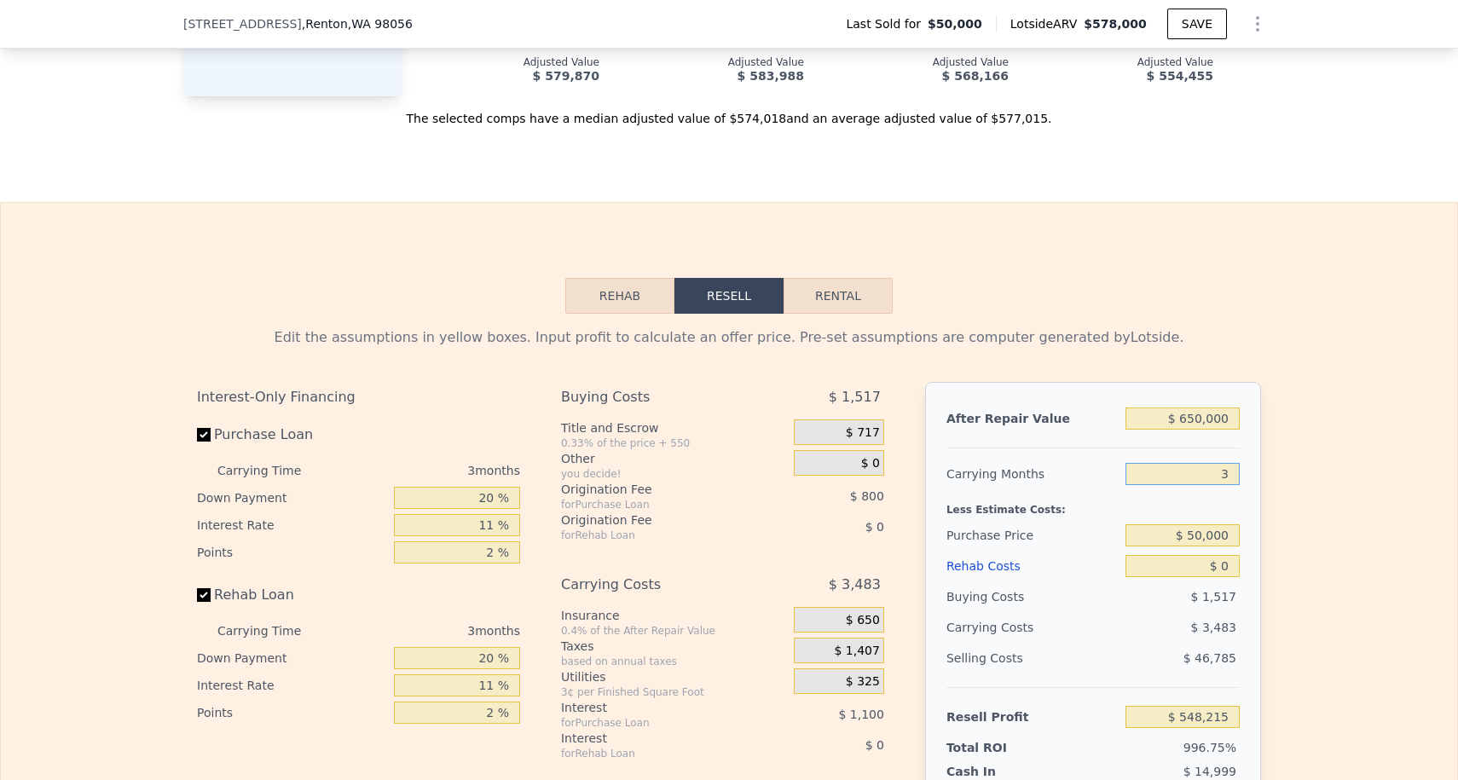
scroll to position [2186, 0]
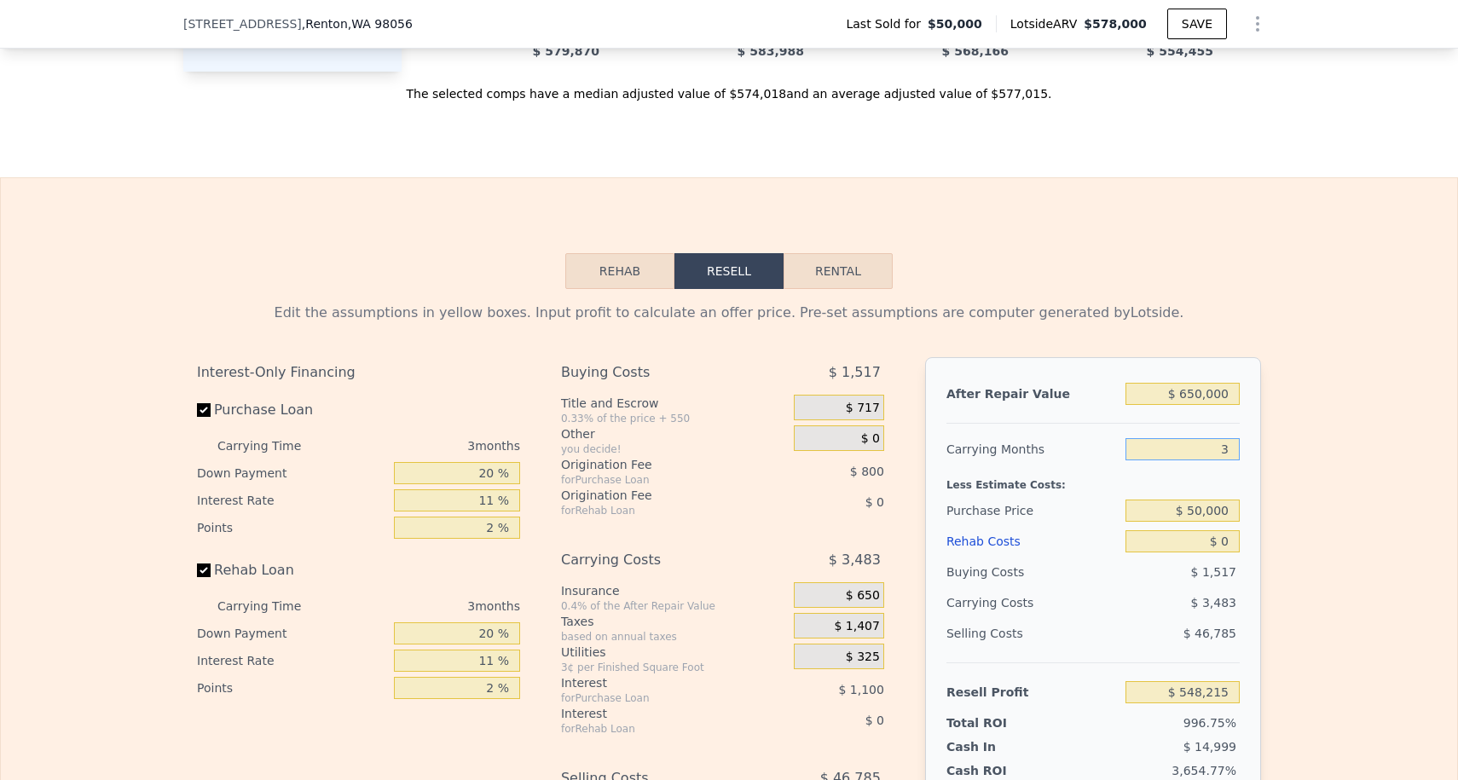
type input "3"
click at [1201, 514] on input "$ 50,000" at bounding box center [1182, 510] width 114 height 22
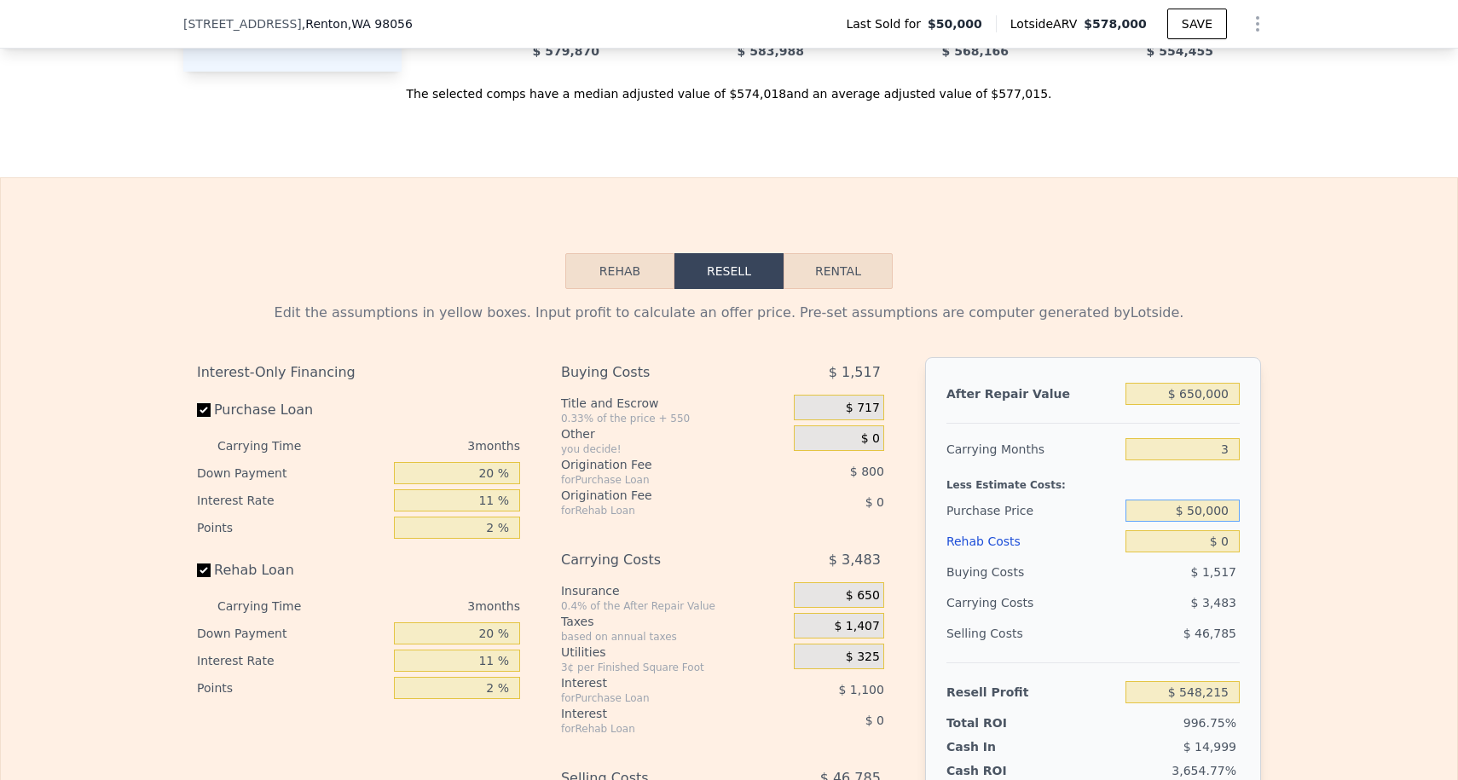
click at [1201, 514] on input "$ 50,000" at bounding box center [1182, 510] width 114 height 22
type input "$ 450,000"
click at [1231, 545] on input "$ 0" at bounding box center [1182, 541] width 114 height 22
type input "$ 131,684"
type input "$ 50"
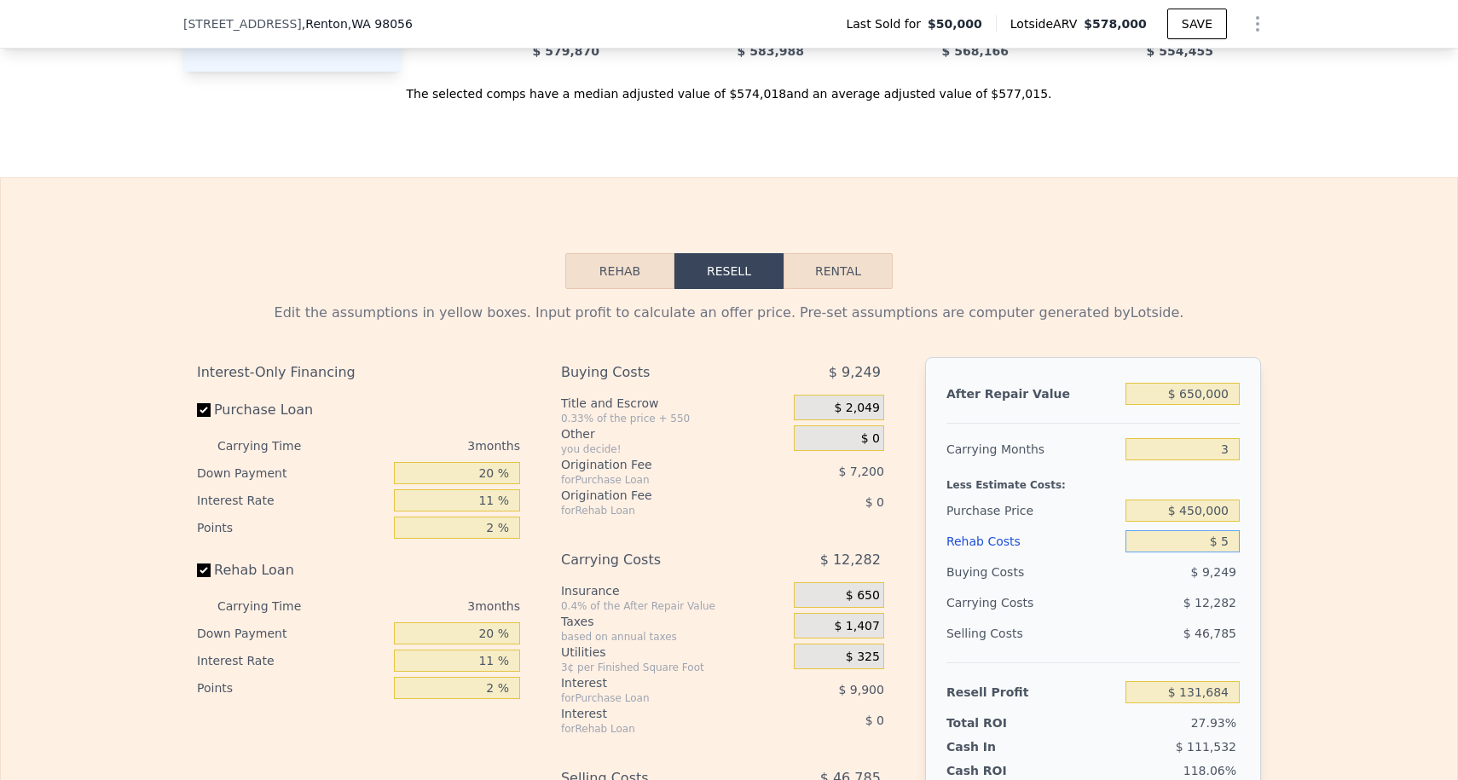
type input "$ 131,633"
type input "$ 5,000"
type input "$ 126,493"
type input "$ 50,000"
type input "$ 79,783"
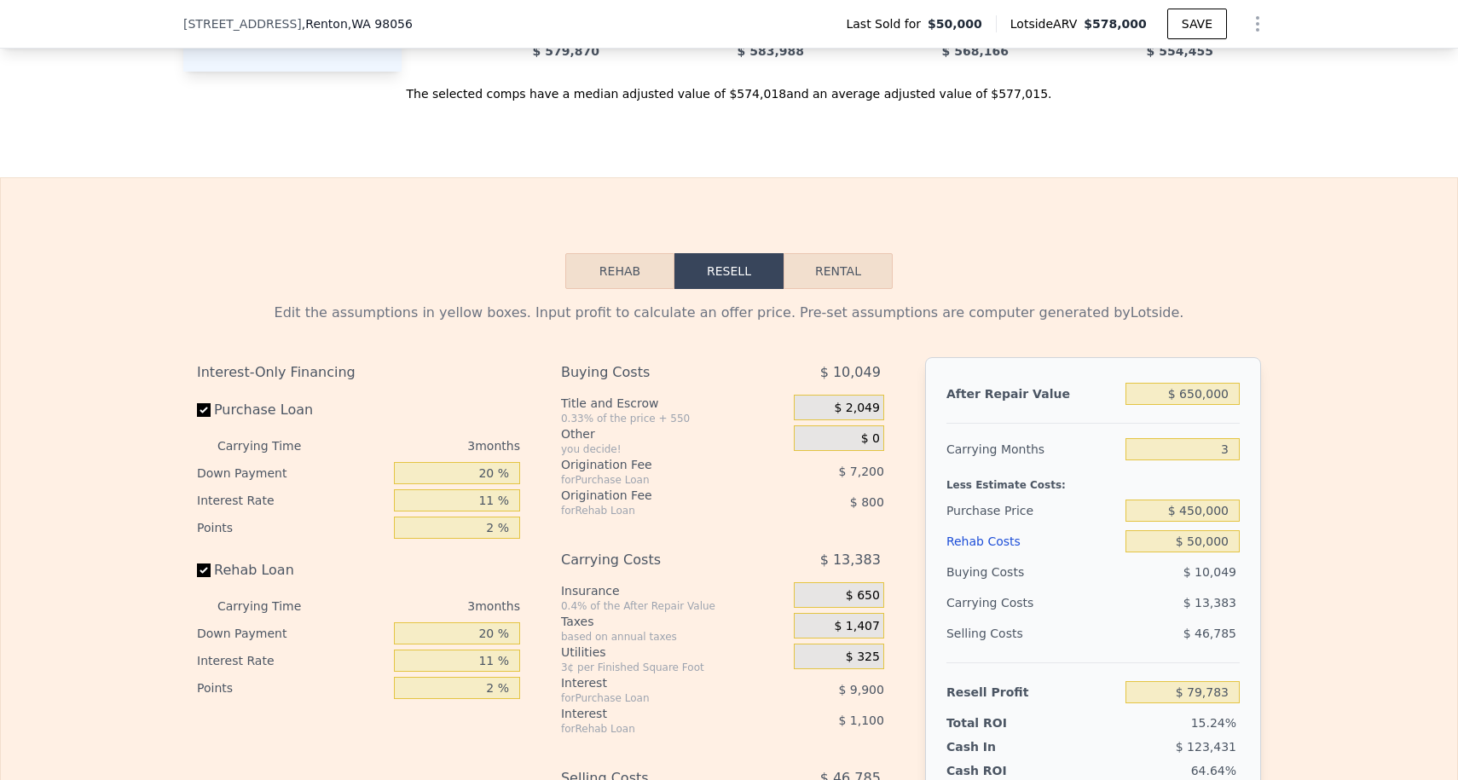
click at [1101, 572] on div "Buying Costs" at bounding box center [1032, 572] width 172 height 31
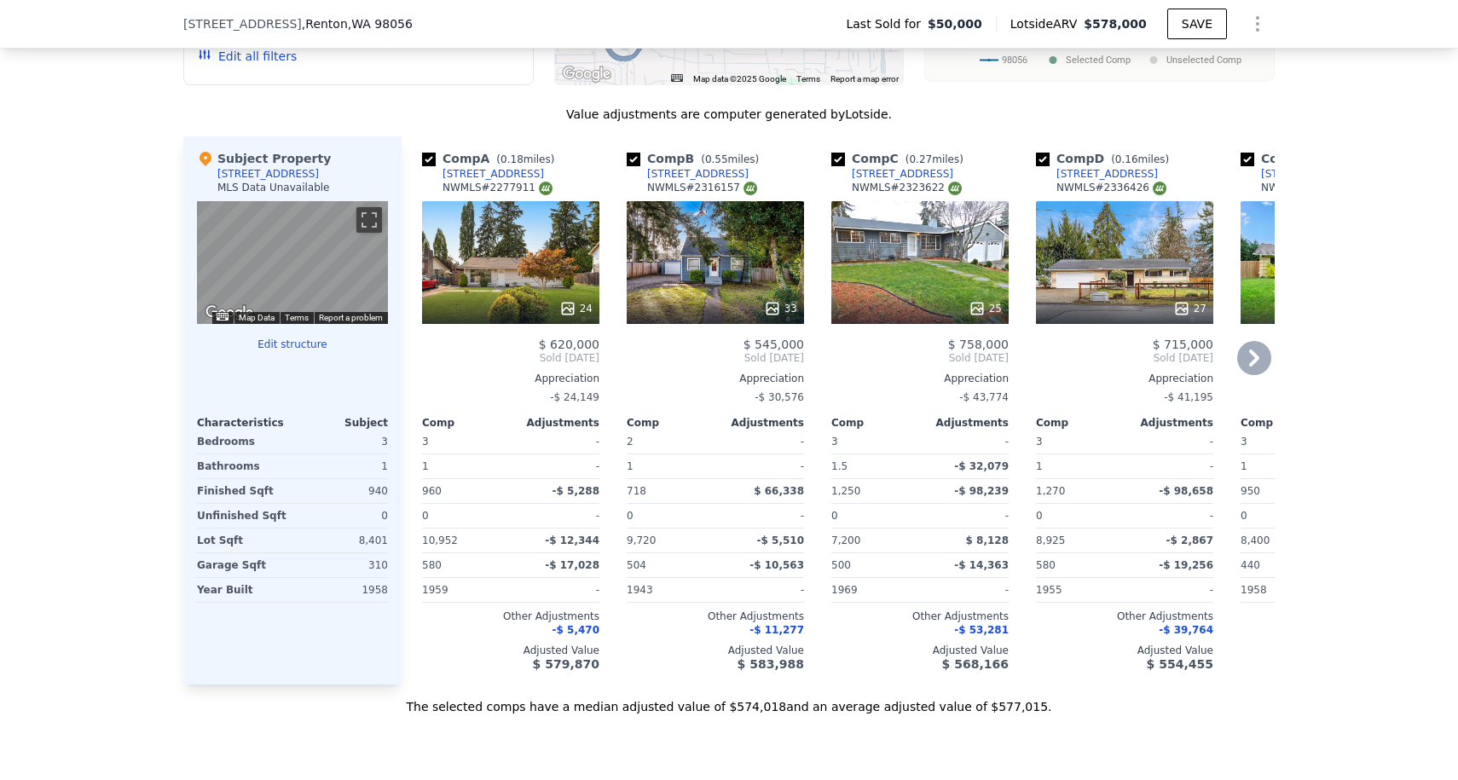
scroll to position [2202, 0]
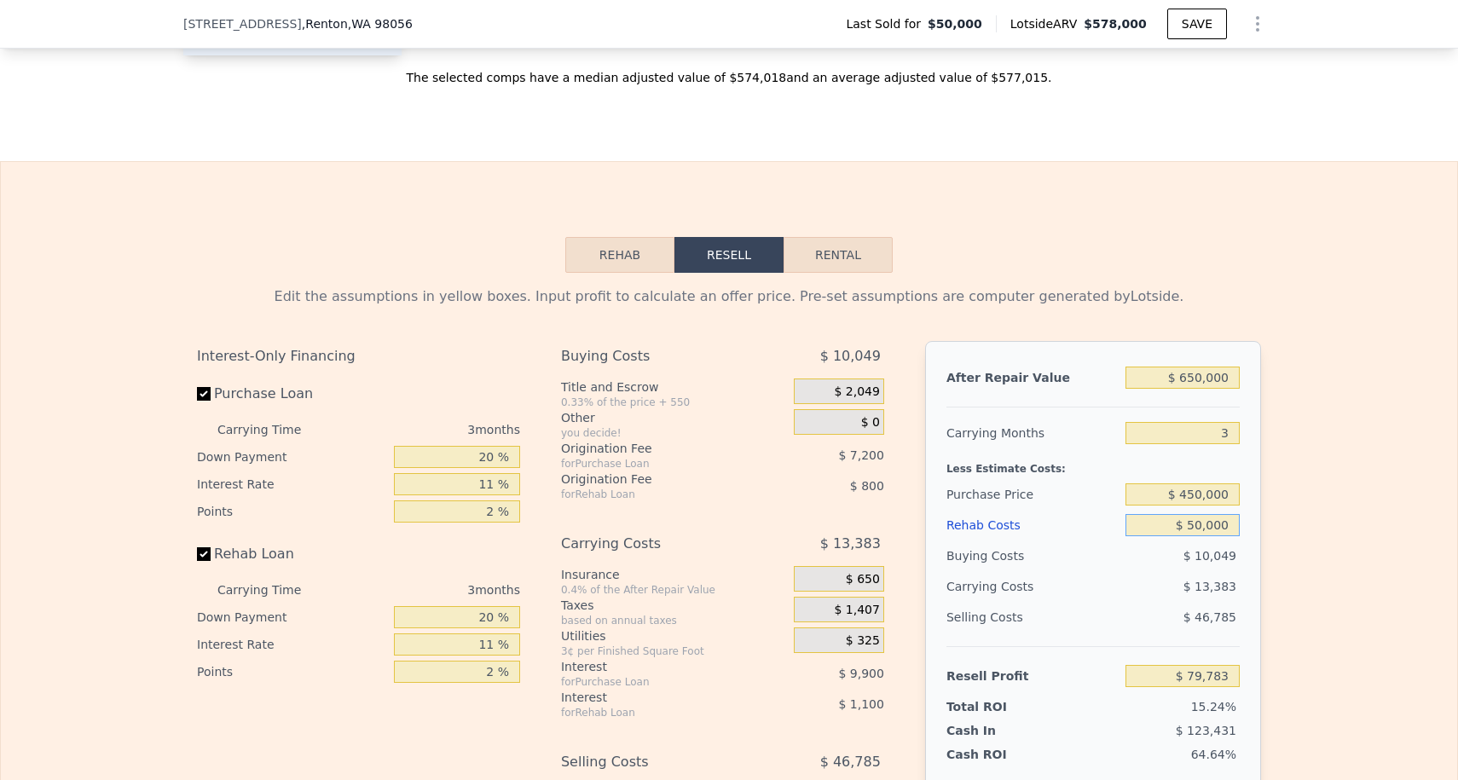
click at [1190, 523] on input "$ 50,000" at bounding box center [1182, 525] width 114 height 22
click at [1193, 524] on input "$ 50,000" at bounding box center [1182, 525] width 114 height 22
type input "$ 40,000"
type input "$ 90,165"
click at [1114, 583] on div "$ 13,161" at bounding box center [1150, 586] width 180 height 31
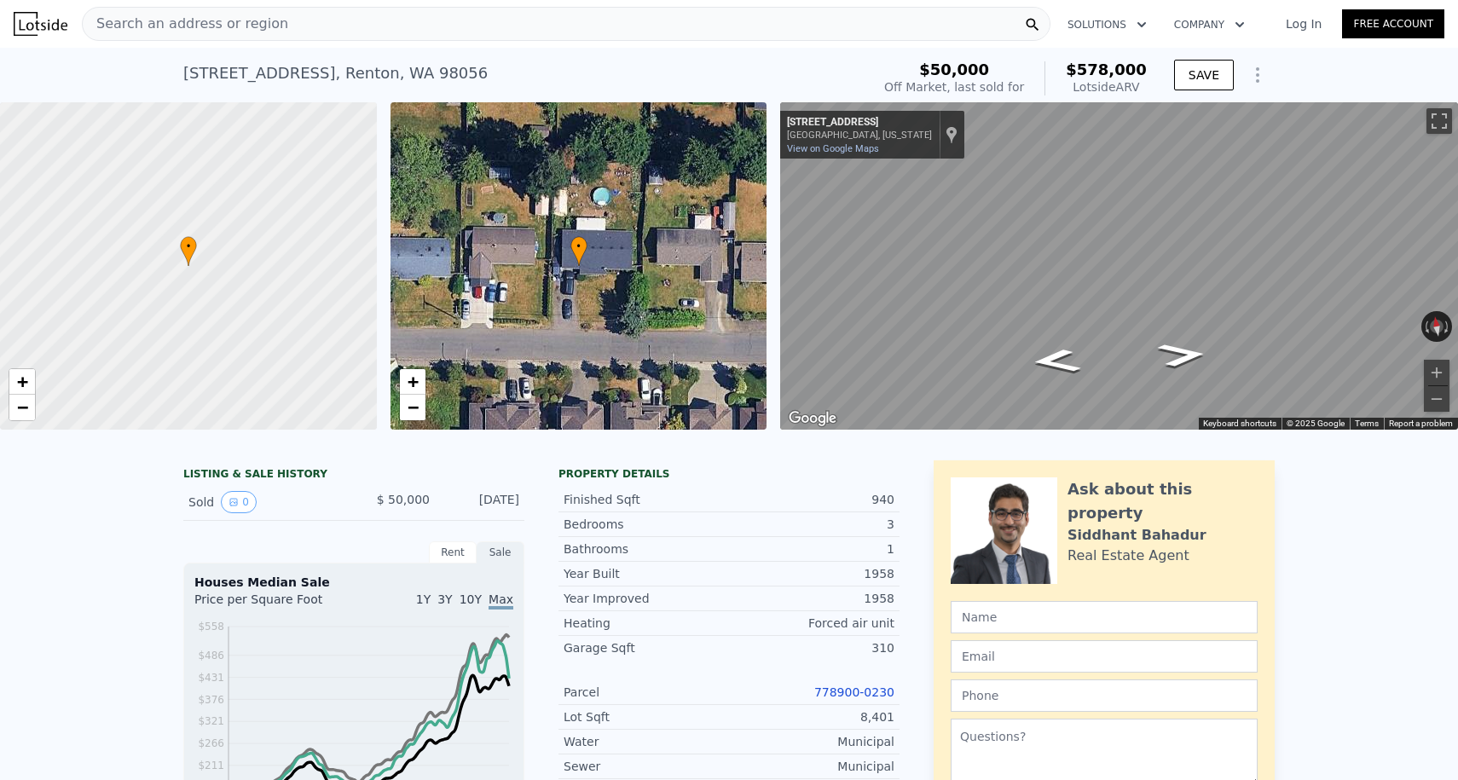
scroll to position [-4, 0]
click at [278, 35] on div "Search an address or region" at bounding box center [566, 24] width 968 height 34
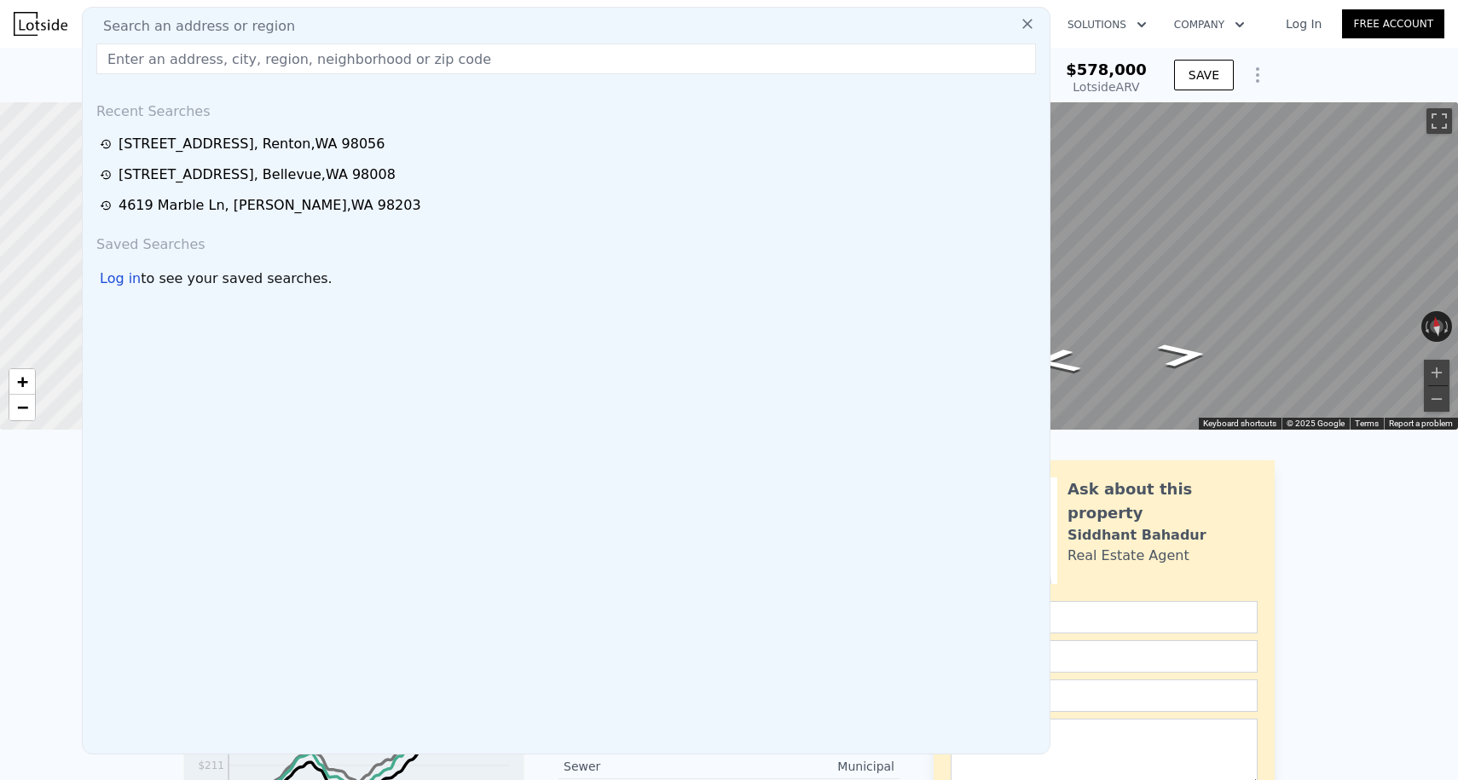
type input "$ 578,000"
type input "5"
type input "$ 0"
type input "$ 479,136"
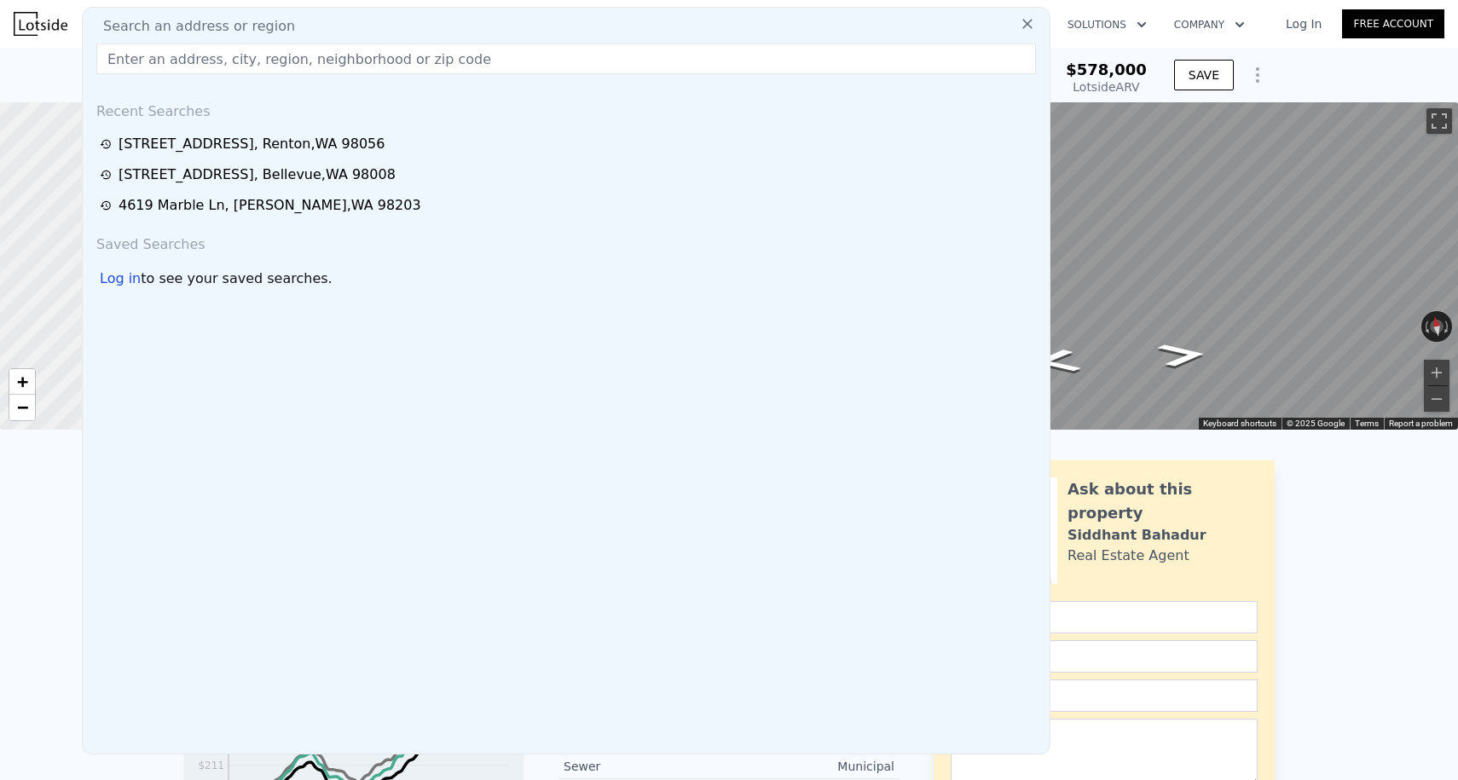
click at [23, 21] on img at bounding box center [41, 24] width 54 height 24
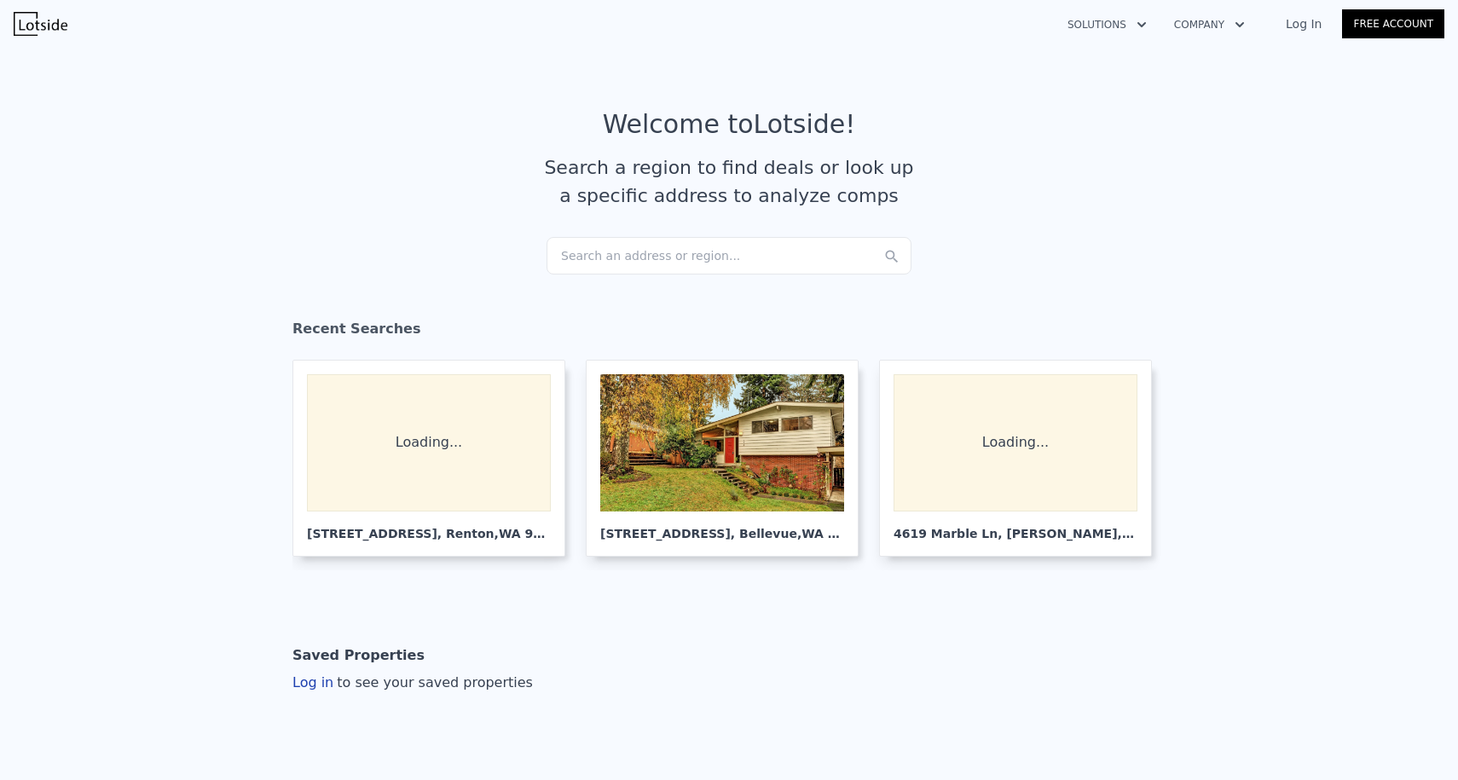
click at [23, 21] on img at bounding box center [41, 24] width 54 height 24
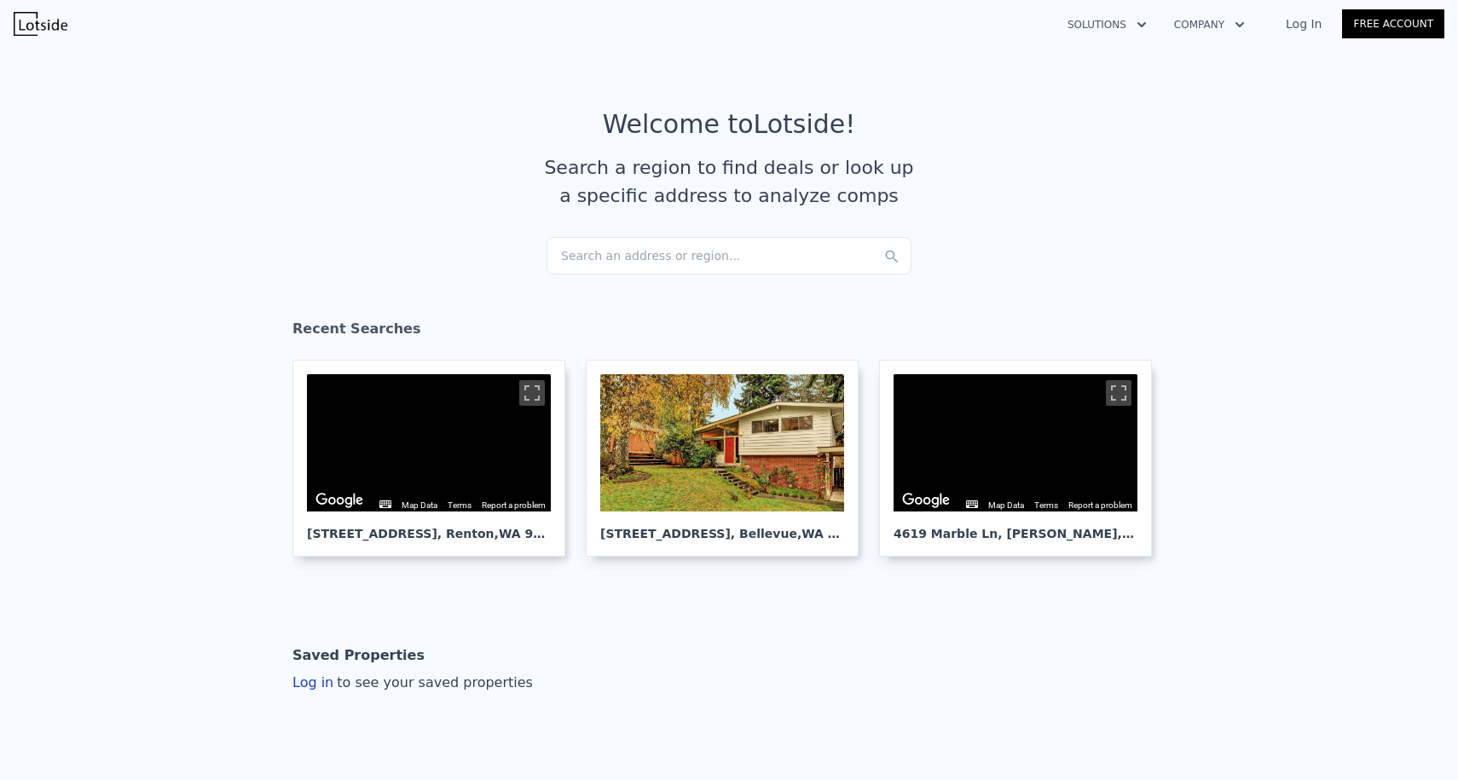
click at [608, 248] on div "Search an address or region..." at bounding box center [728, 256] width 365 height 38
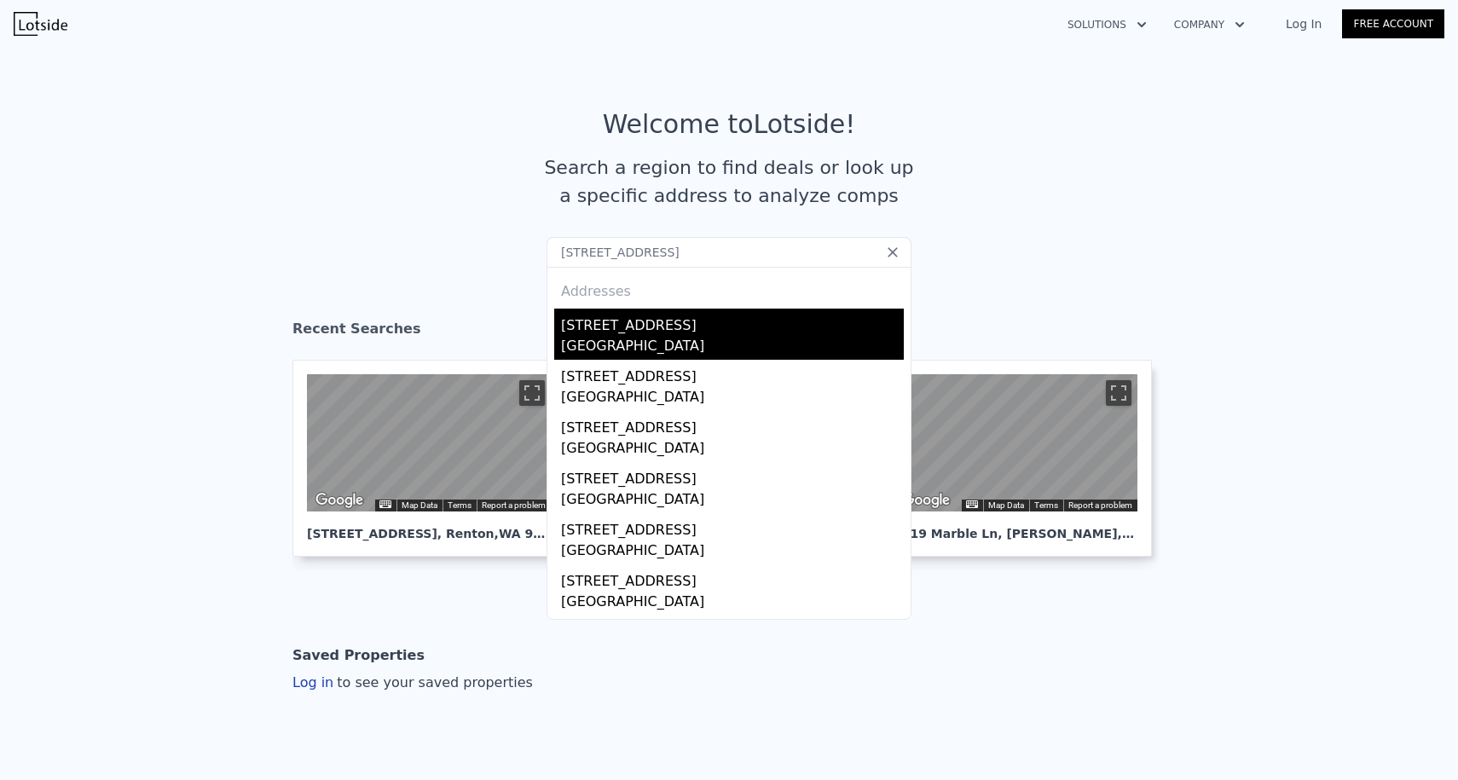
type input "[STREET_ADDRESS]"
click at [602, 344] on div "[GEOGRAPHIC_DATA]" at bounding box center [732, 348] width 343 height 24
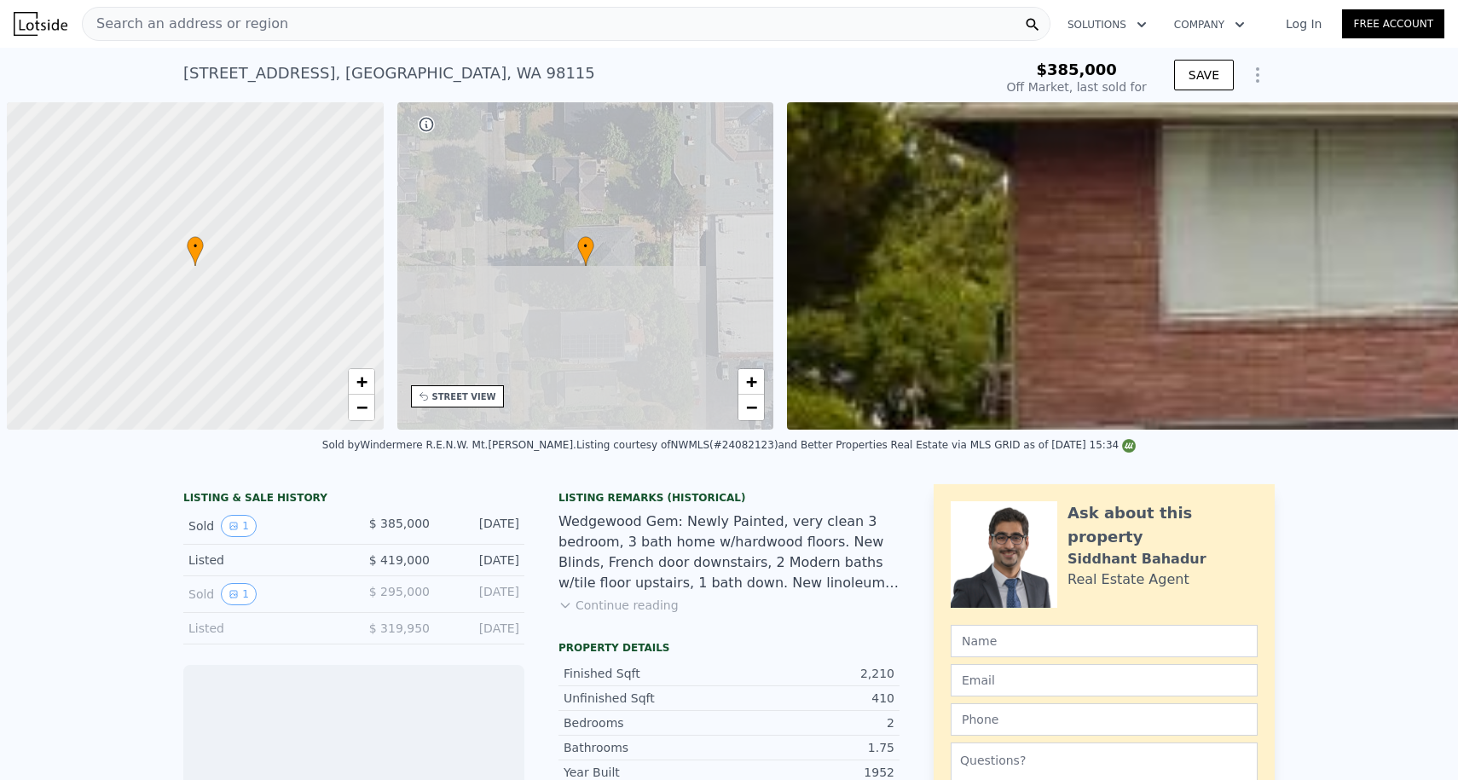
scroll to position [0, 7]
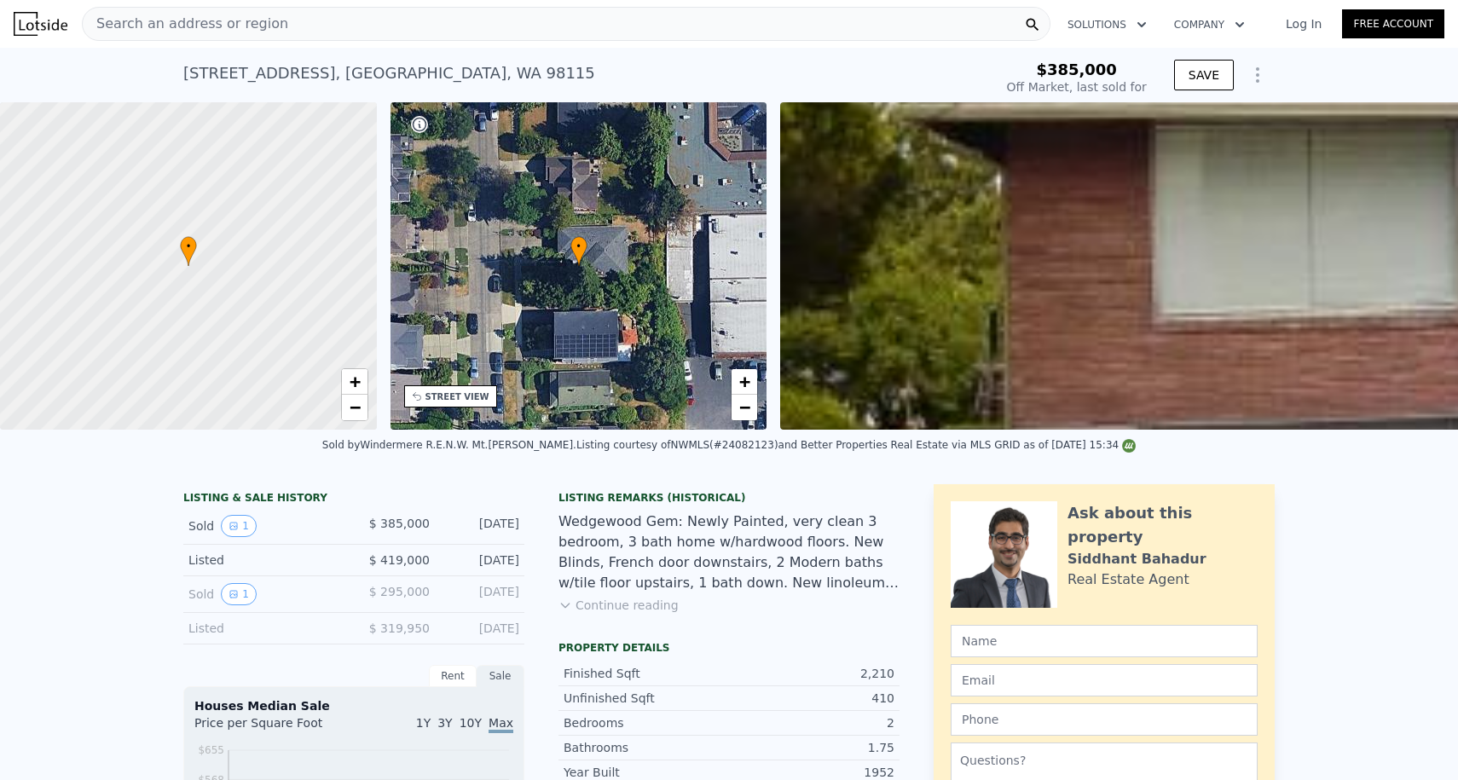
click at [1262, 66] on icon "Show Options" at bounding box center [1257, 75] width 20 height 20
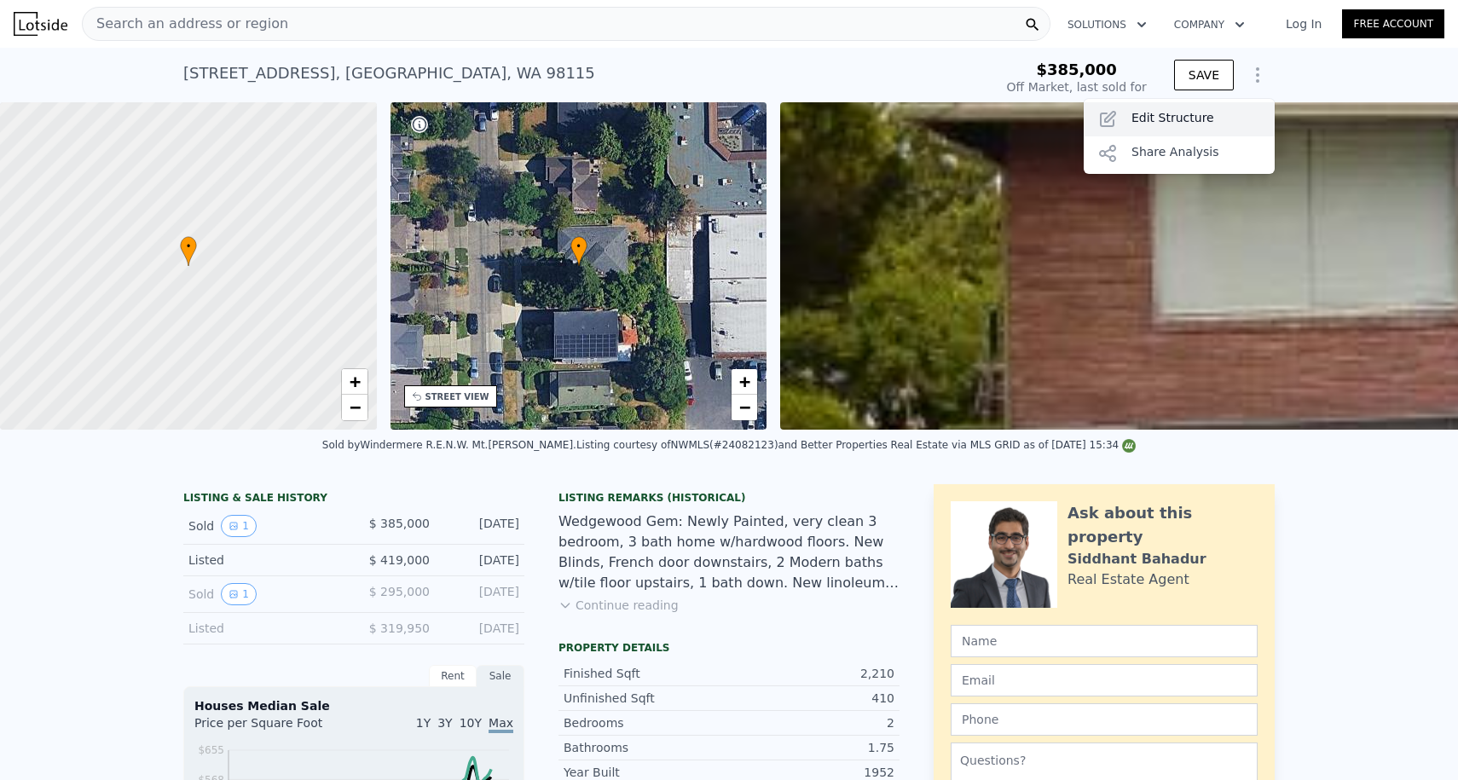
click at [1163, 125] on div "Edit Structure" at bounding box center [1178, 119] width 191 height 34
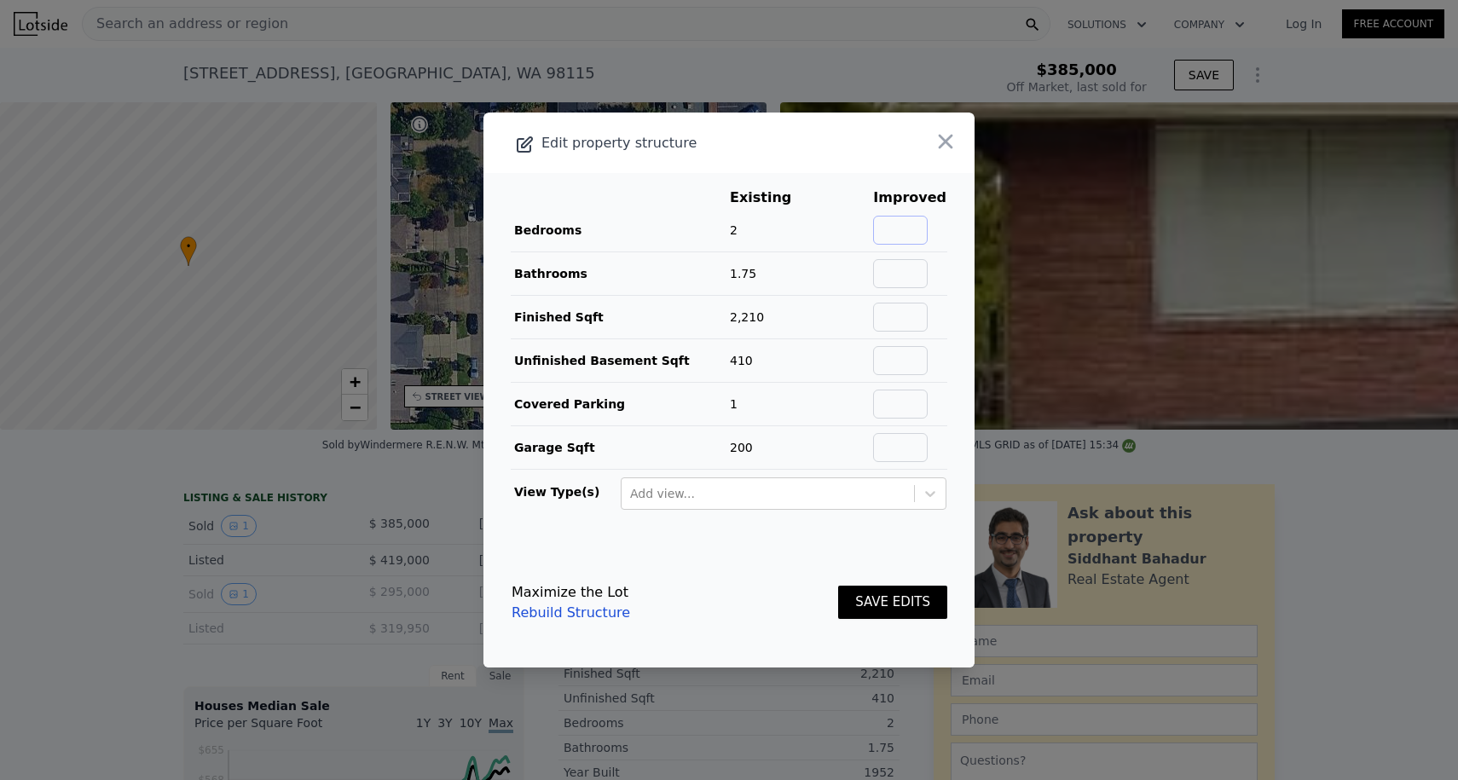
click at [908, 233] on input "text" at bounding box center [900, 230] width 55 height 29
type input "2"
click at [916, 268] on input "text" at bounding box center [900, 273] width 55 height 29
type input "1.75"
click at [927, 312] on input "text" at bounding box center [900, 317] width 55 height 29
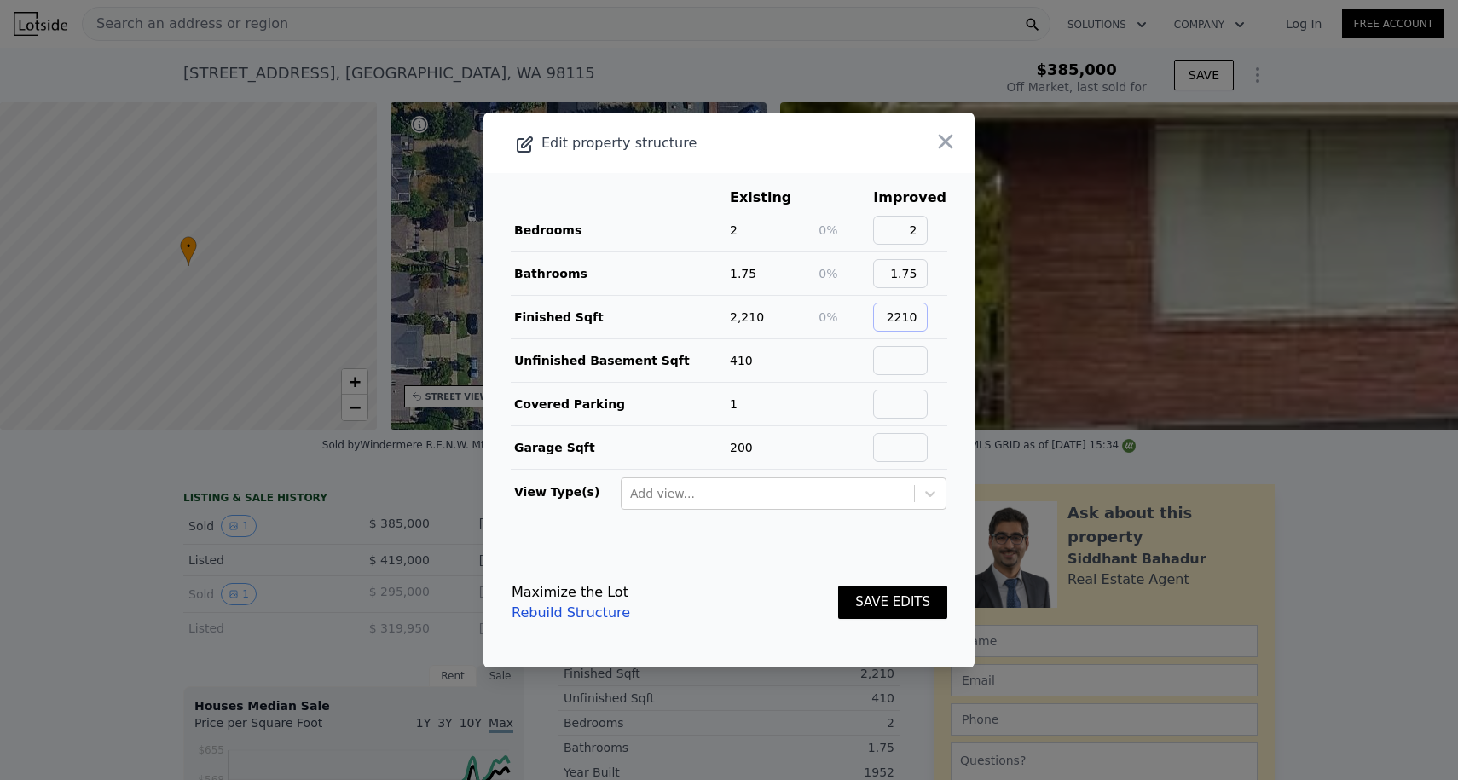
type input "2210"
click at [927, 349] on input "text" at bounding box center [900, 360] width 55 height 29
type input "410"
click at [918, 400] on input "text" at bounding box center [900, 404] width 55 height 29
type input "1"
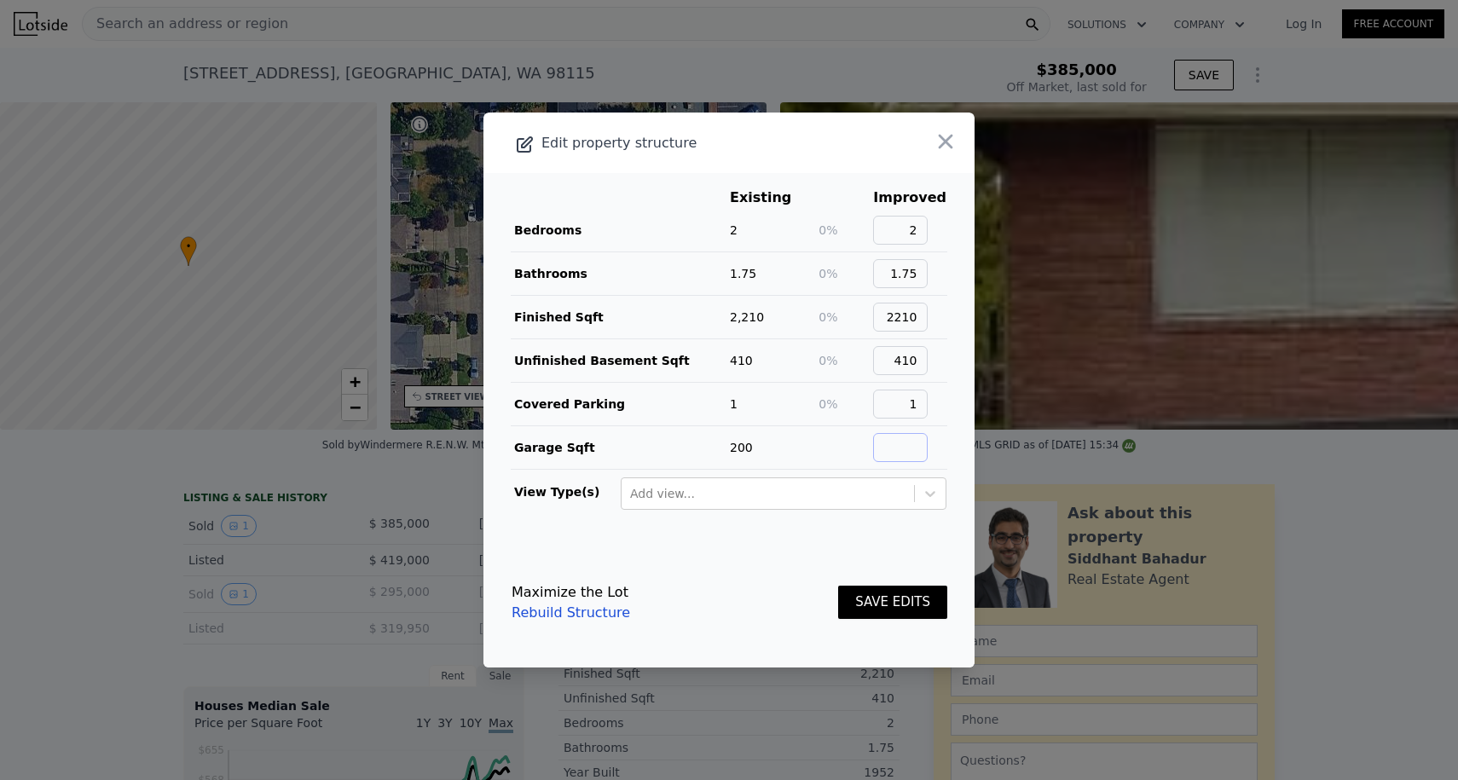
click at [918, 447] on input "text" at bounding box center [900, 447] width 55 height 29
type input "200"
click at [875, 592] on button "SAVE EDITS" at bounding box center [892, 602] width 109 height 33
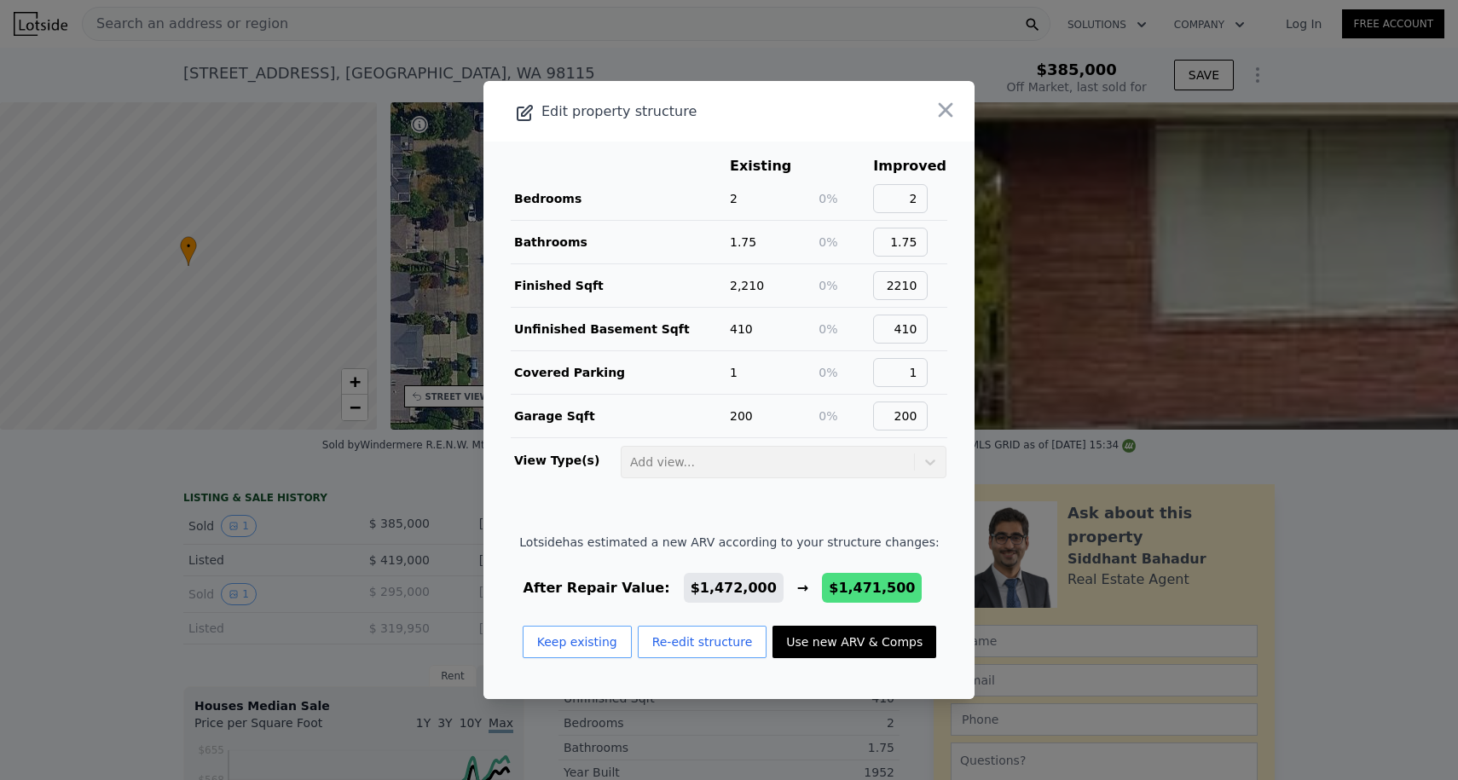
click at [834, 658] on button "Use new ARV & Comps" at bounding box center [854, 642] width 164 height 32
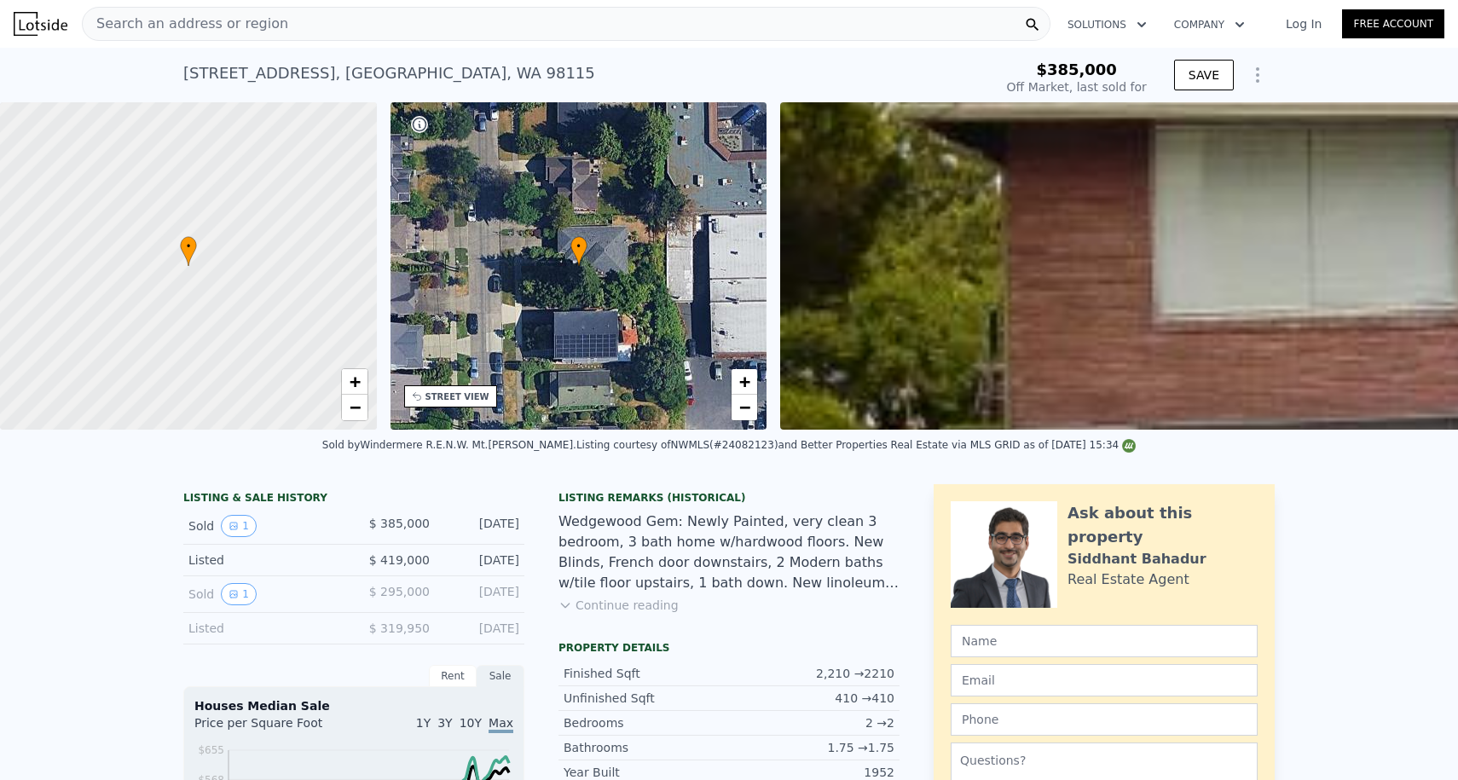
type input "$ 1,471,500"
type input "$ 938,217"
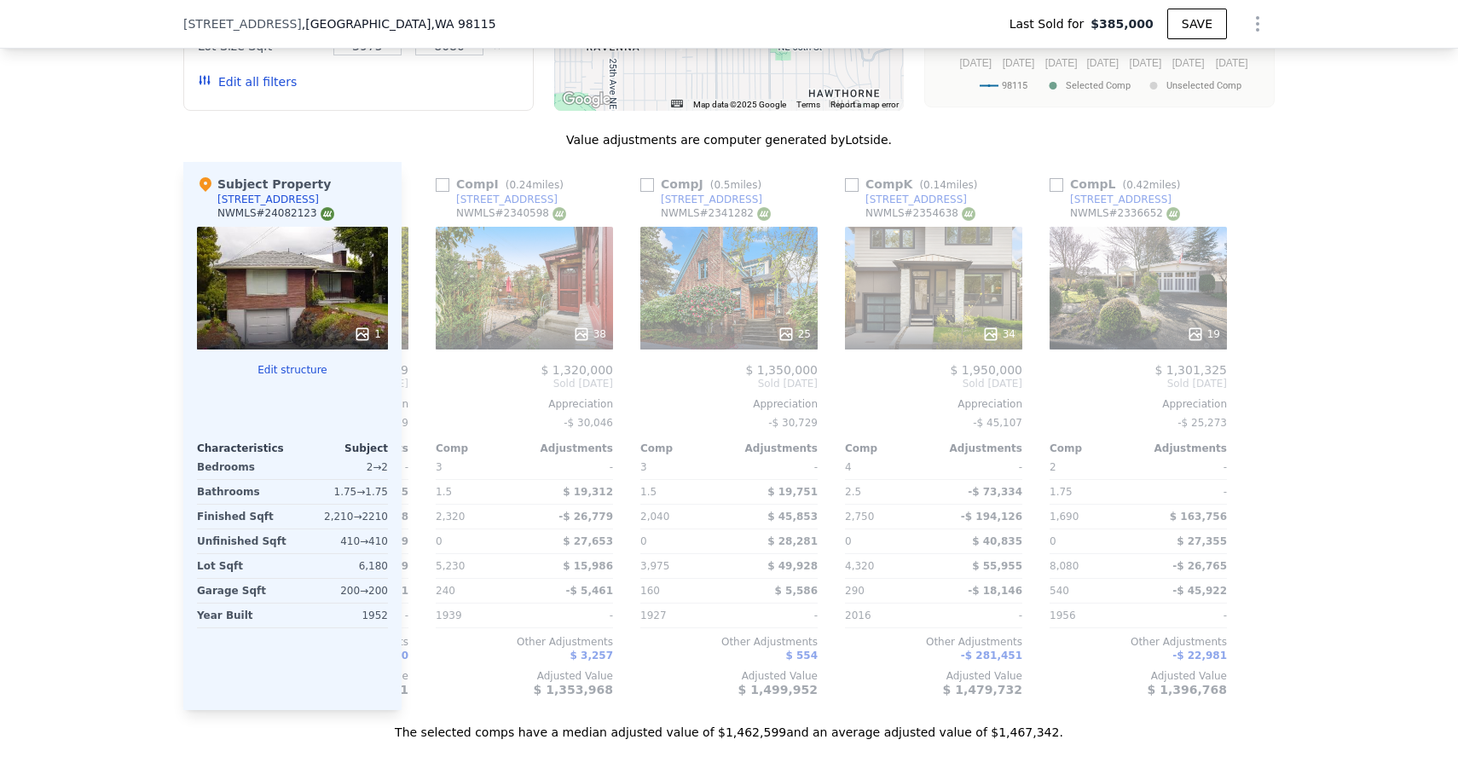
scroll to position [0, 1623]
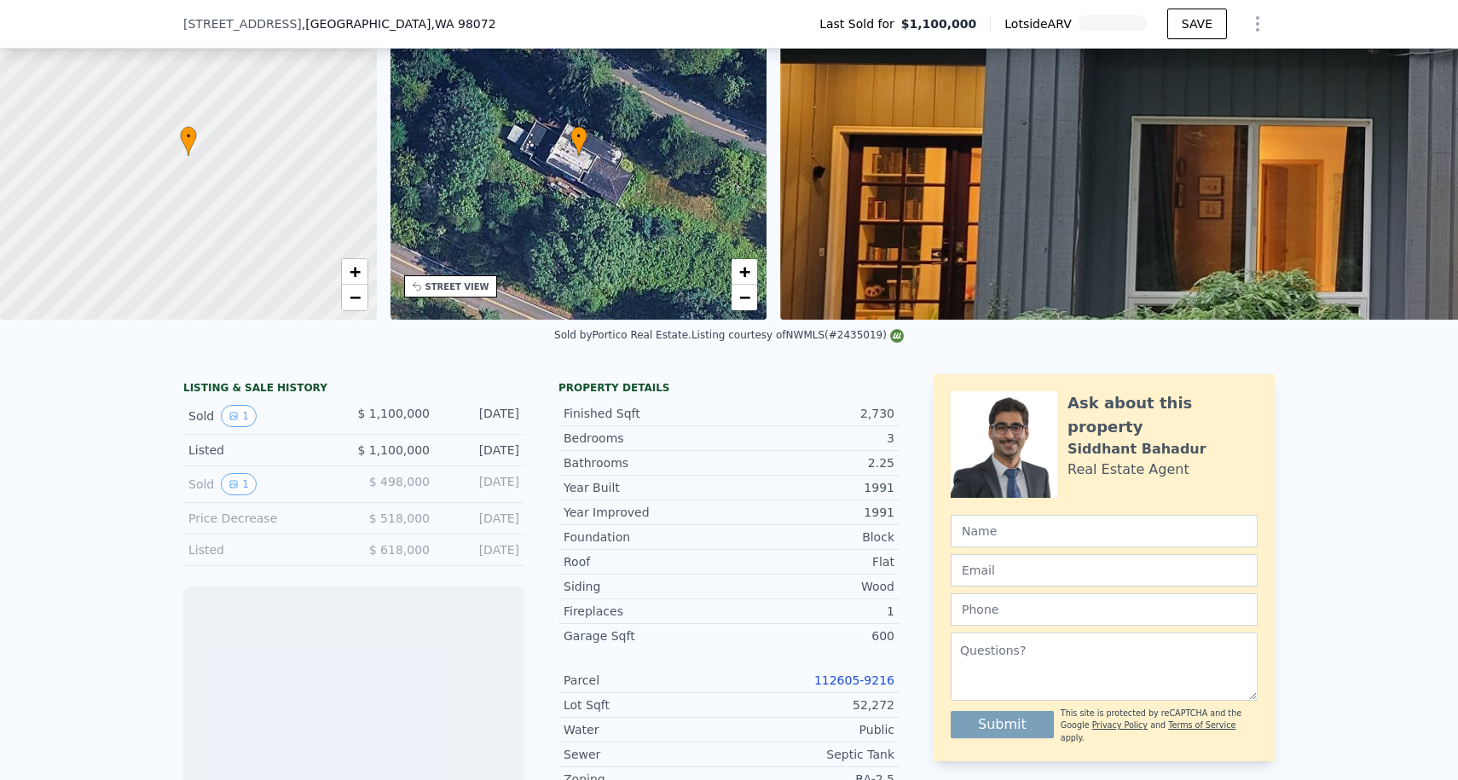
scroll to position [355, 0]
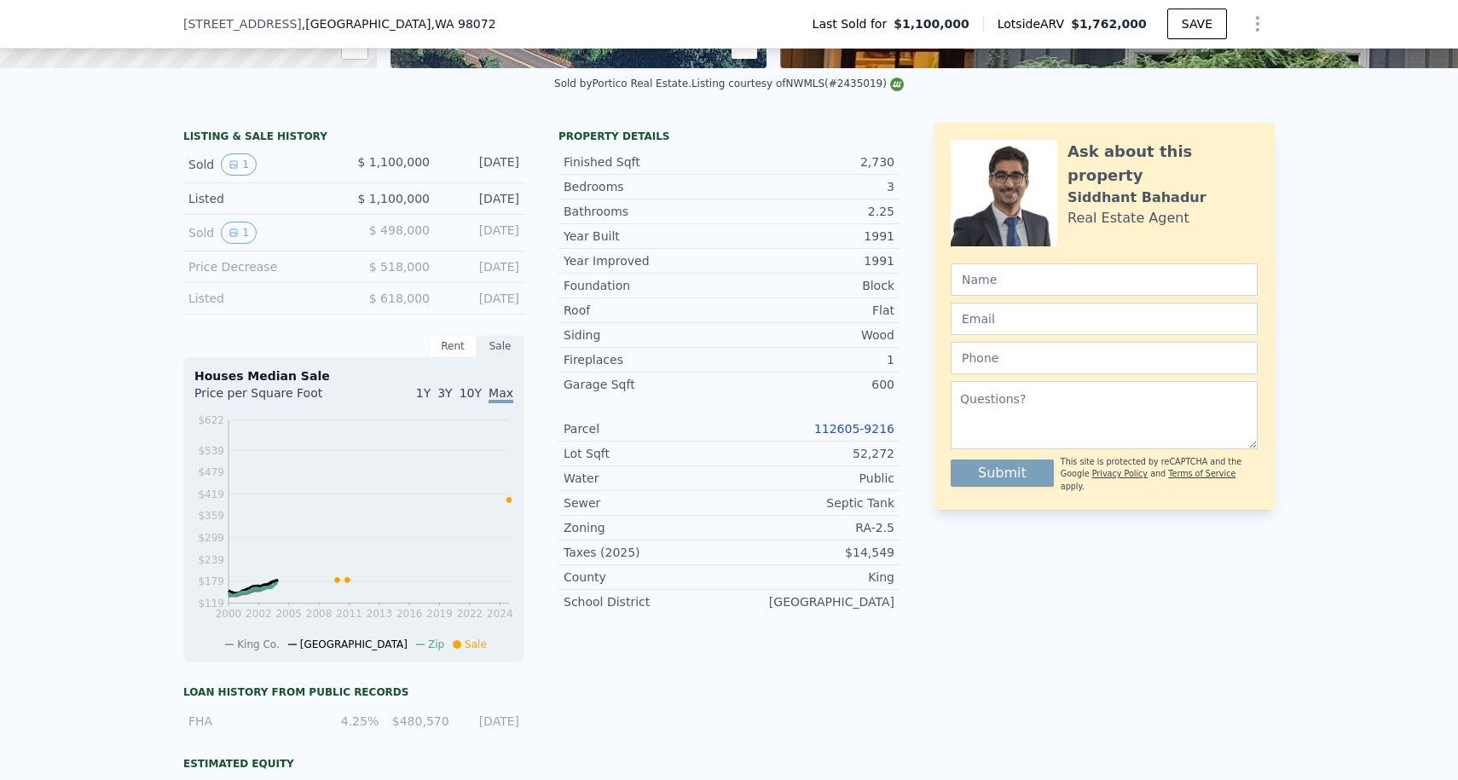
click at [841, 428] on link "112605-9216" at bounding box center [854, 429] width 80 height 14
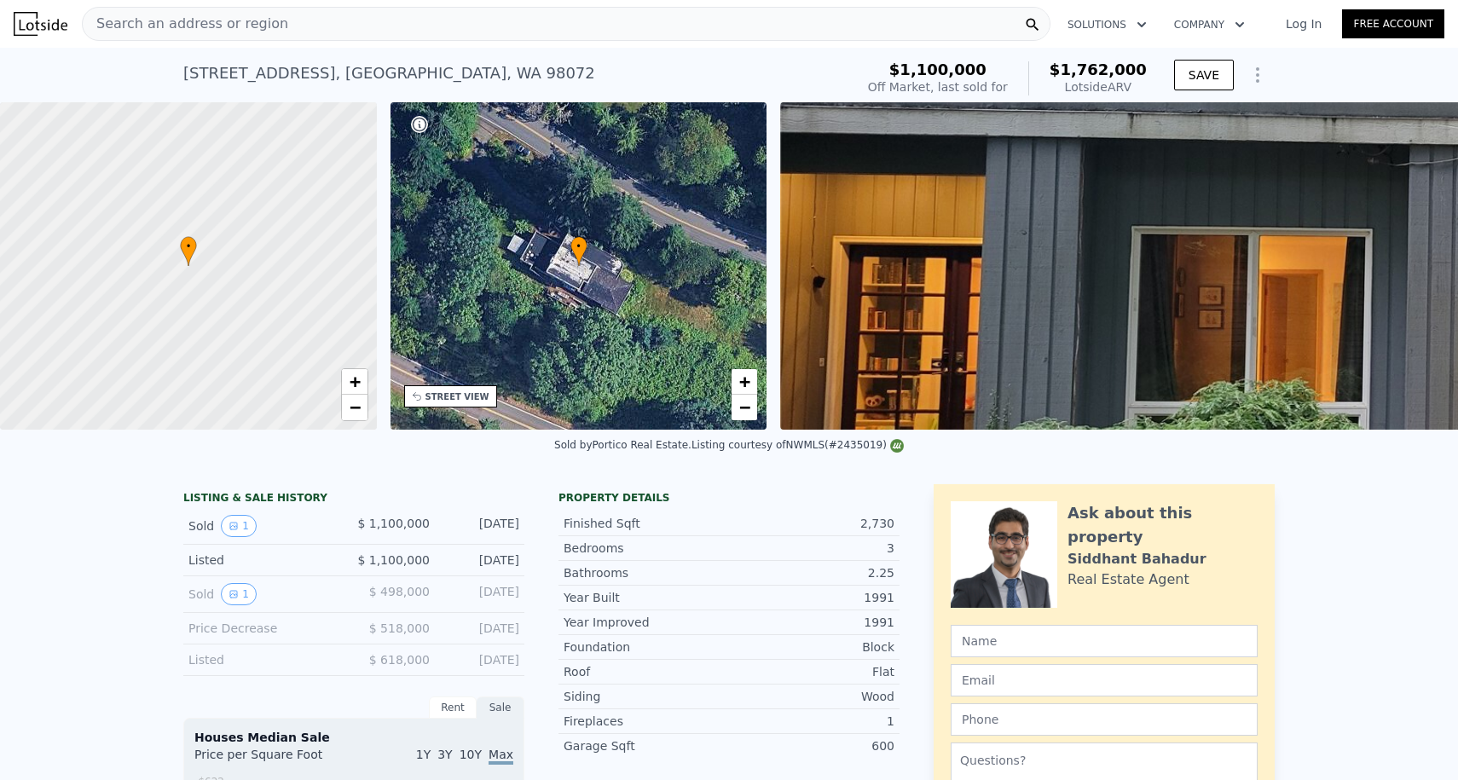
scroll to position [0, 0]
click at [317, 38] on div "Search an address or region" at bounding box center [566, 24] width 968 height 34
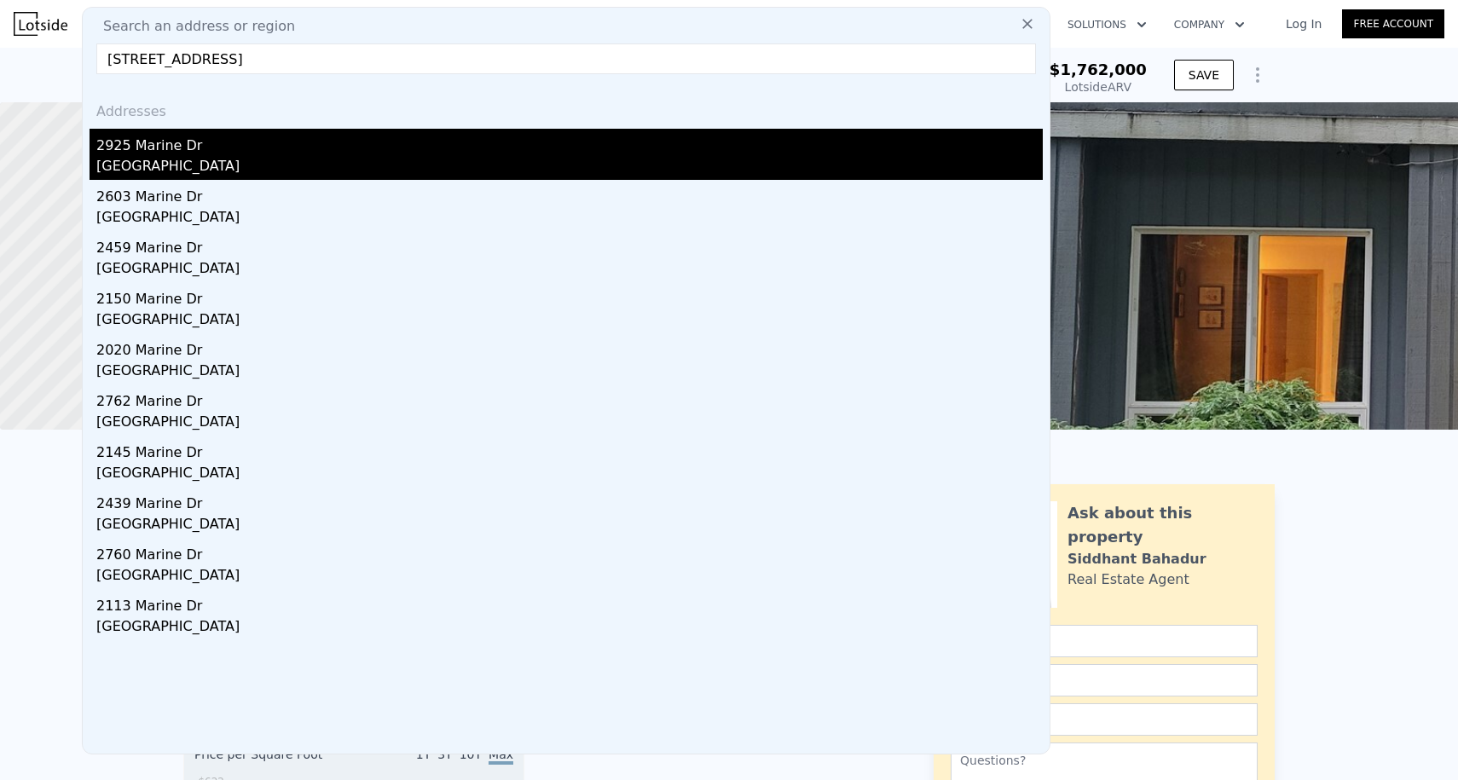
type input "2925 Marine Dr, Bremerton, WA 98312"
click at [228, 160] on div "Bremerton, WA 98312" at bounding box center [569, 168] width 946 height 24
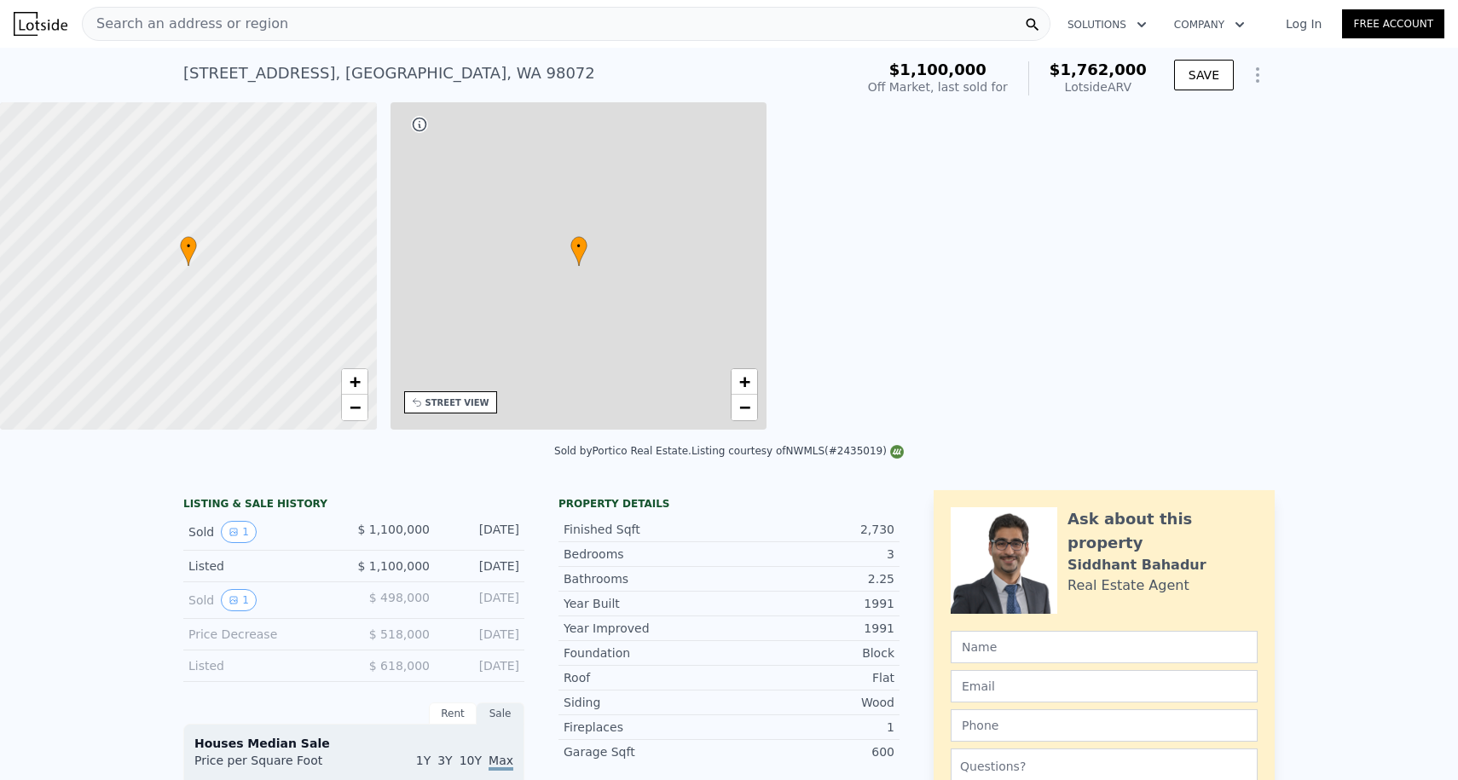
type input "$ 1,762,000"
type input "8"
type input "2.25"
type input "3.25"
type input "2130"
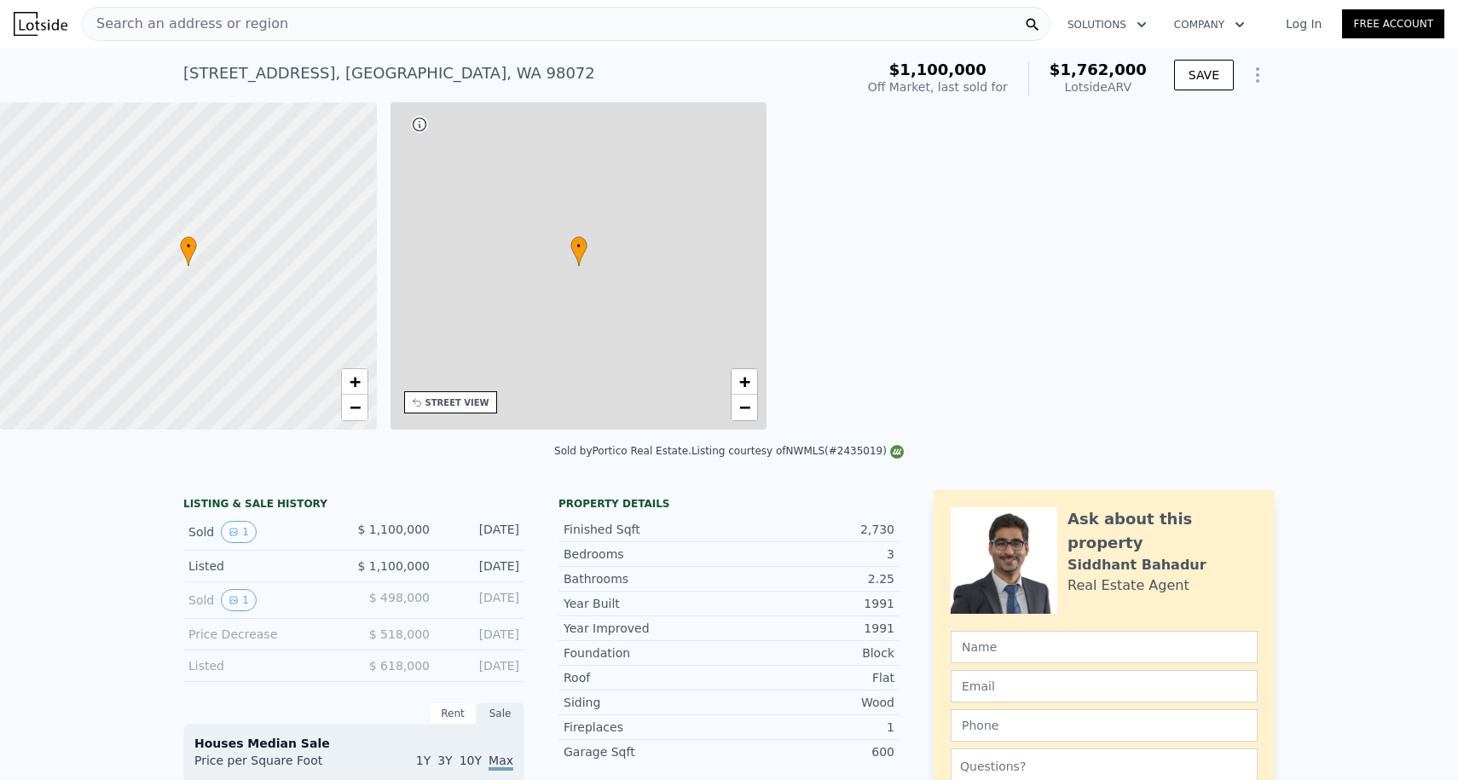
type input "3240"
type input "32800"
type input "65705"
type input "$ 408,176"
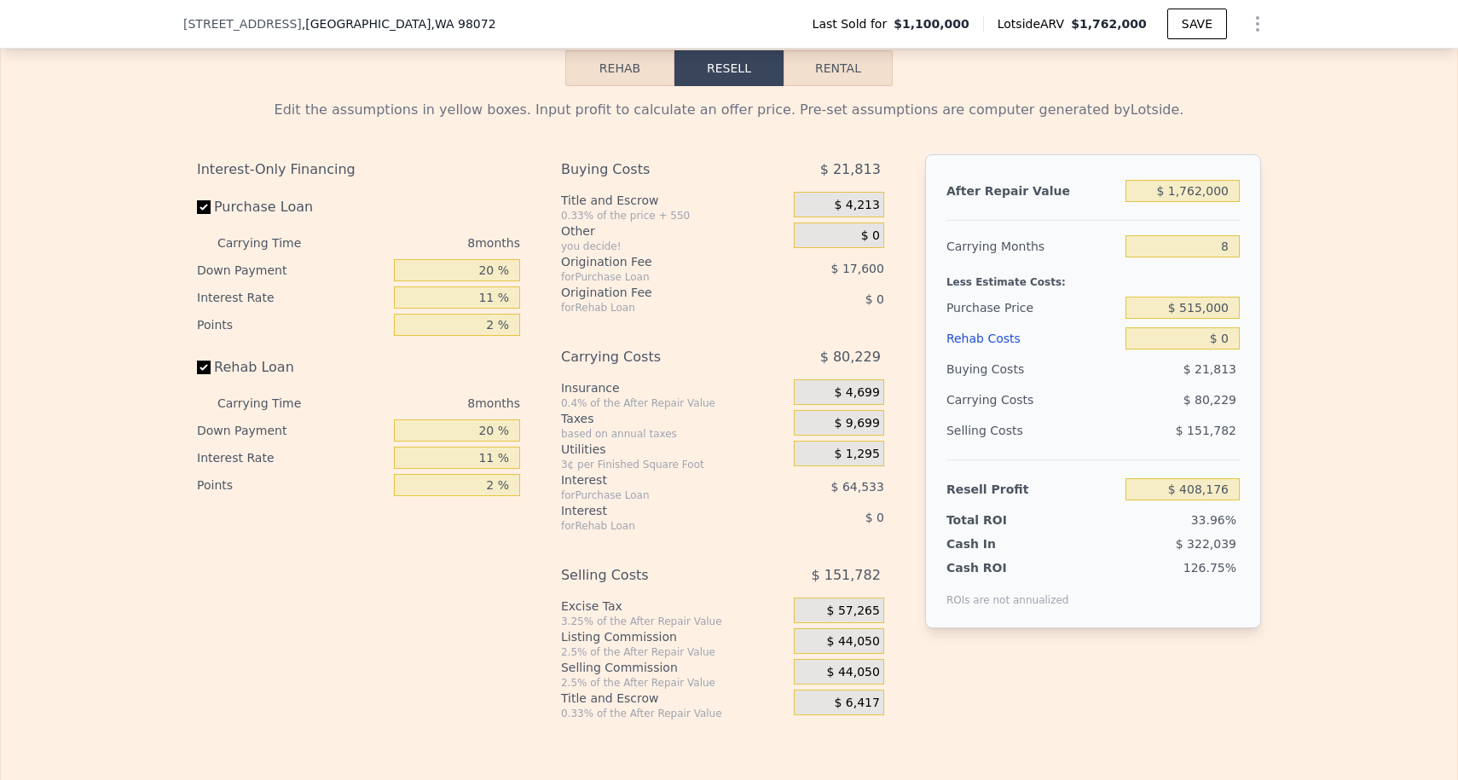
scroll to position [2578, 0]
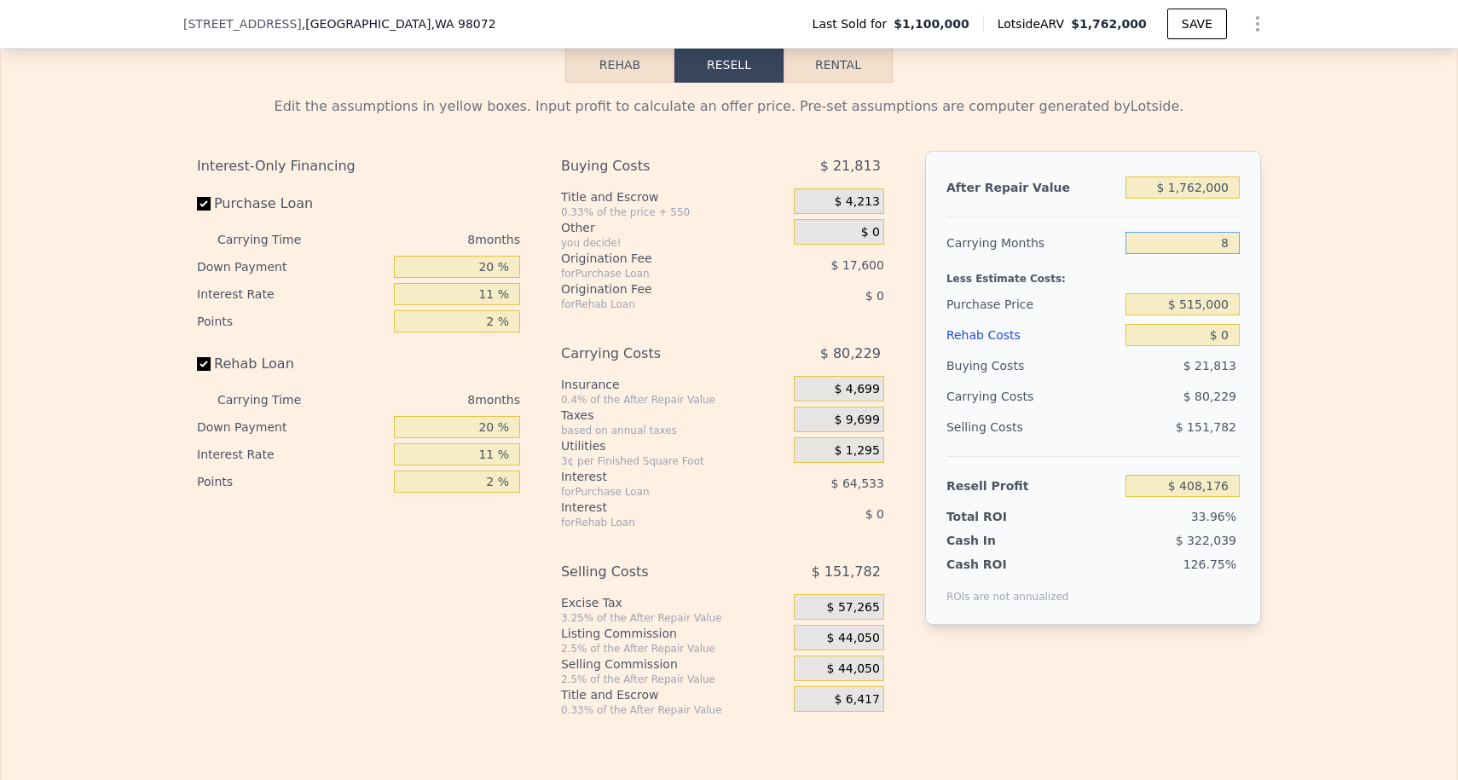
click at [1233, 241] on input "8" at bounding box center [1182, 243] width 114 height 22
type input "3"
type input "$ 458,319"
type input "3"
click at [1184, 303] on input "$ 515,000" at bounding box center [1182, 304] width 114 height 22
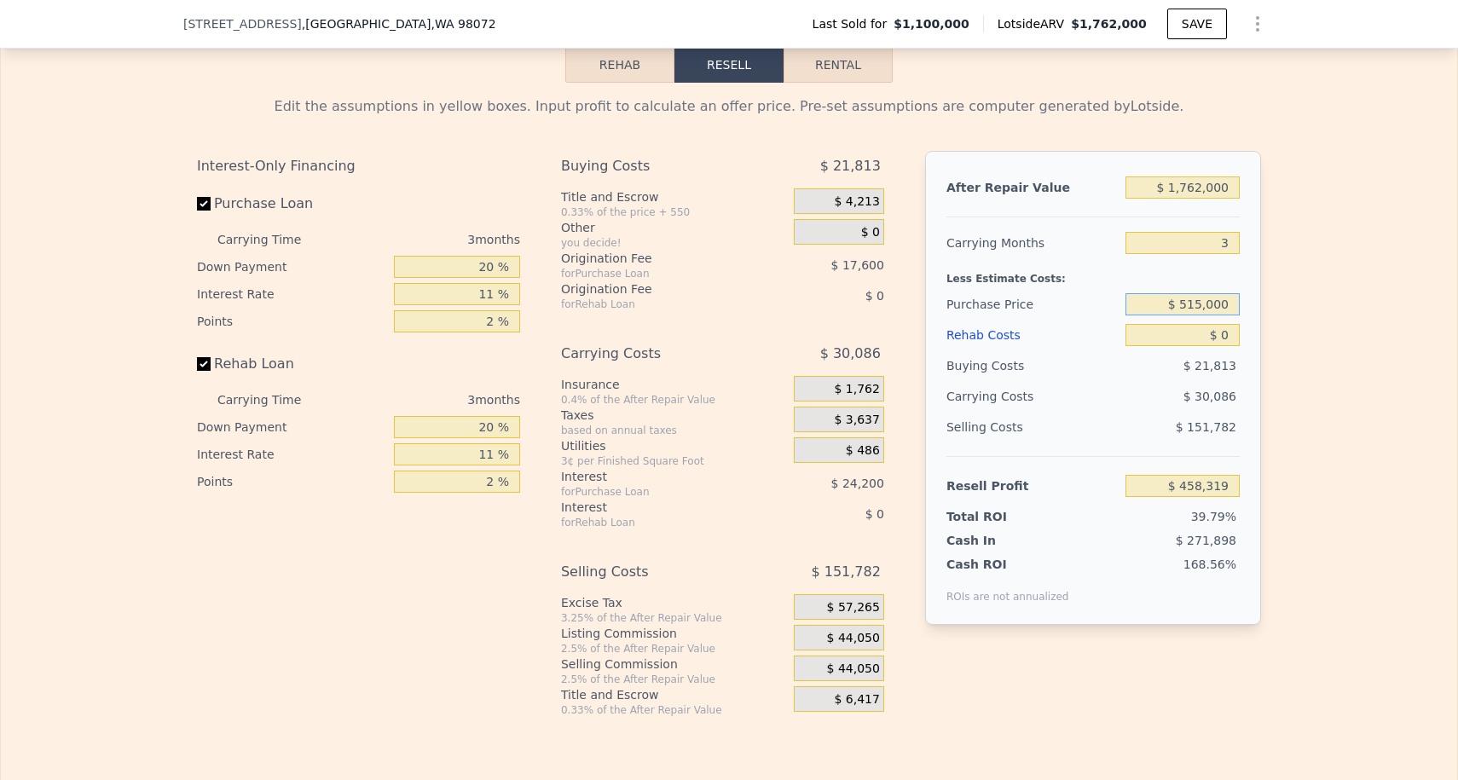
click at [1184, 303] on input "$ 515,000" at bounding box center [1182, 304] width 114 height 22
type input "$ 1,100,000"
click at [1231, 332] on input "$ 0" at bounding box center [1182, 335] width 114 height 22
type input "$ 1"
type input "$ 458,318"
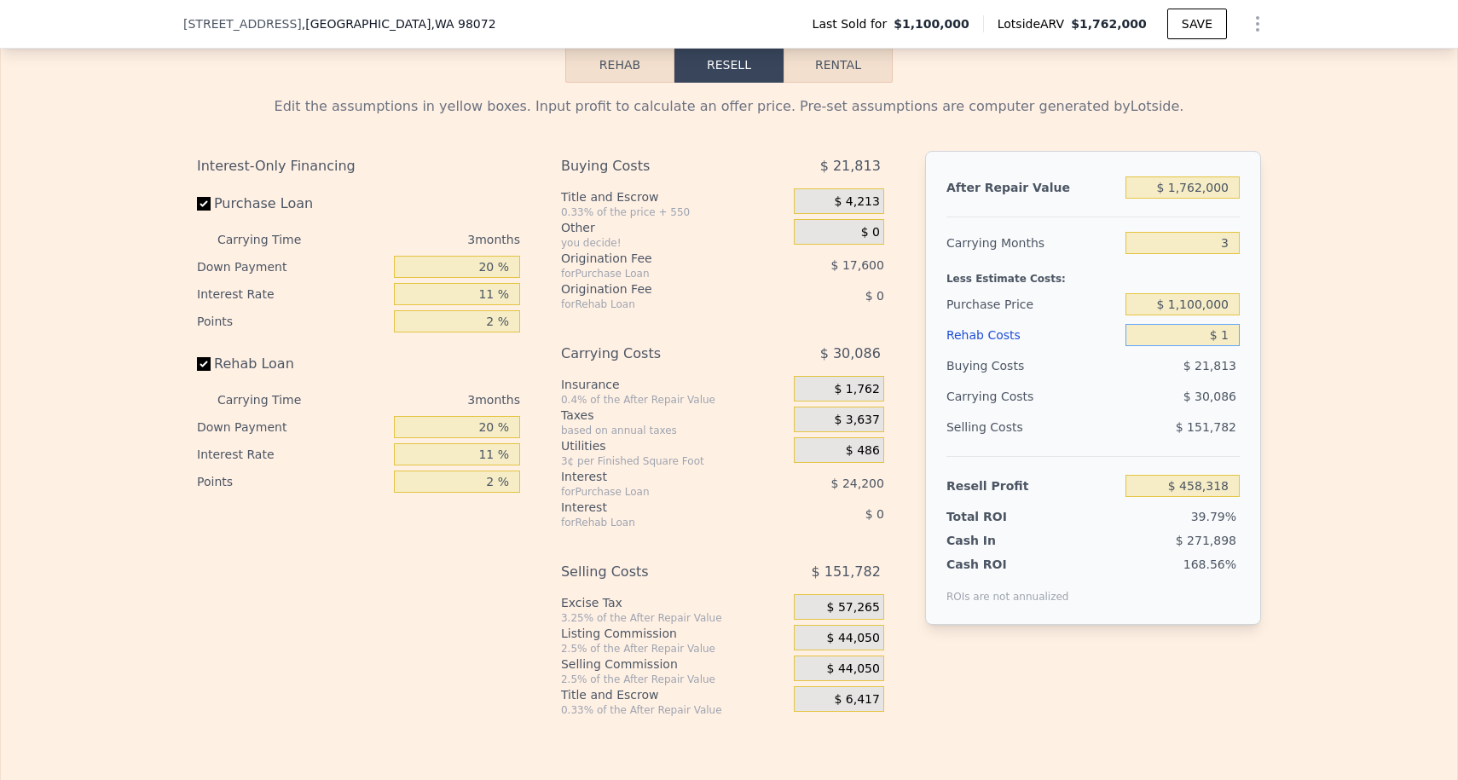
type input "$ 10"
type input "$ 458,309"
type input "$ 100"
type input "$ 458,214"
type input "$ 1,000"
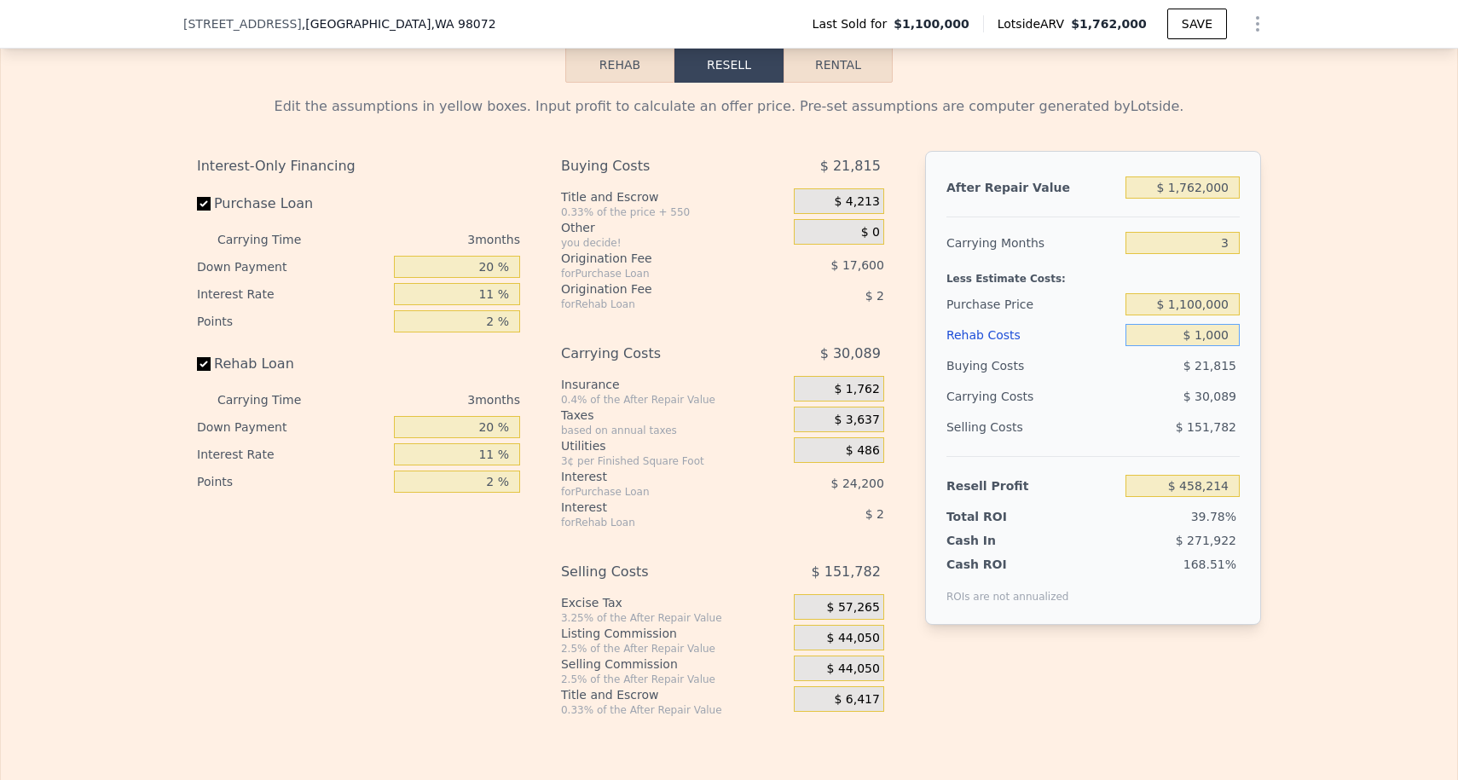
type input "$ 457,282"
type input "$ 10,000"
type input "$ 447,940"
type input "$ 100,000"
type input "$ 354,520"
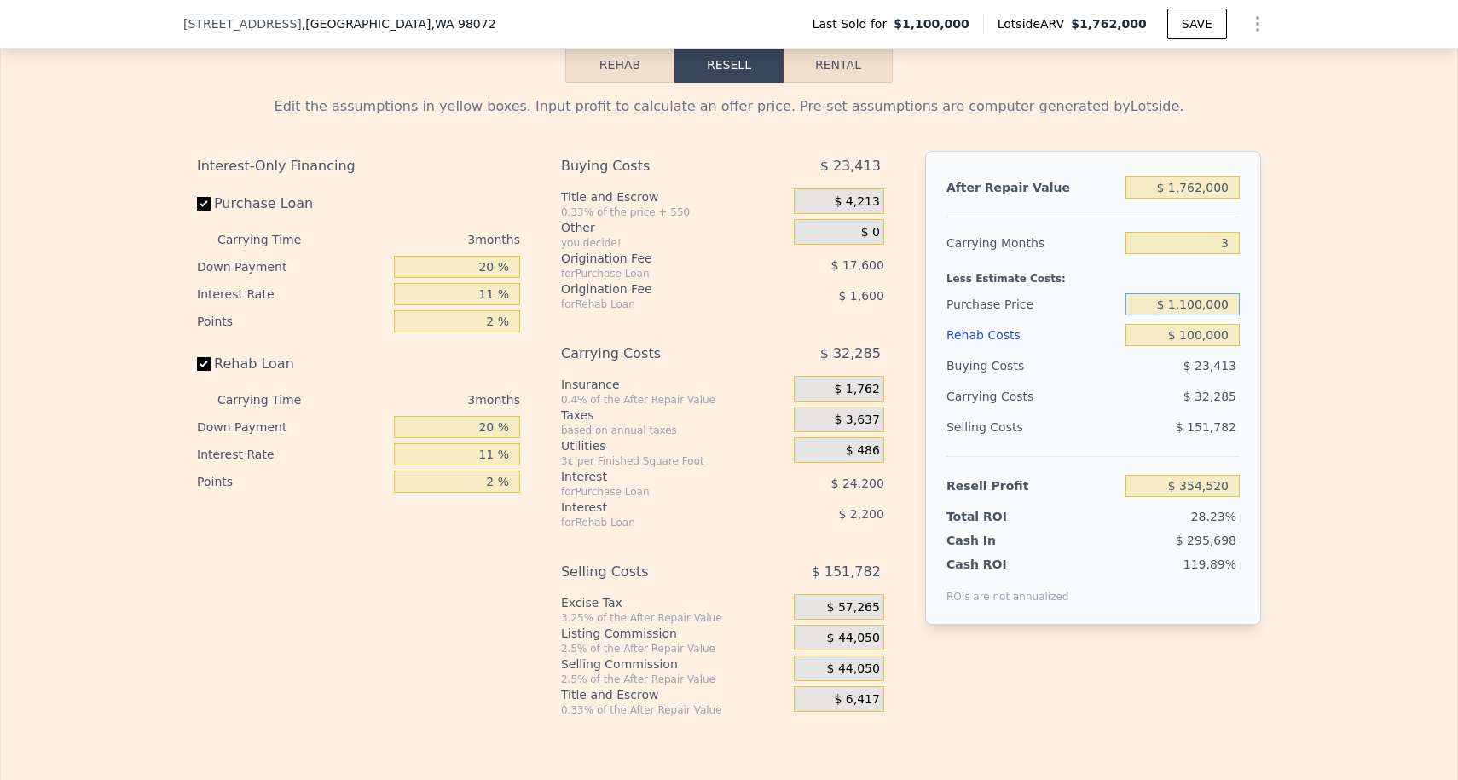
click at [1192, 304] on input "$ 1,100,000" at bounding box center [1182, 304] width 114 height 22
click at [1198, 331] on input "$ 100,000" at bounding box center [1182, 335] width 114 height 22
type input "$ 150,000"
type input "$ 302,619"
type input "$ 150,000"
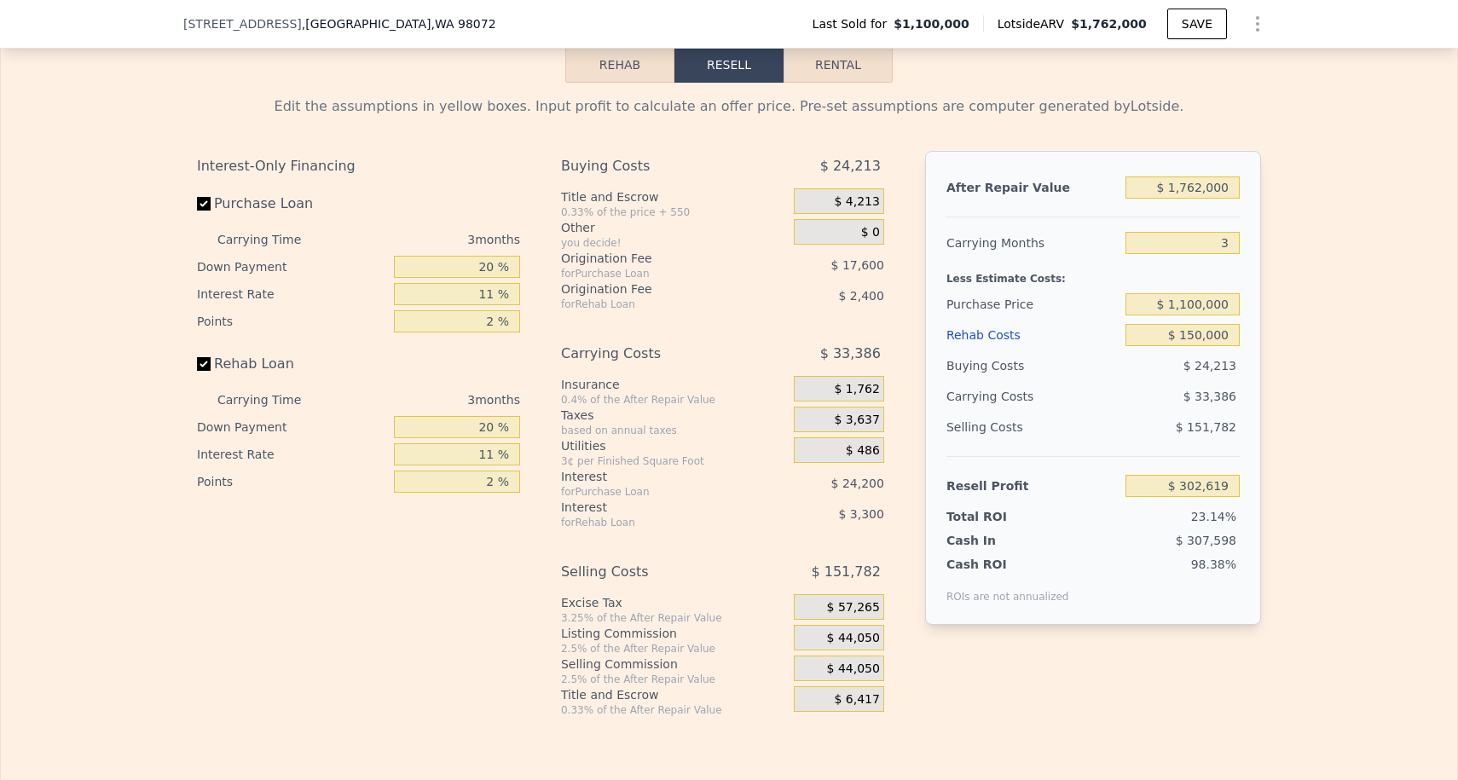
click at [1149, 371] on div "$ 24,213" at bounding box center [1182, 365] width 115 height 31
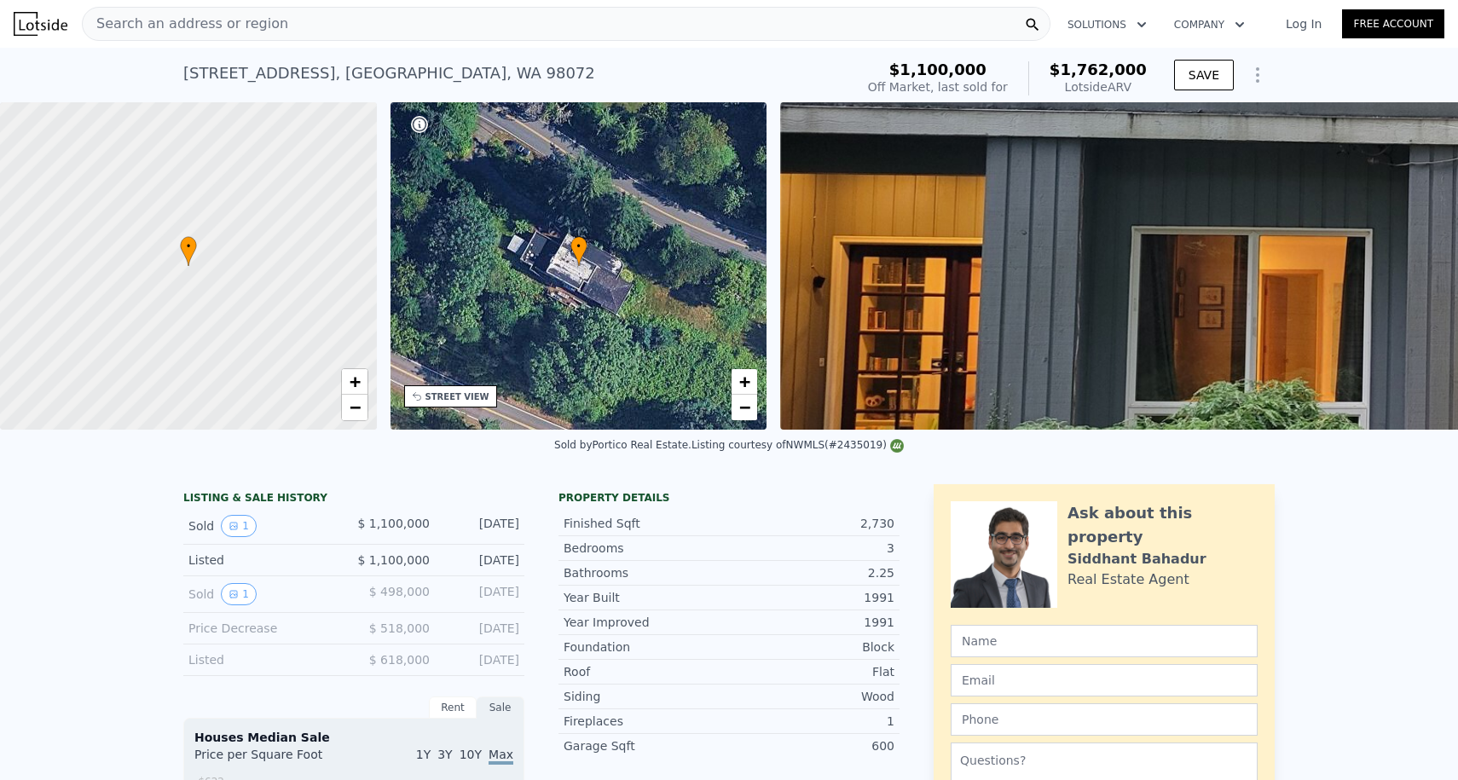
scroll to position [0, 0]
click at [220, 20] on span "Search an address or region" at bounding box center [185, 24] width 205 height 20
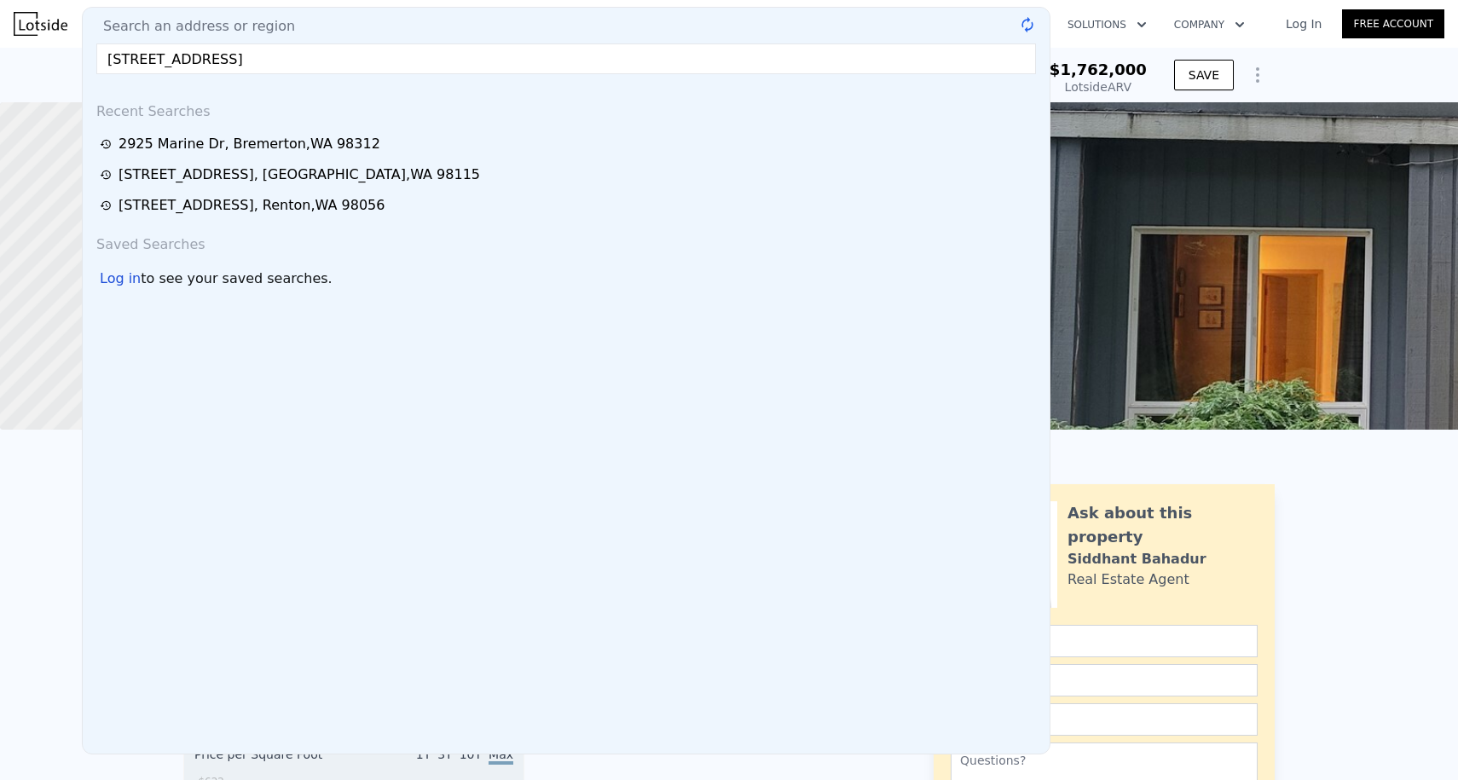
type input "8"
type input "$ 0"
type input "$ 408,176"
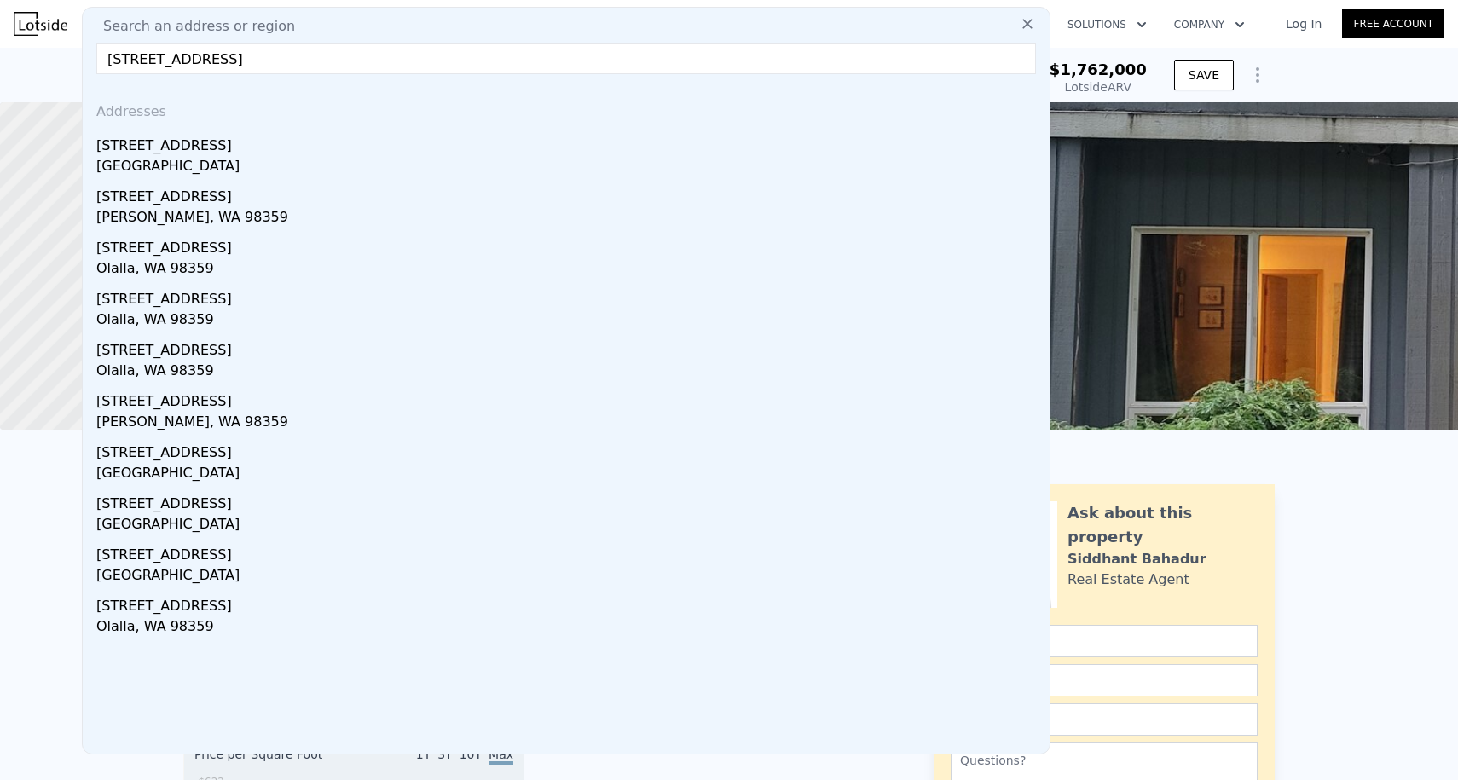
type input "13251 Bandix Rd SE"
click at [207, 160] on div "Kitsap County, WA 98359" at bounding box center [569, 168] width 946 height 24
